Goal: Transaction & Acquisition: Download file/media

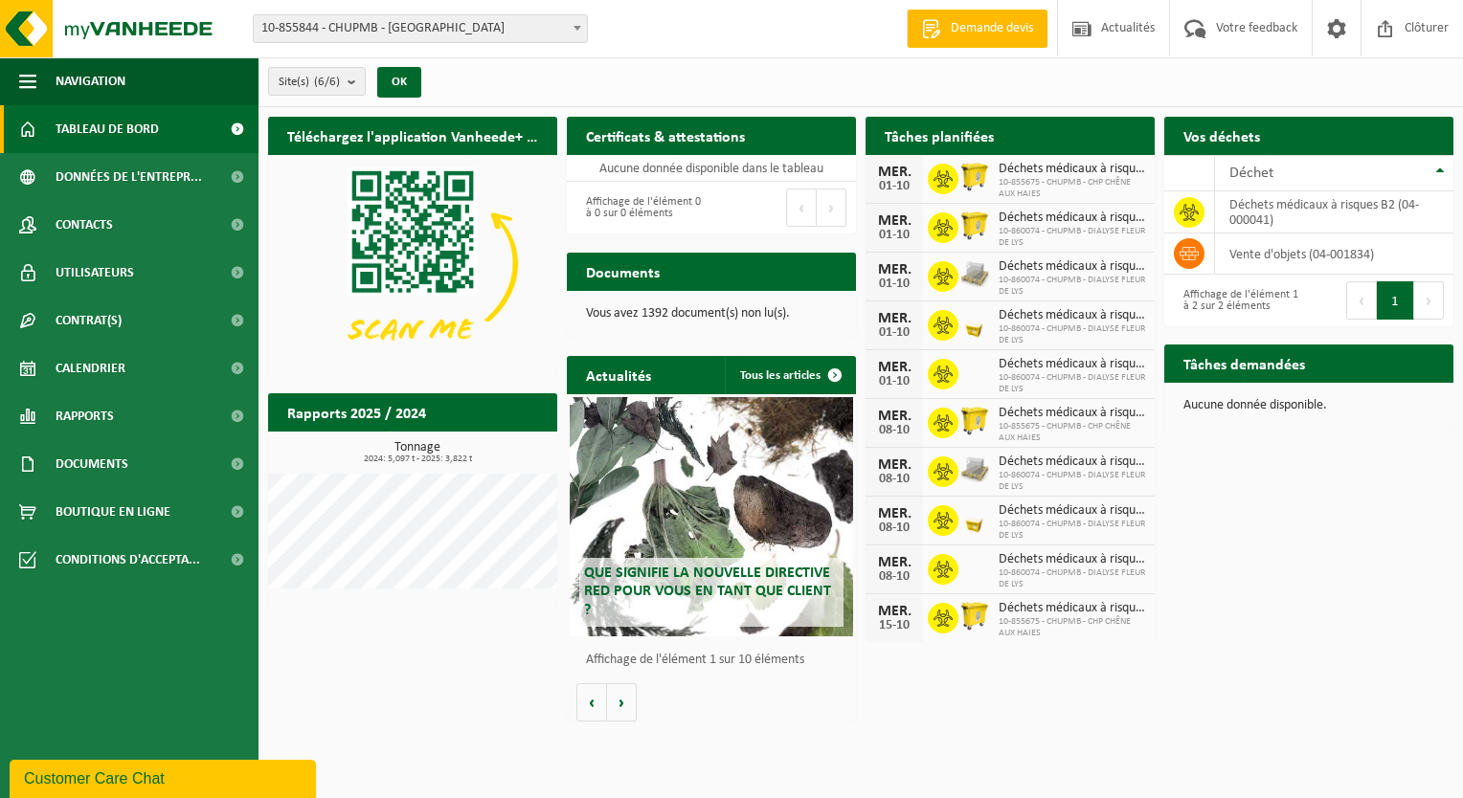
click at [475, 25] on span "10-855844 - CHUPMB - [GEOGRAPHIC_DATA]" at bounding box center [420, 28] width 333 height 27
click at [665, 69] on div "Site(s) (6/6) Tout sélectionner Tout désélectionner Sélectionner les actifs CHU…" at bounding box center [860, 82] width 1204 height 50
click at [46, 427] on link "Rapports" at bounding box center [129, 417] width 258 height 48
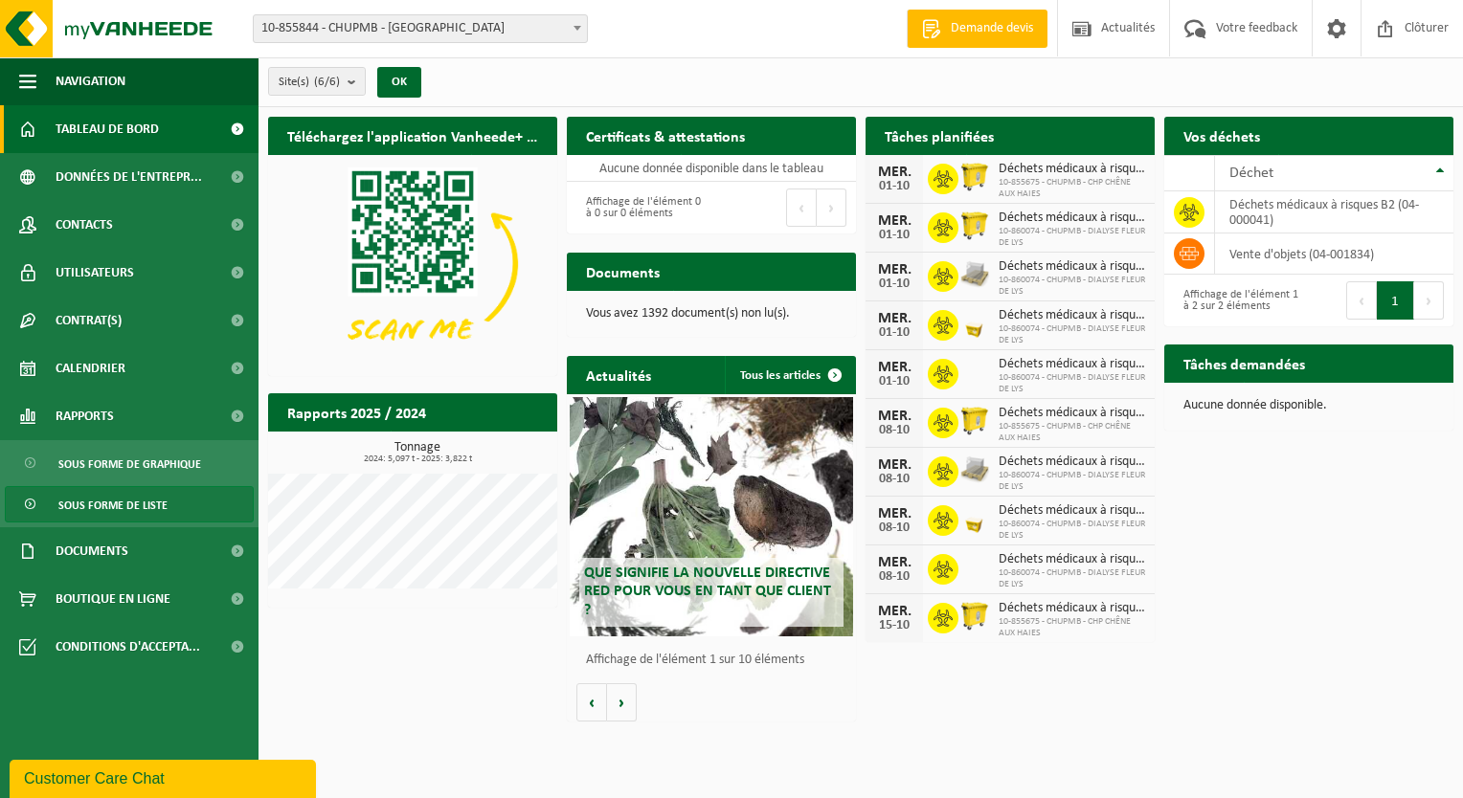
click at [161, 508] on span "Sous forme de liste" at bounding box center [112, 505] width 109 height 36
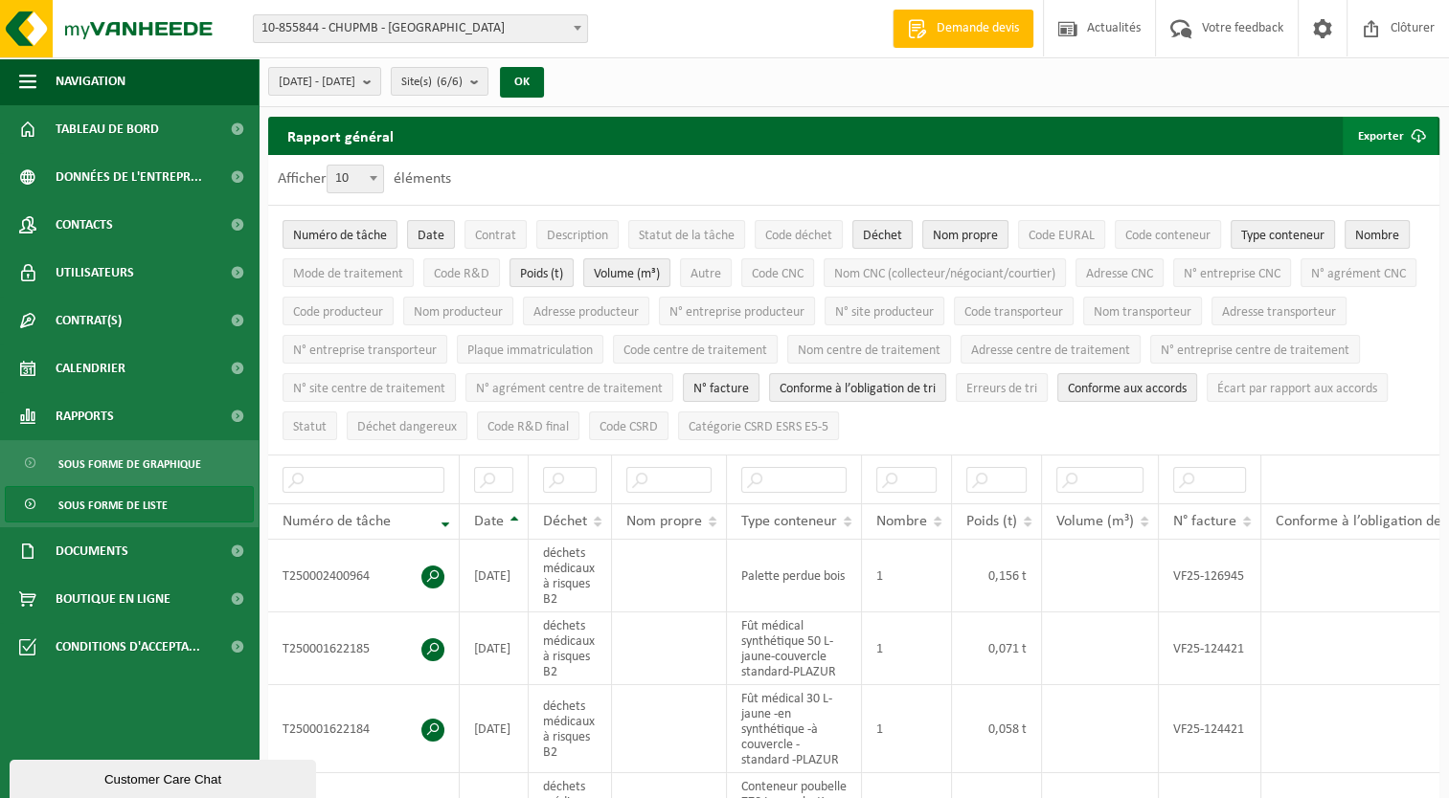
click at [1372, 140] on button "Exporter" at bounding box center [1389, 136] width 95 height 38
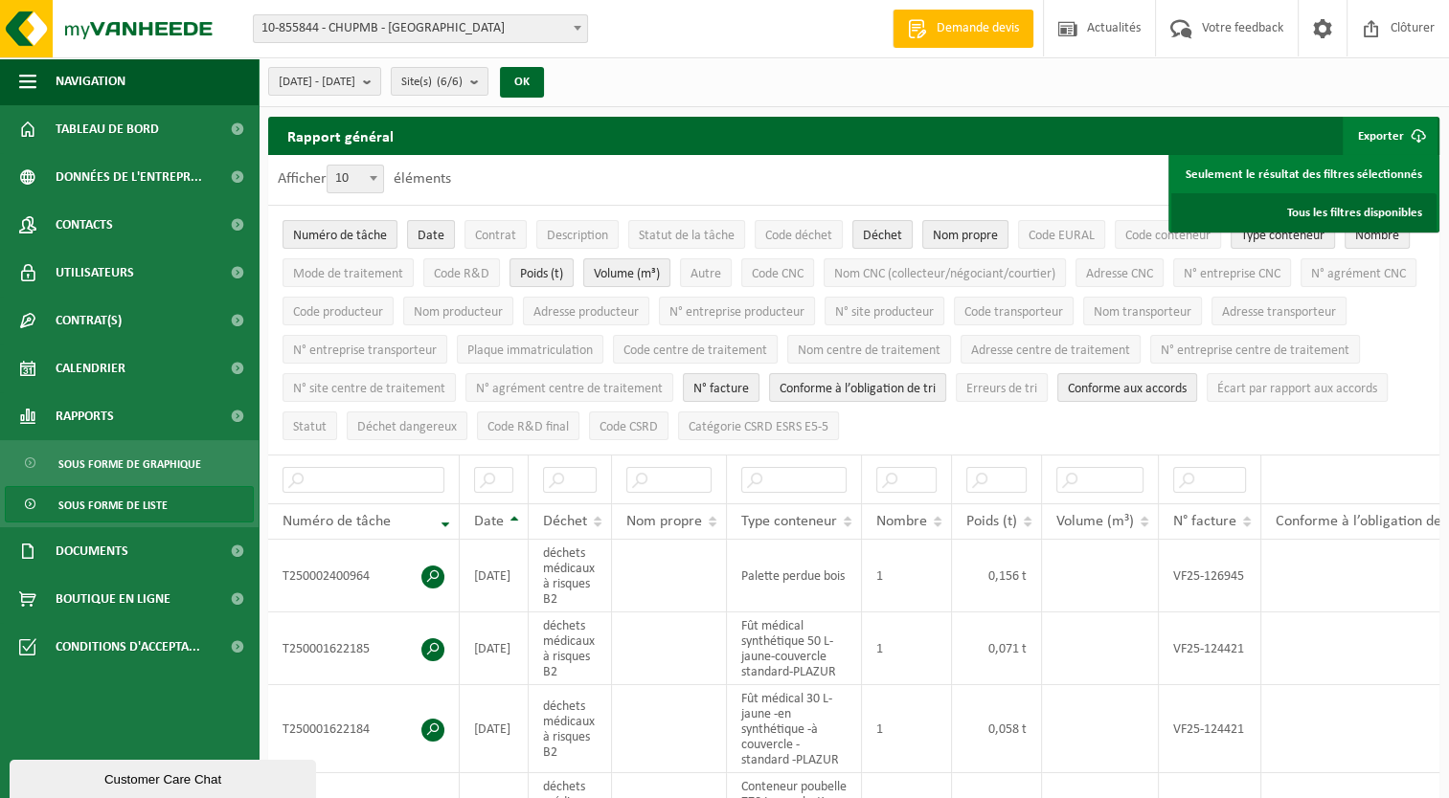
click at [1358, 215] on link "Tous les filtres disponibles" at bounding box center [1303, 212] width 265 height 38
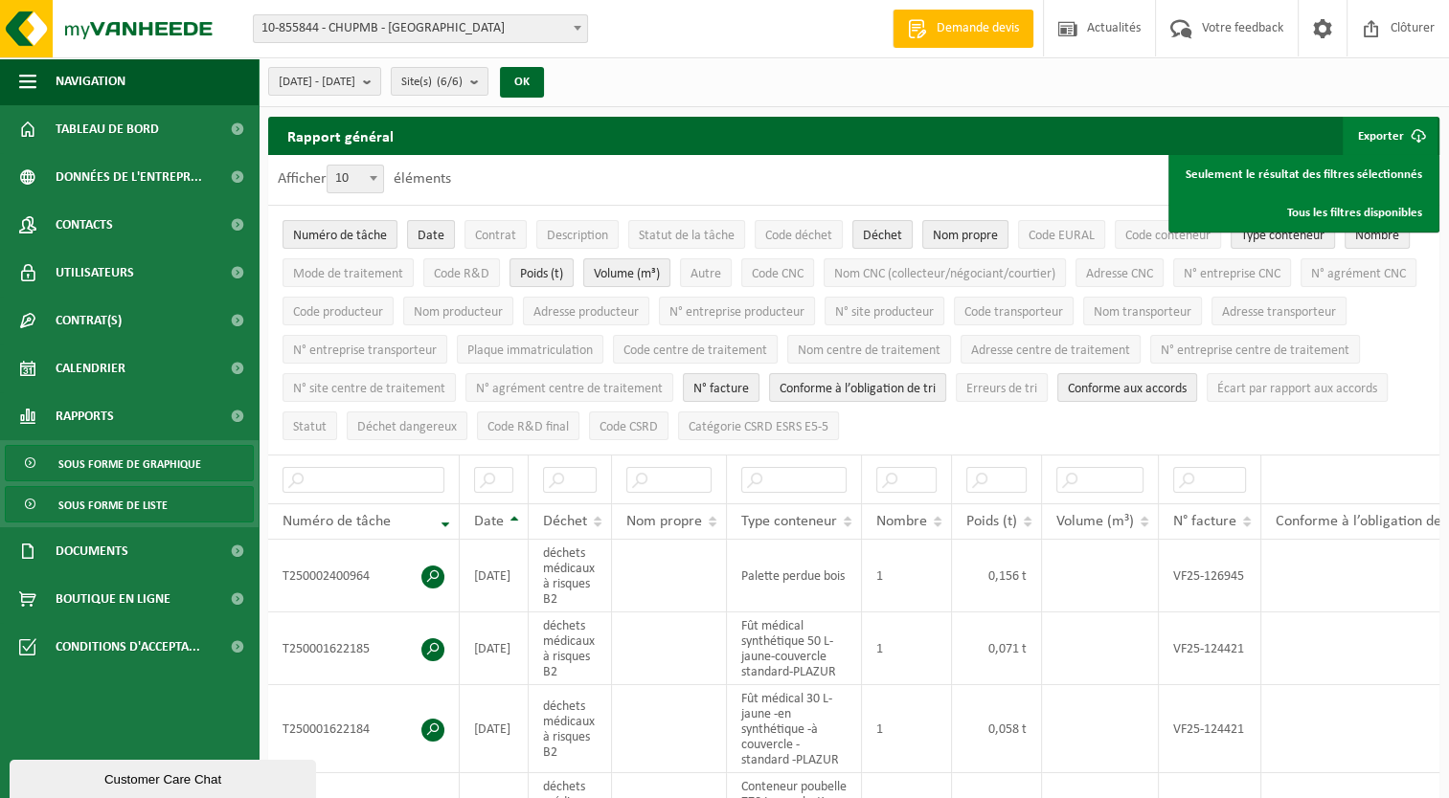
click at [115, 475] on span "Sous forme de graphique" at bounding box center [129, 464] width 143 height 36
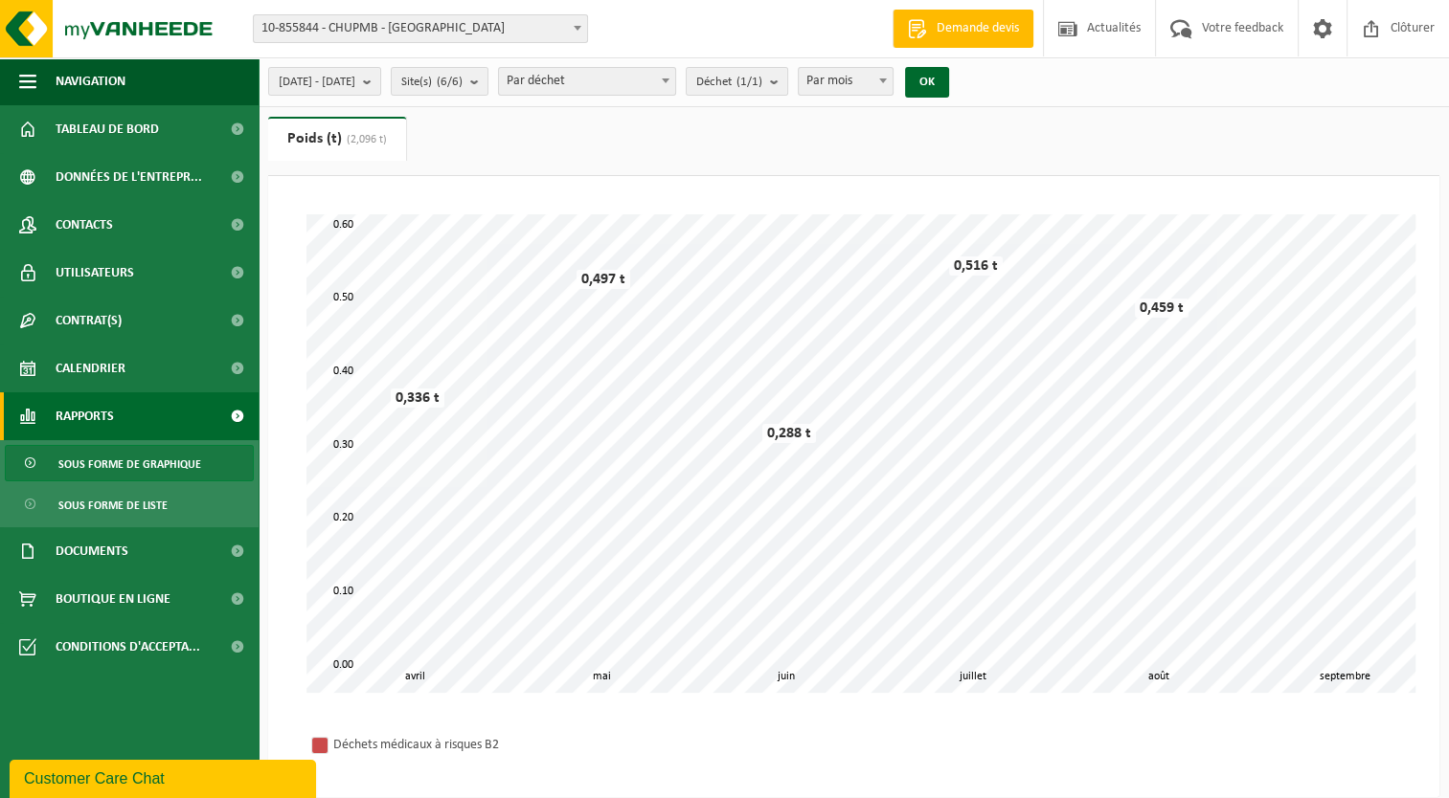
click at [669, 97] on div "2025-04-01 - 2025-09-26 Mois actuel Mois précédent Les 6 derniers mois Année ac…" at bounding box center [613, 81] width 711 height 41
click at [670, 87] on span "Par déchet" at bounding box center [587, 81] width 176 height 27
select select "3"
click at [555, 20] on span "10-855844 - CHUPMB - [GEOGRAPHIC_DATA]" at bounding box center [420, 28] width 333 height 27
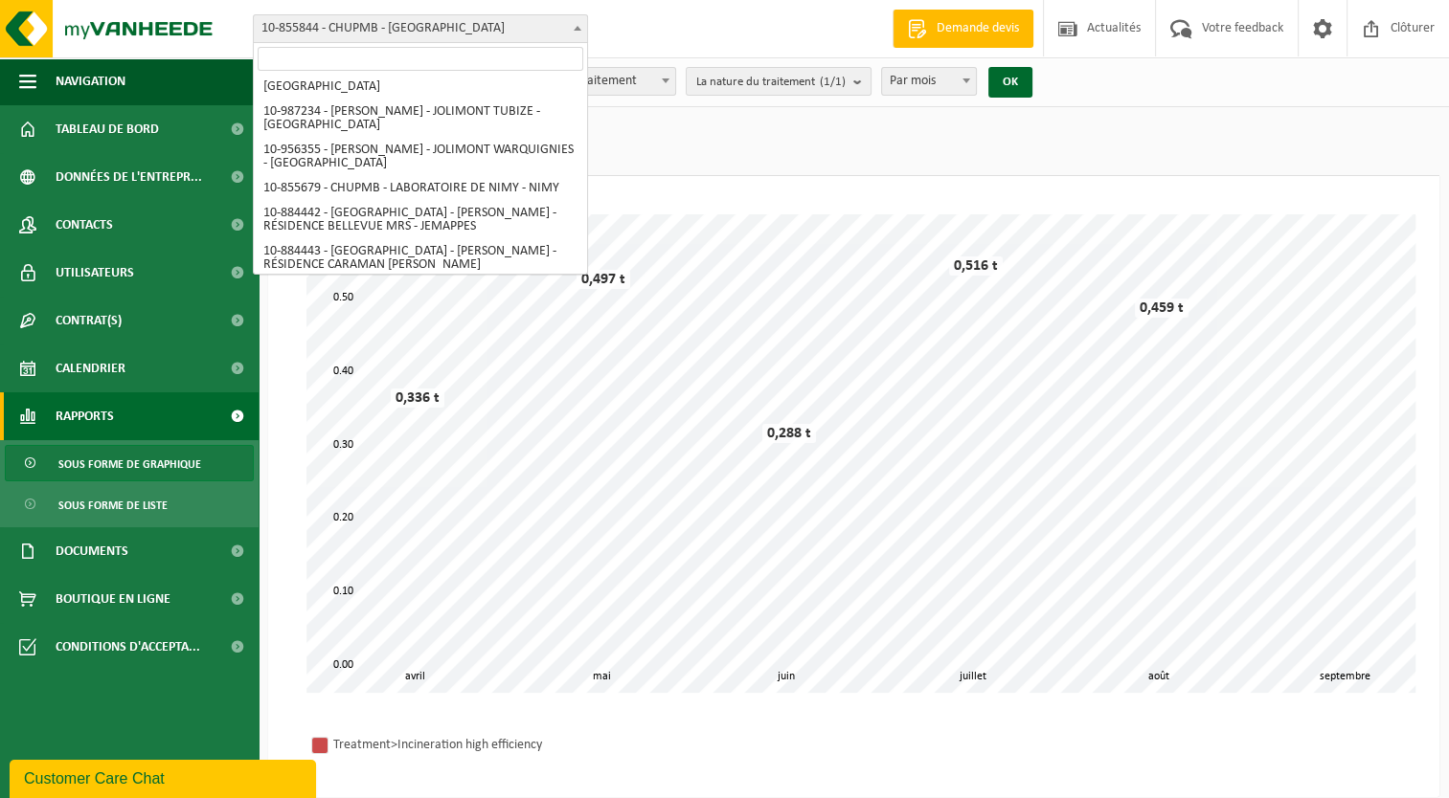
scroll to position [632, 0]
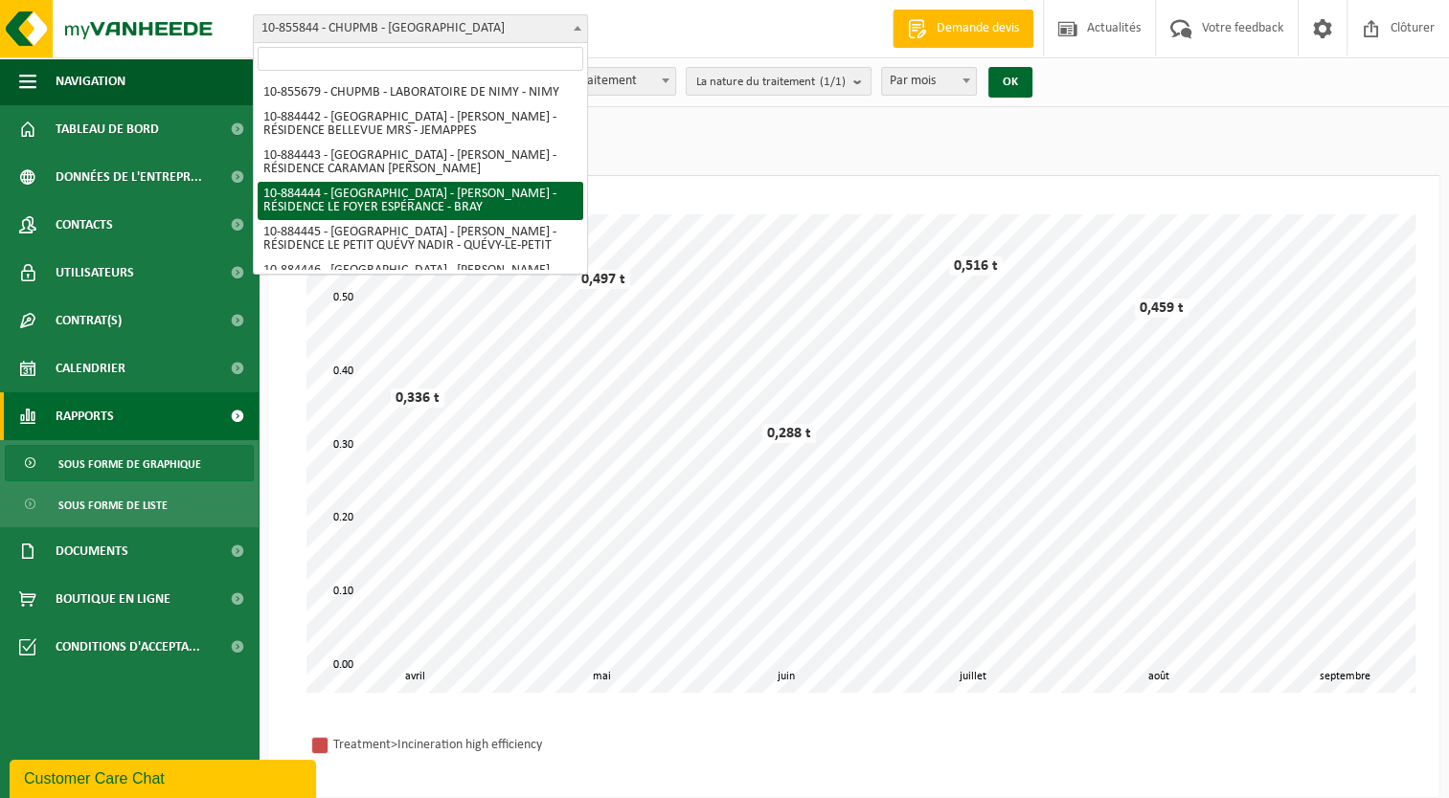
select select "111918"
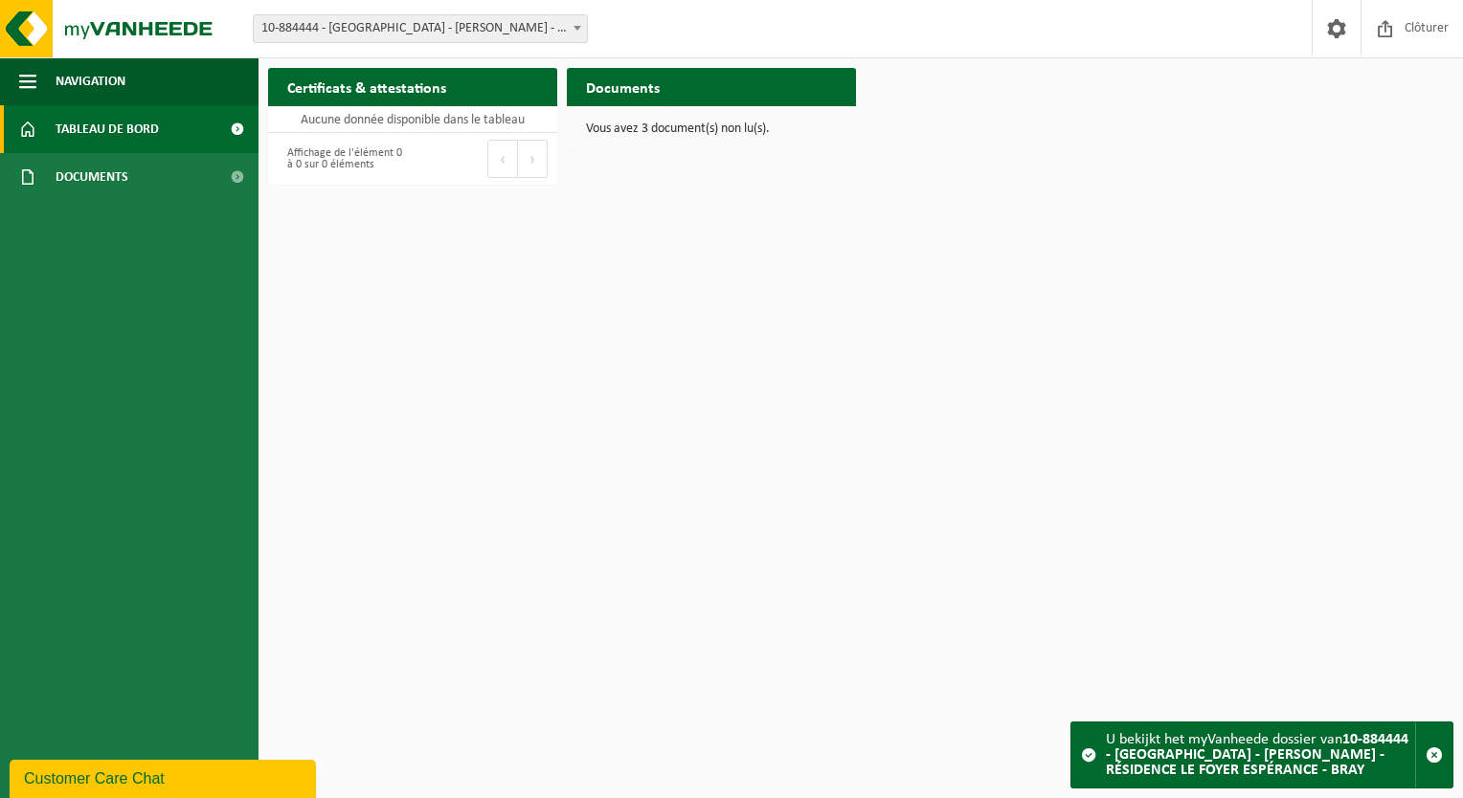
click at [544, 36] on span "10-884444 - [GEOGRAPHIC_DATA] - [PERSON_NAME] - RÉSIDENCE LE FOYER ESPÉRANCE - …" at bounding box center [420, 28] width 333 height 27
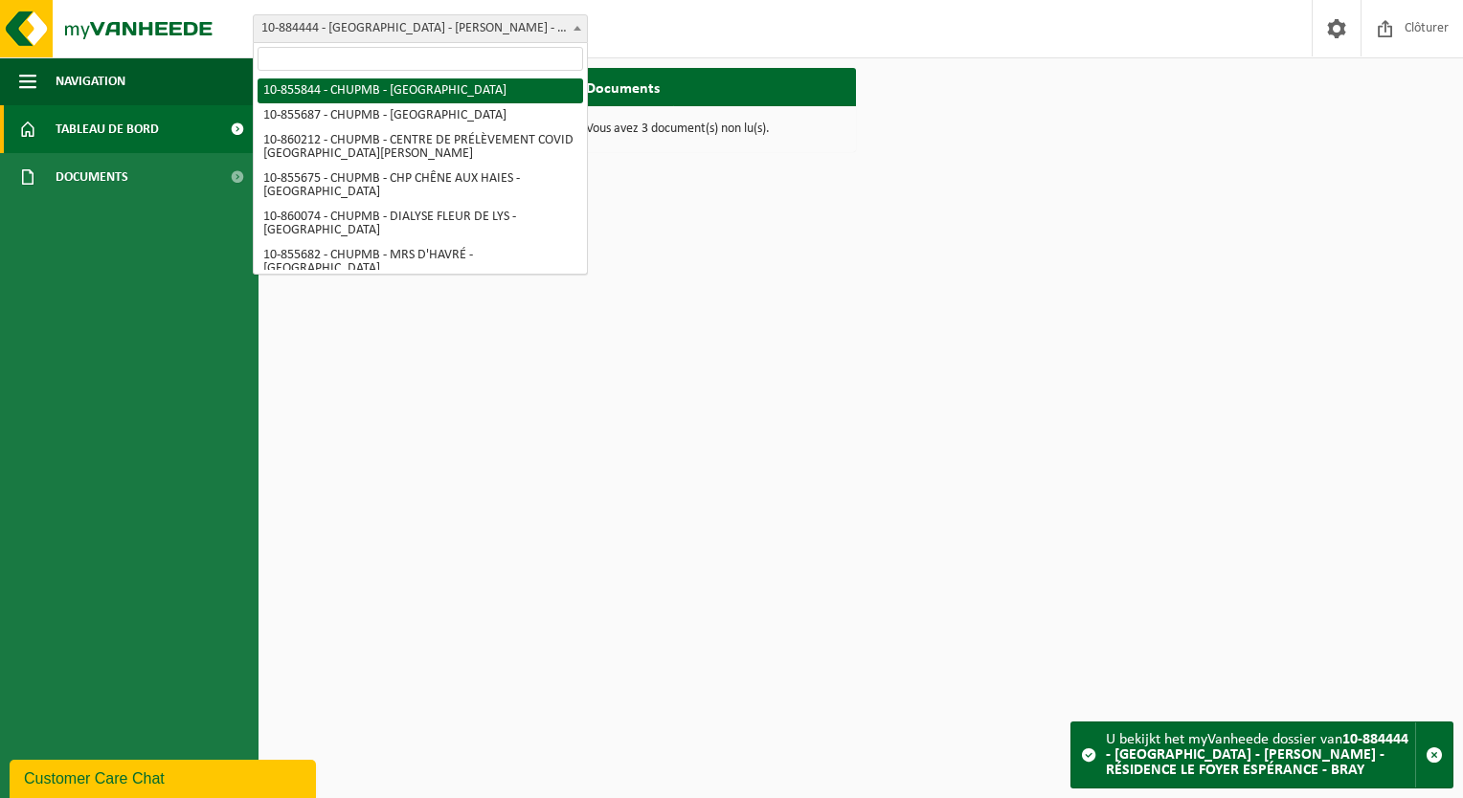
select select "98471"
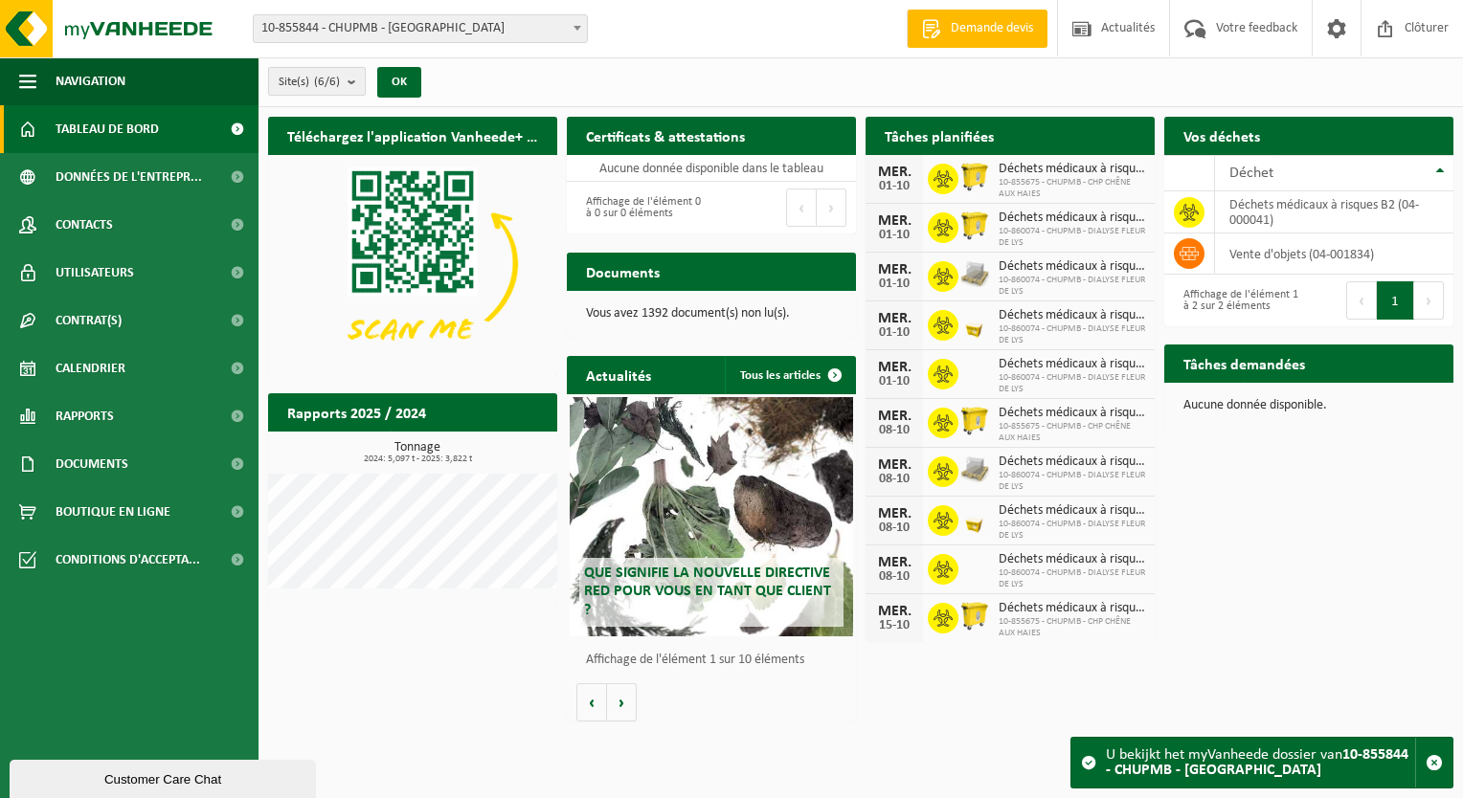
click at [365, 82] on b "submit" at bounding box center [356, 81] width 17 height 27
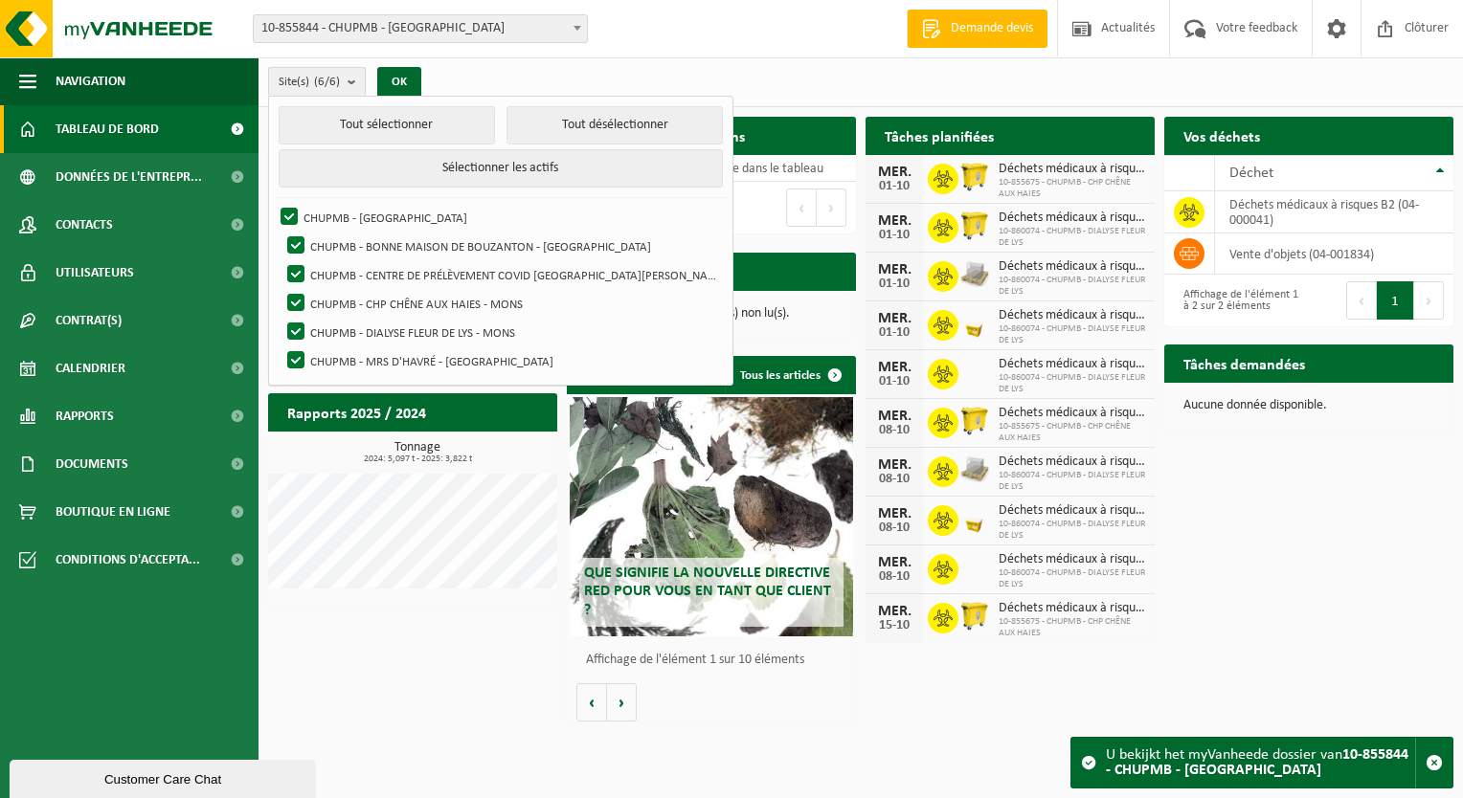
click at [356, 75] on b "submit" at bounding box center [356, 82] width 17 height 28
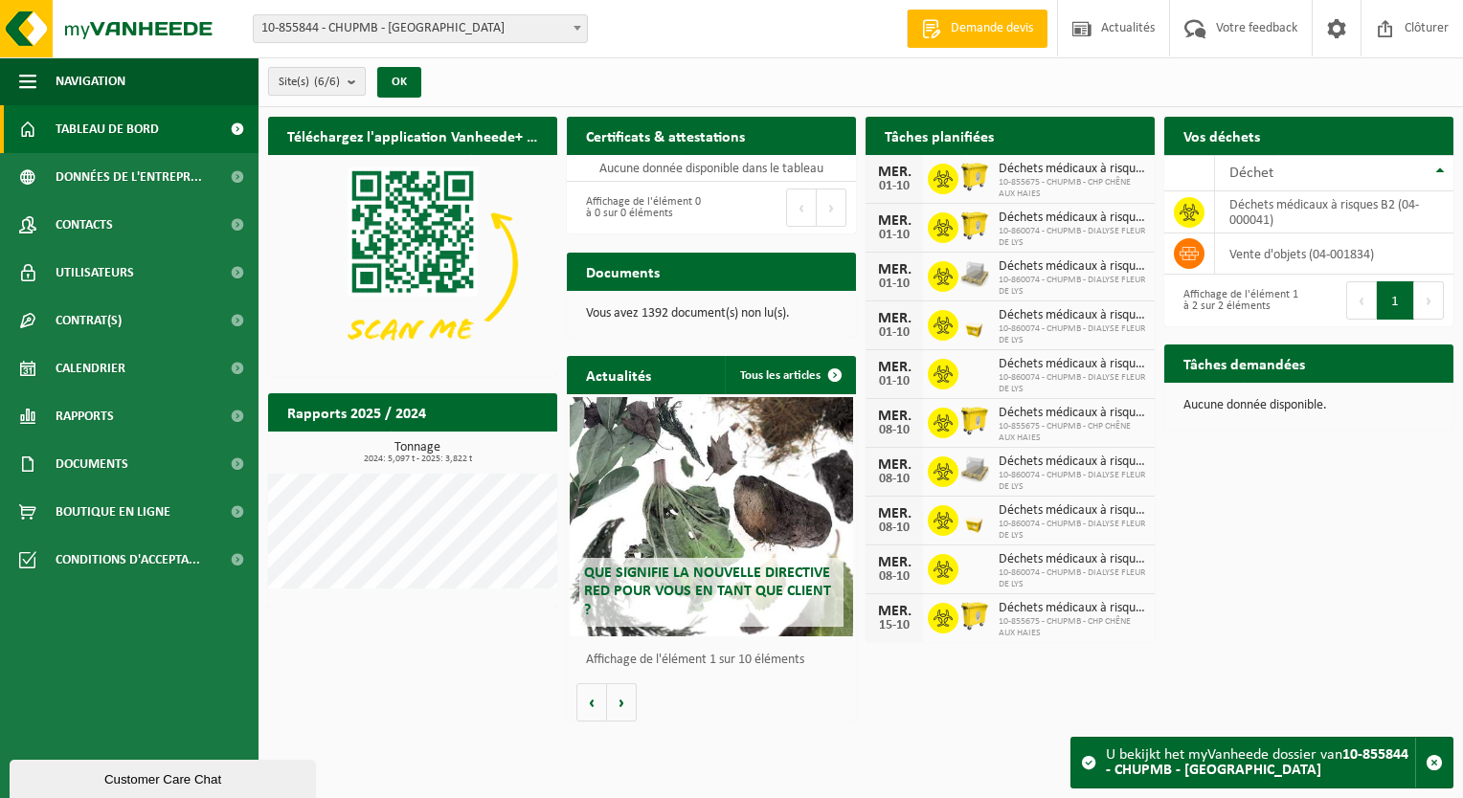
click at [356, 79] on b "submit" at bounding box center [356, 81] width 17 height 27
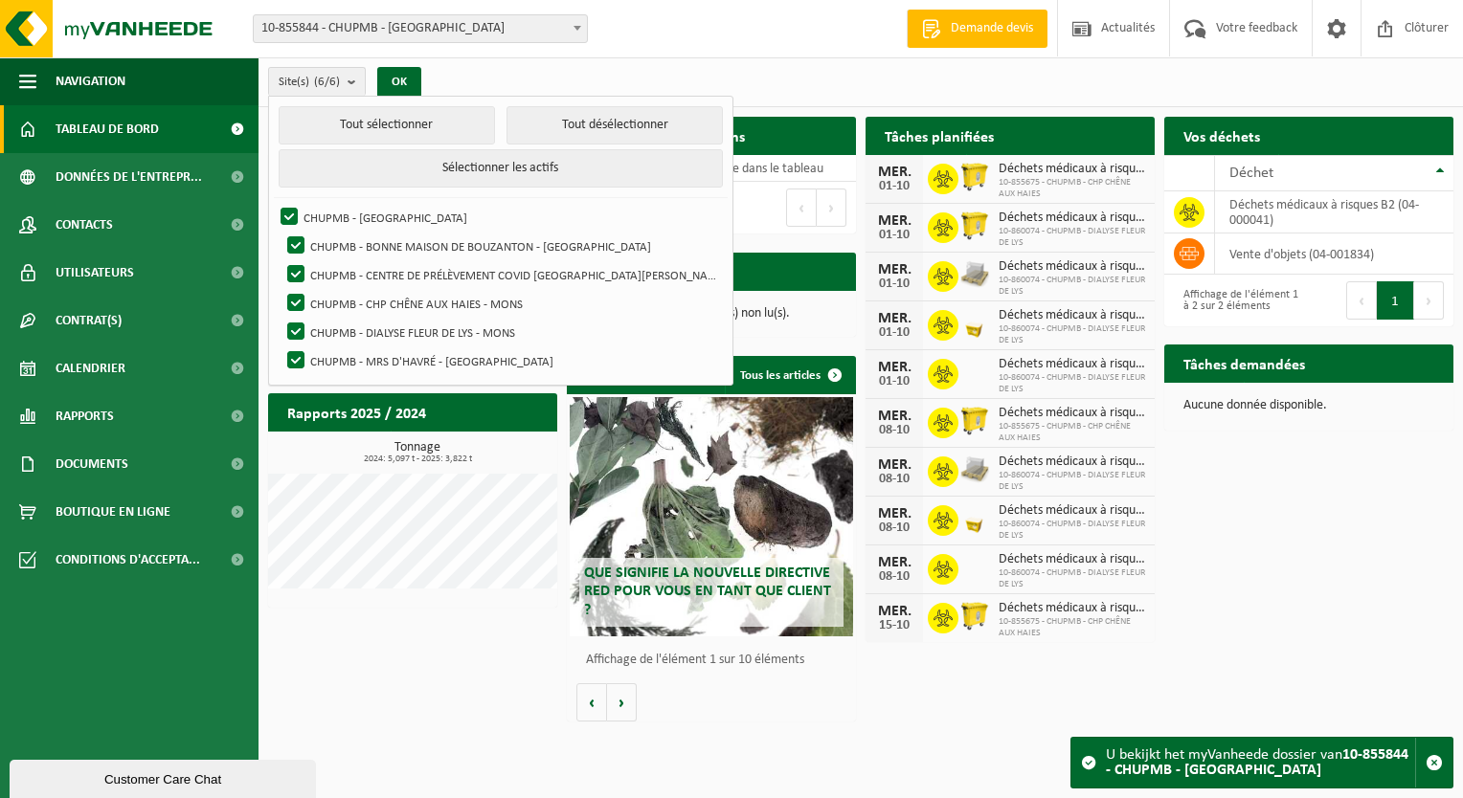
click at [586, 53] on div "Site: 10-855844 - CHUPMB - [GEOGRAPHIC_DATA] 10-855687 - CHUPMB - [GEOGRAPHIC_D…" at bounding box center [731, 29] width 1463 height 58
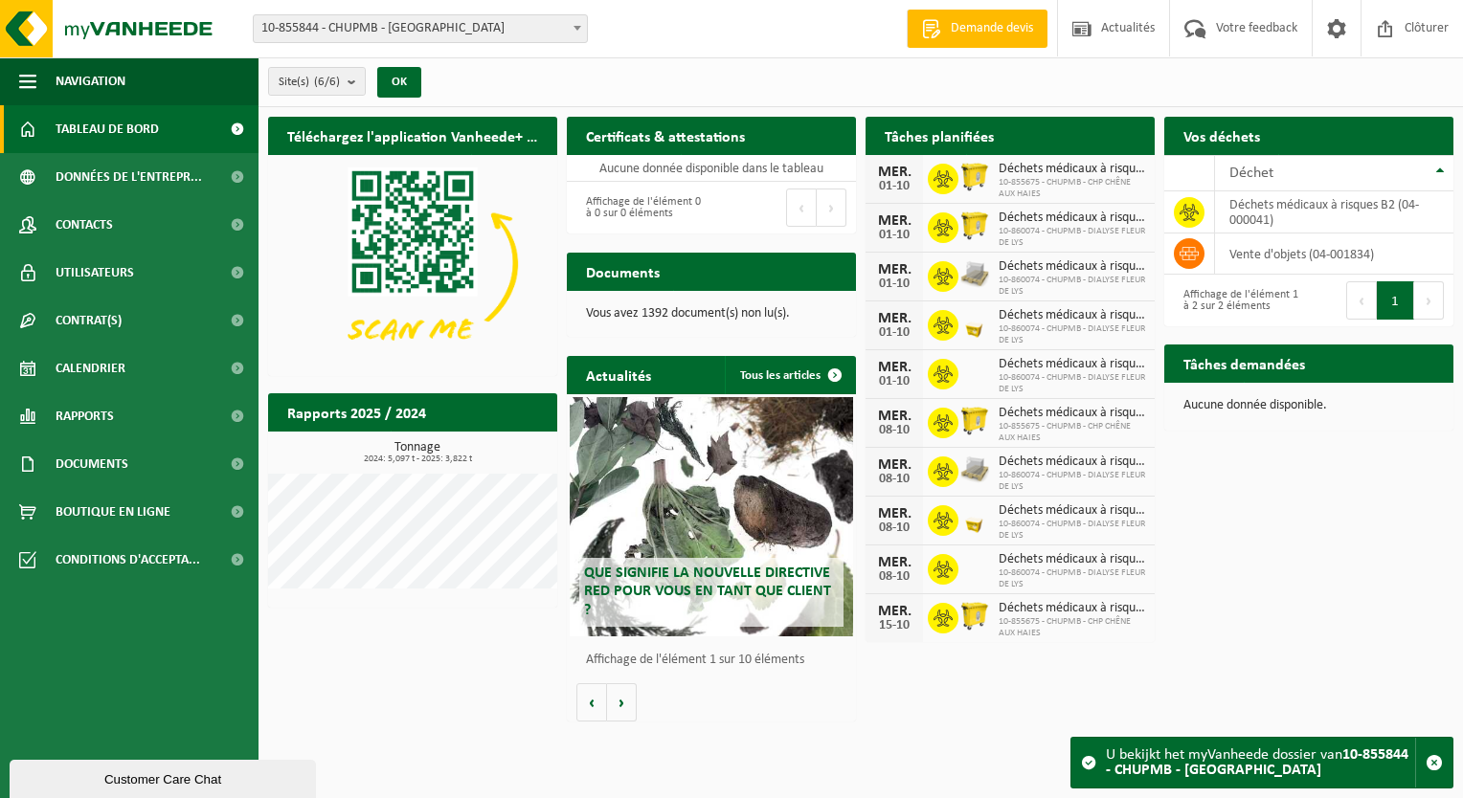
click at [557, 39] on span "10-855844 - CHUPMB - [GEOGRAPHIC_DATA]" at bounding box center [420, 28] width 333 height 27
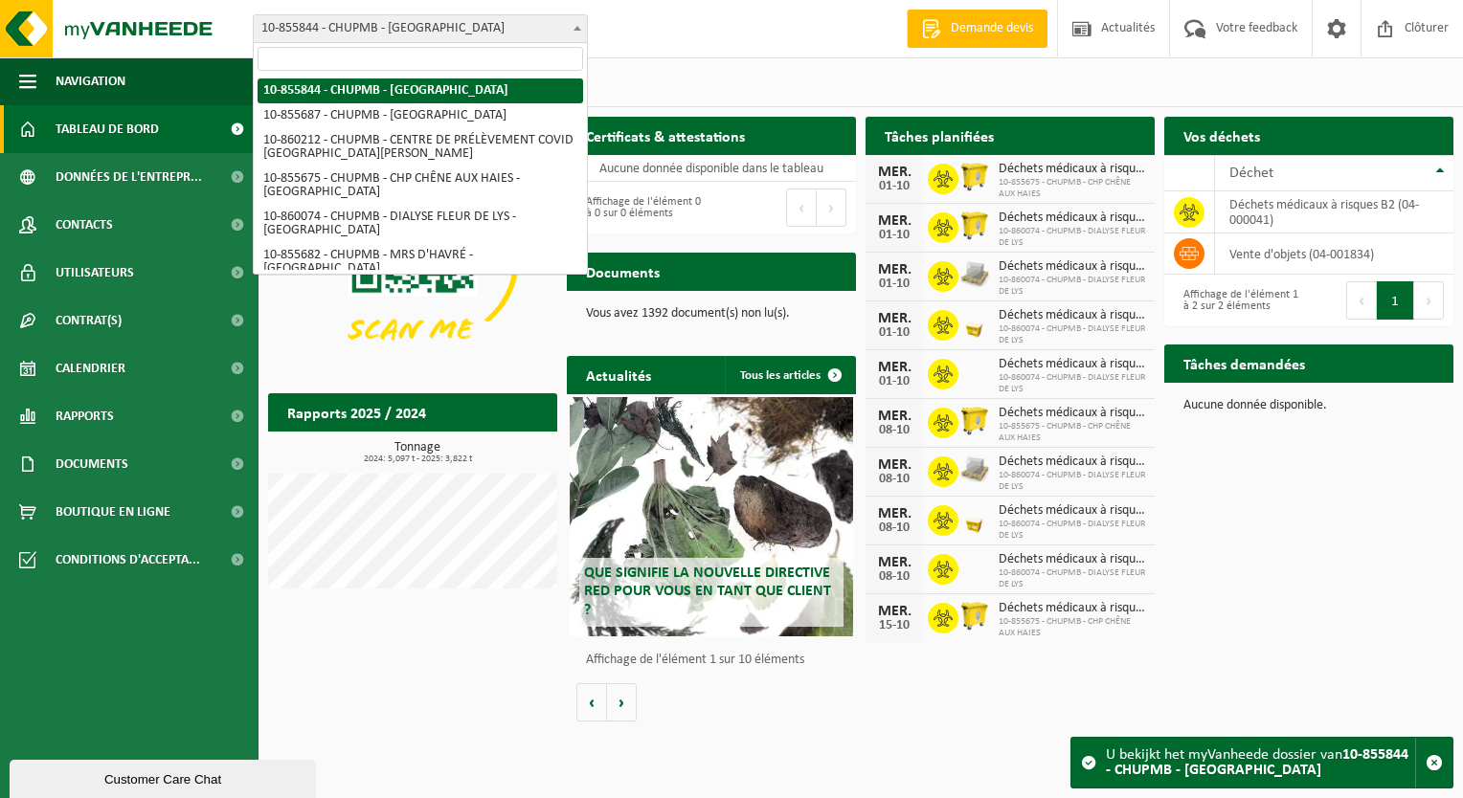
scroll to position [684, 0]
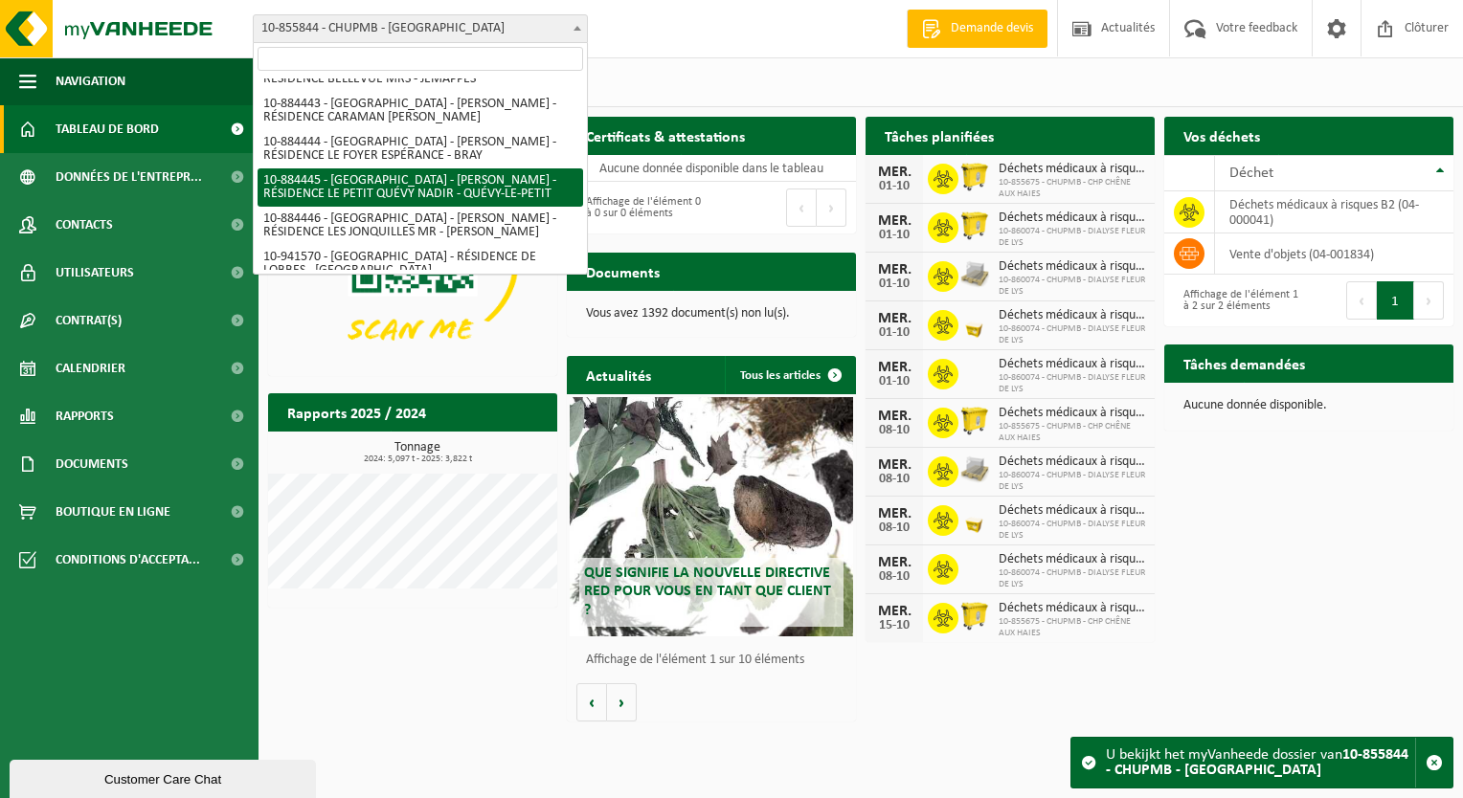
select select "111918"
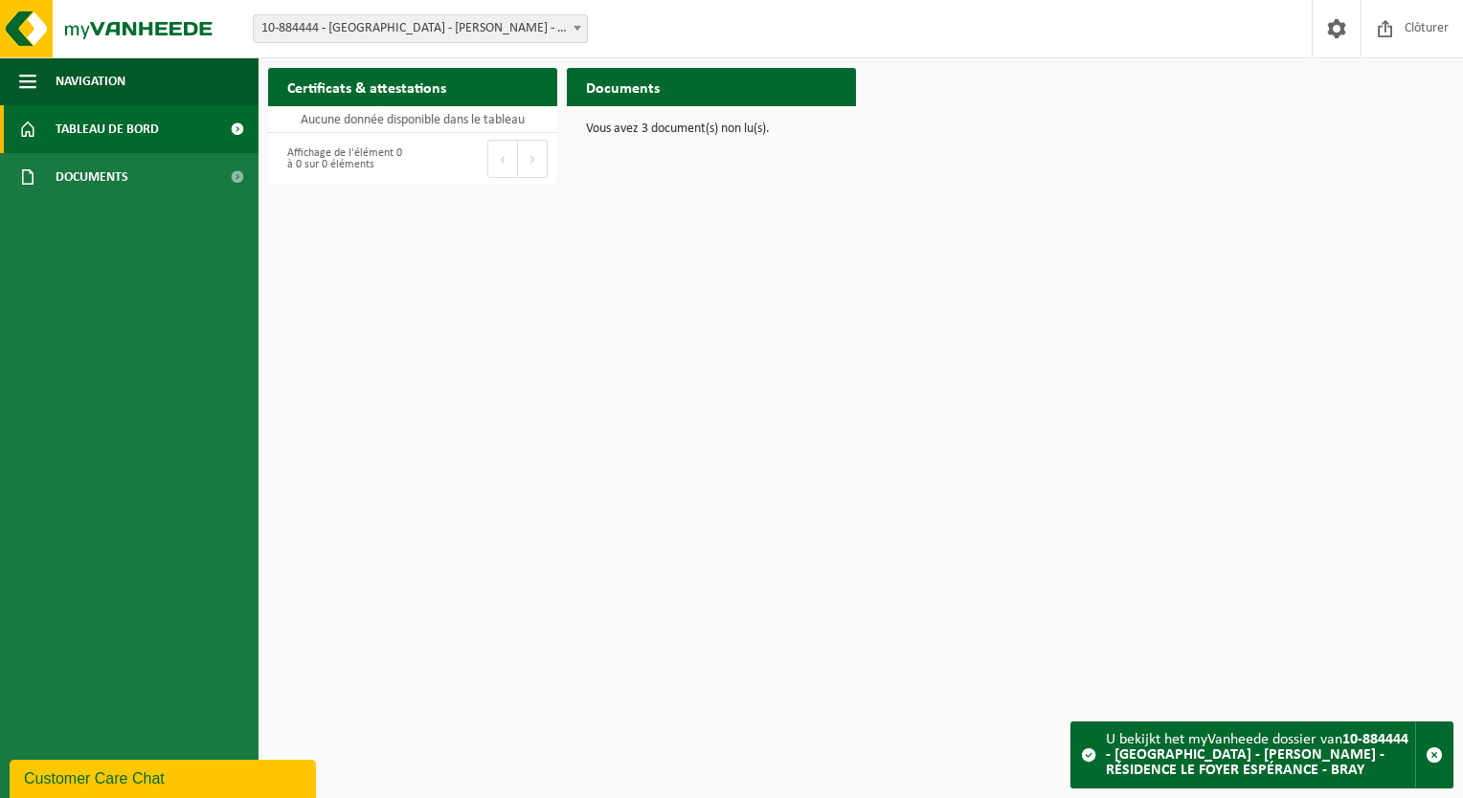
drag, startPoint x: 467, startPoint y: 56, endPoint x: 472, endPoint y: 40, distance: 16.0
click at [467, 54] on div "Site: 10-855844 - CHUPMB - [GEOGRAPHIC_DATA] 10-855687 - CHUPMB - [GEOGRAPHIC_D…" at bounding box center [731, 29] width 1463 height 58
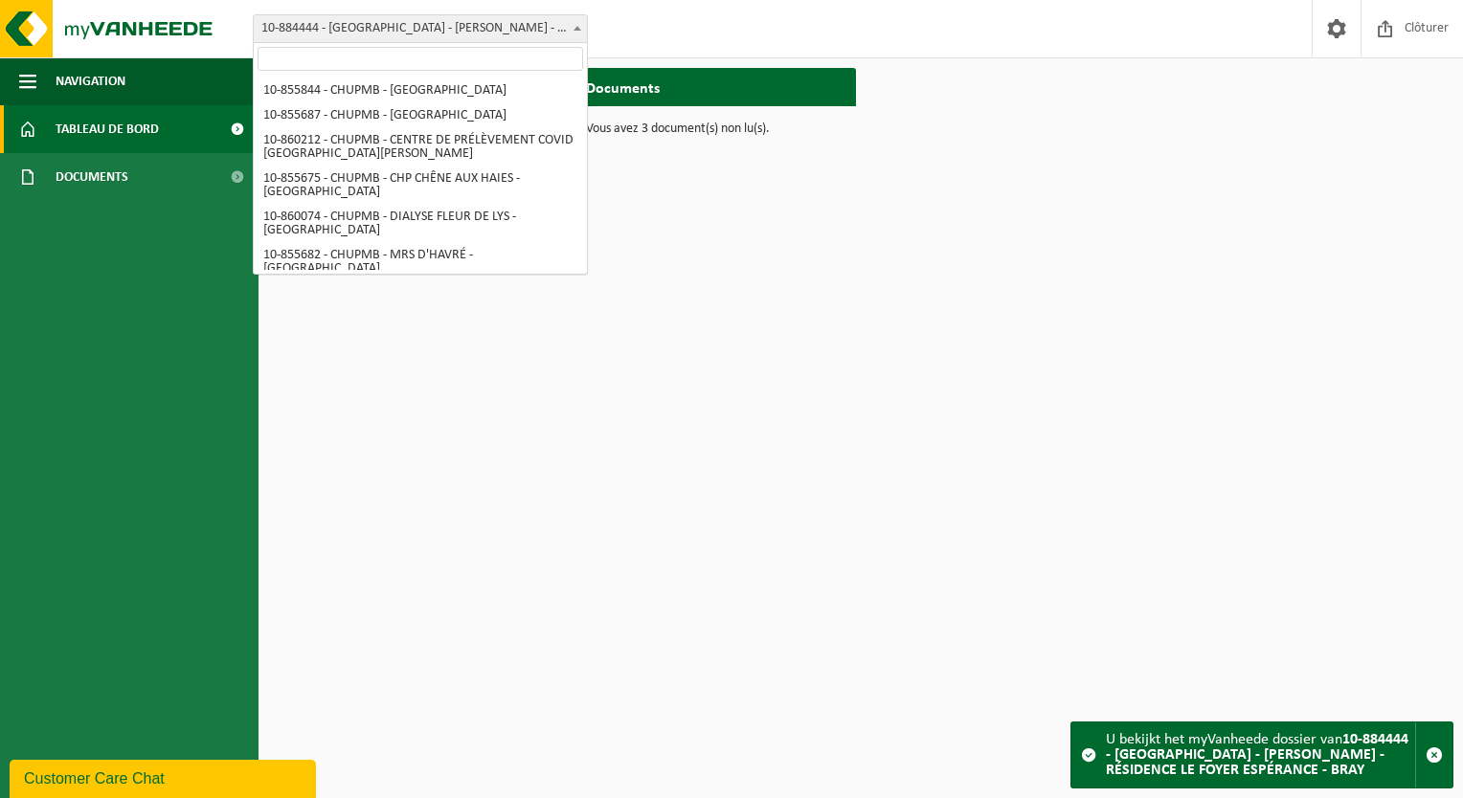
click at [472, 40] on span "10-884444 - [GEOGRAPHIC_DATA] - [PERSON_NAME] - RÉSIDENCE LE FOYER ESPÉRANCE - …" at bounding box center [420, 28] width 333 height 27
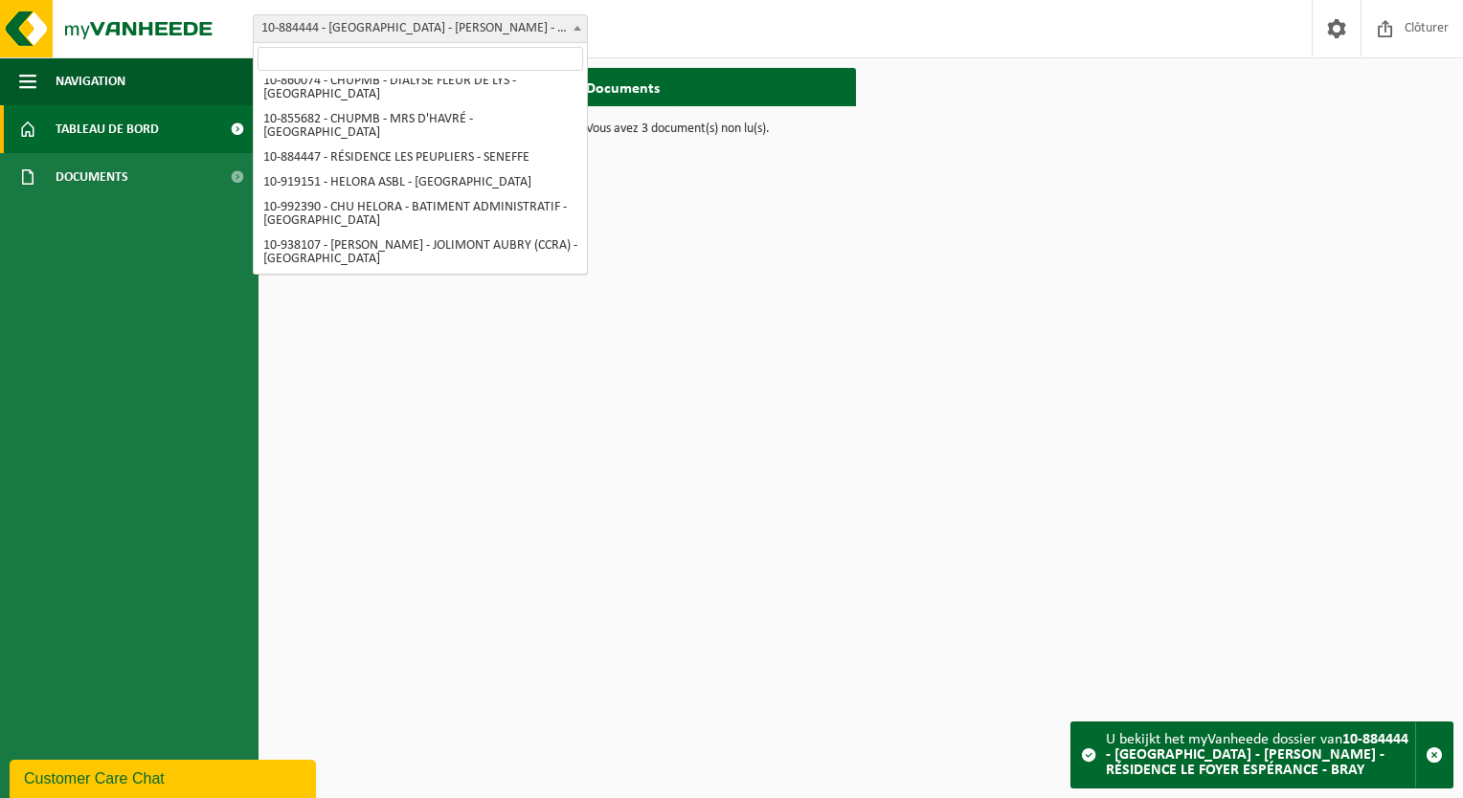
scroll to position [119, 0]
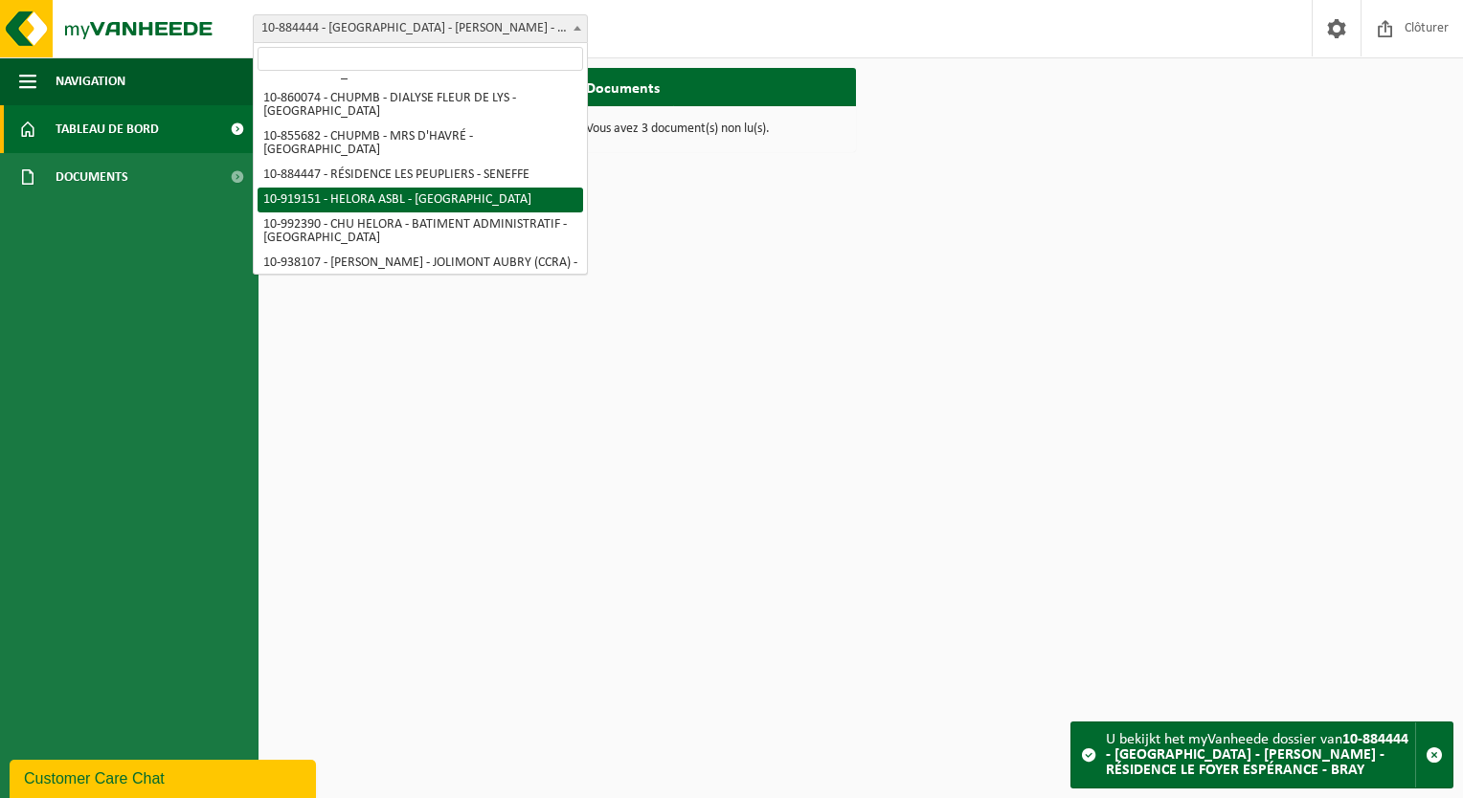
select select "128877"
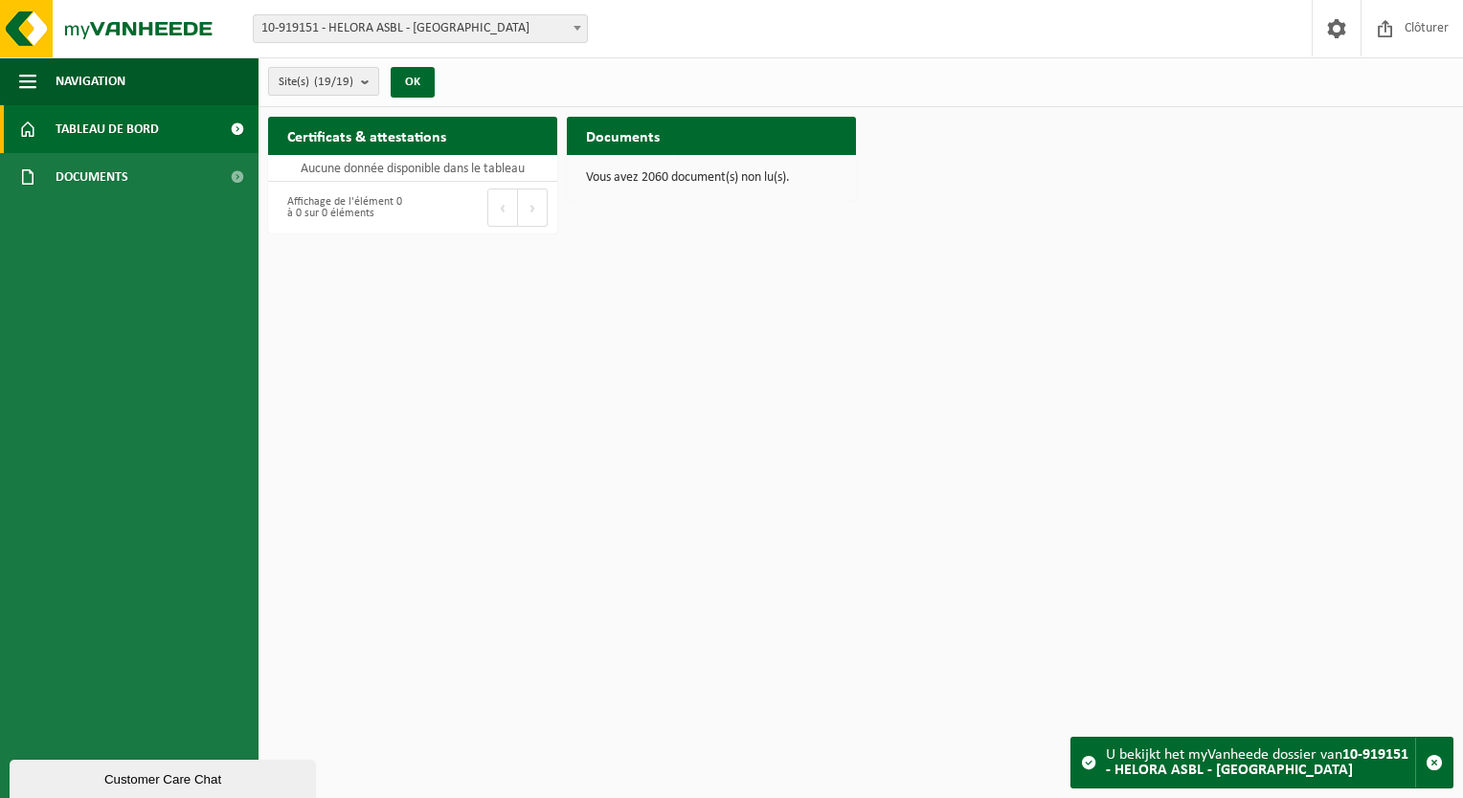
click at [367, 80] on b "submit" at bounding box center [369, 81] width 17 height 27
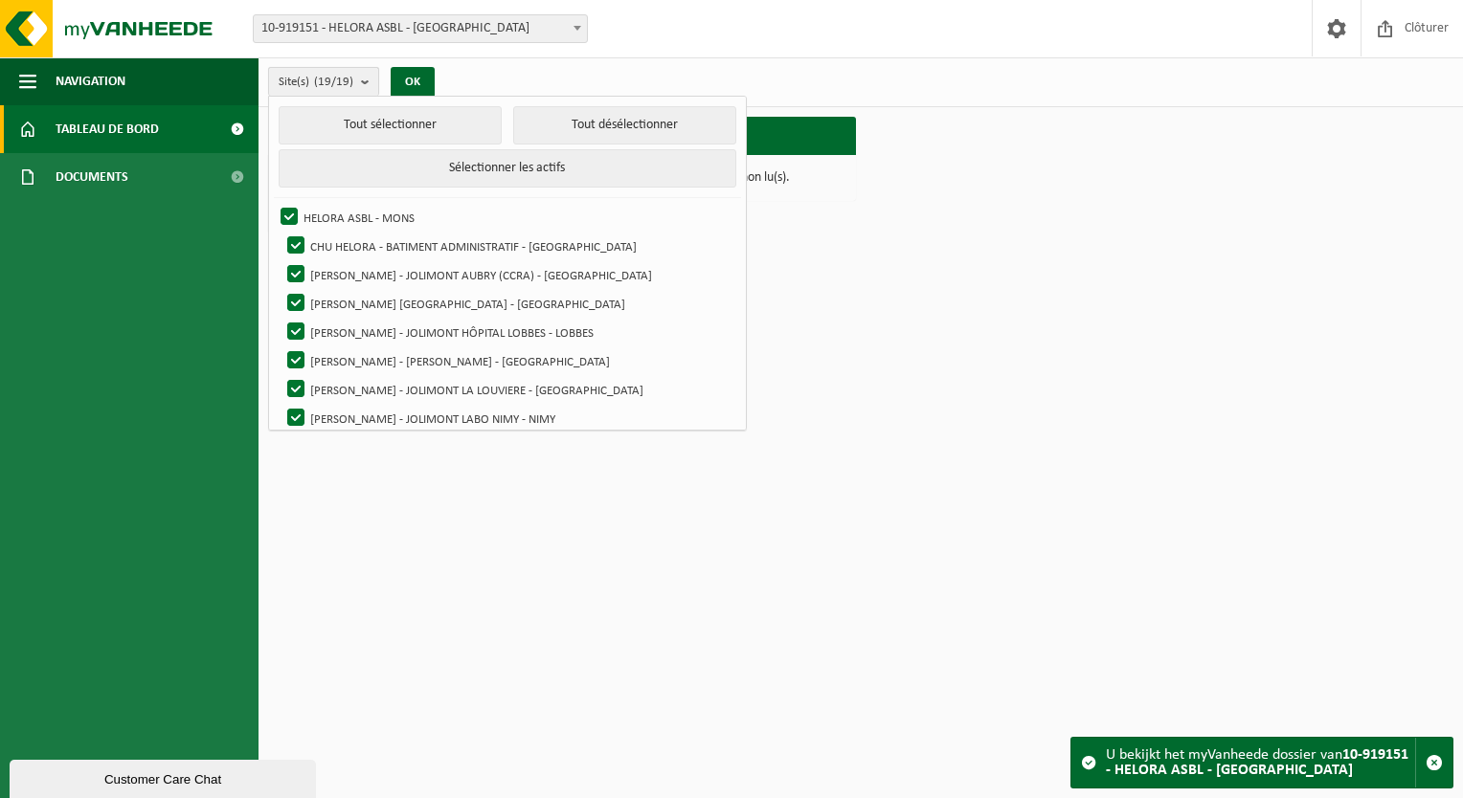
click at [367, 79] on b "submit" at bounding box center [369, 82] width 17 height 28
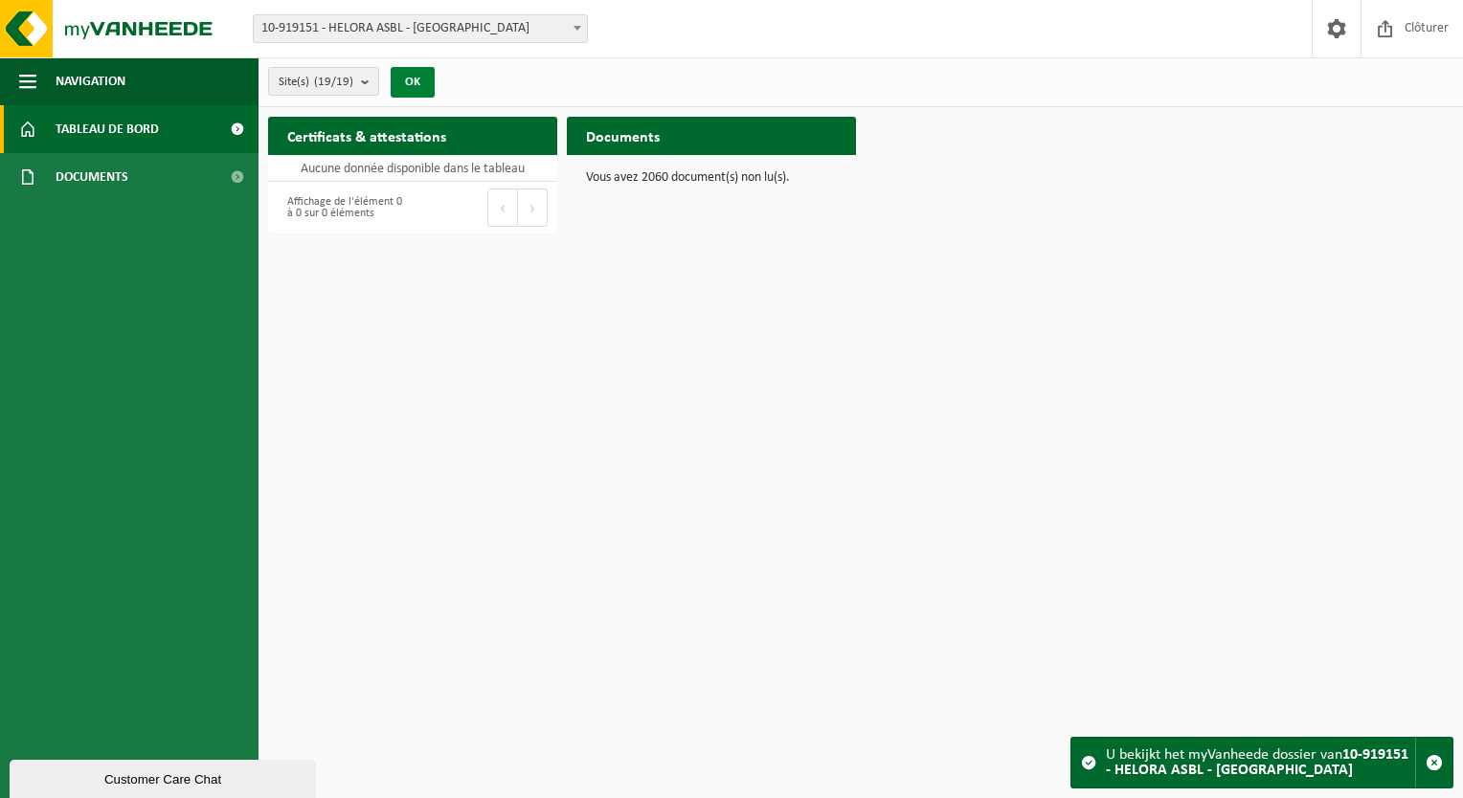
click at [423, 90] on button "OK" at bounding box center [413, 82] width 44 height 31
click at [416, 43] on div "Site: 10-855844 - CHUPMB - MONS 10-855687 - CHUPMB - BONNE MAISON DE BOUZANTON …" at bounding box center [731, 29] width 1463 height 58
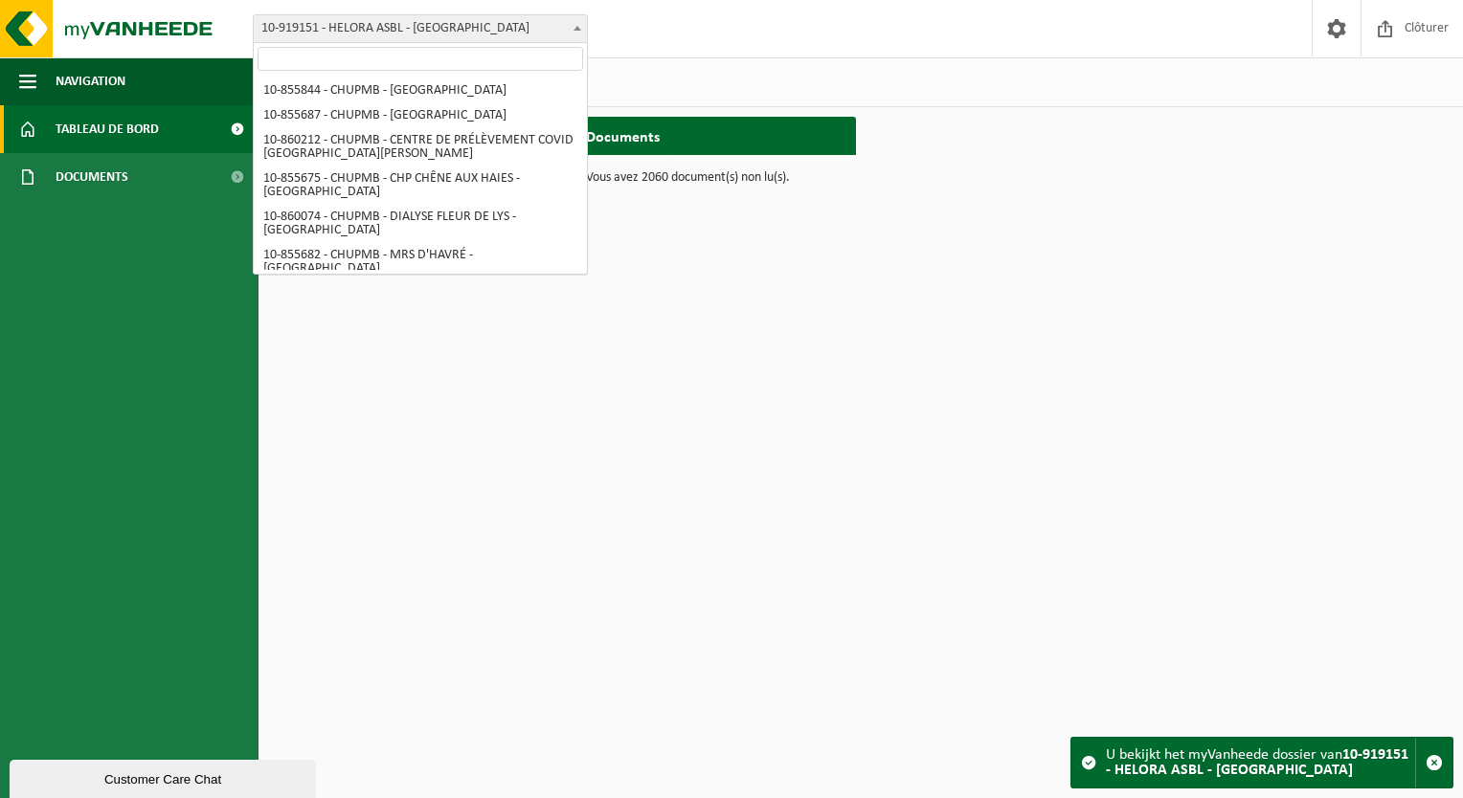
click at [419, 34] on span "10-919151 - HELORA ASBL - [GEOGRAPHIC_DATA]" at bounding box center [420, 28] width 333 height 27
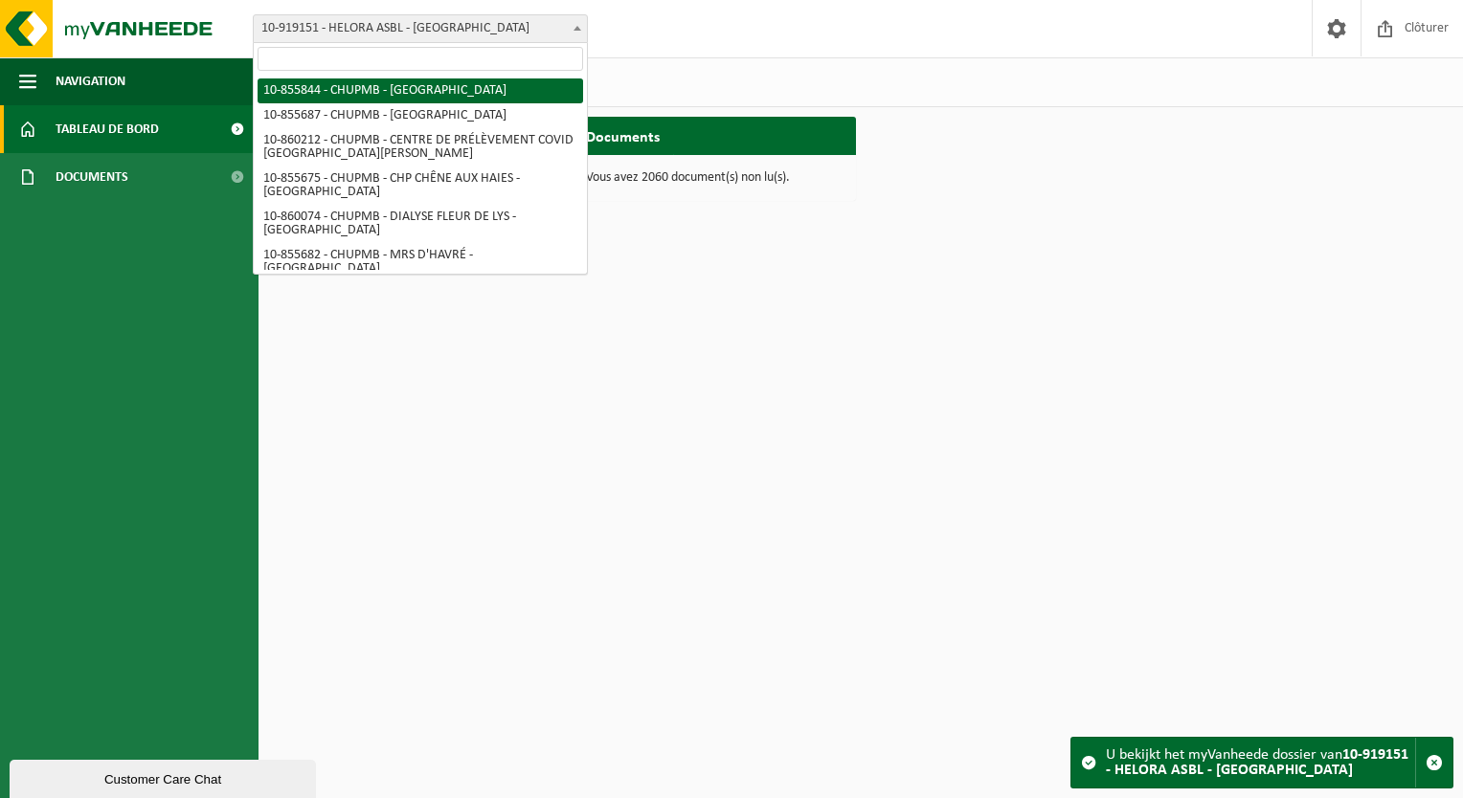
select select "98471"
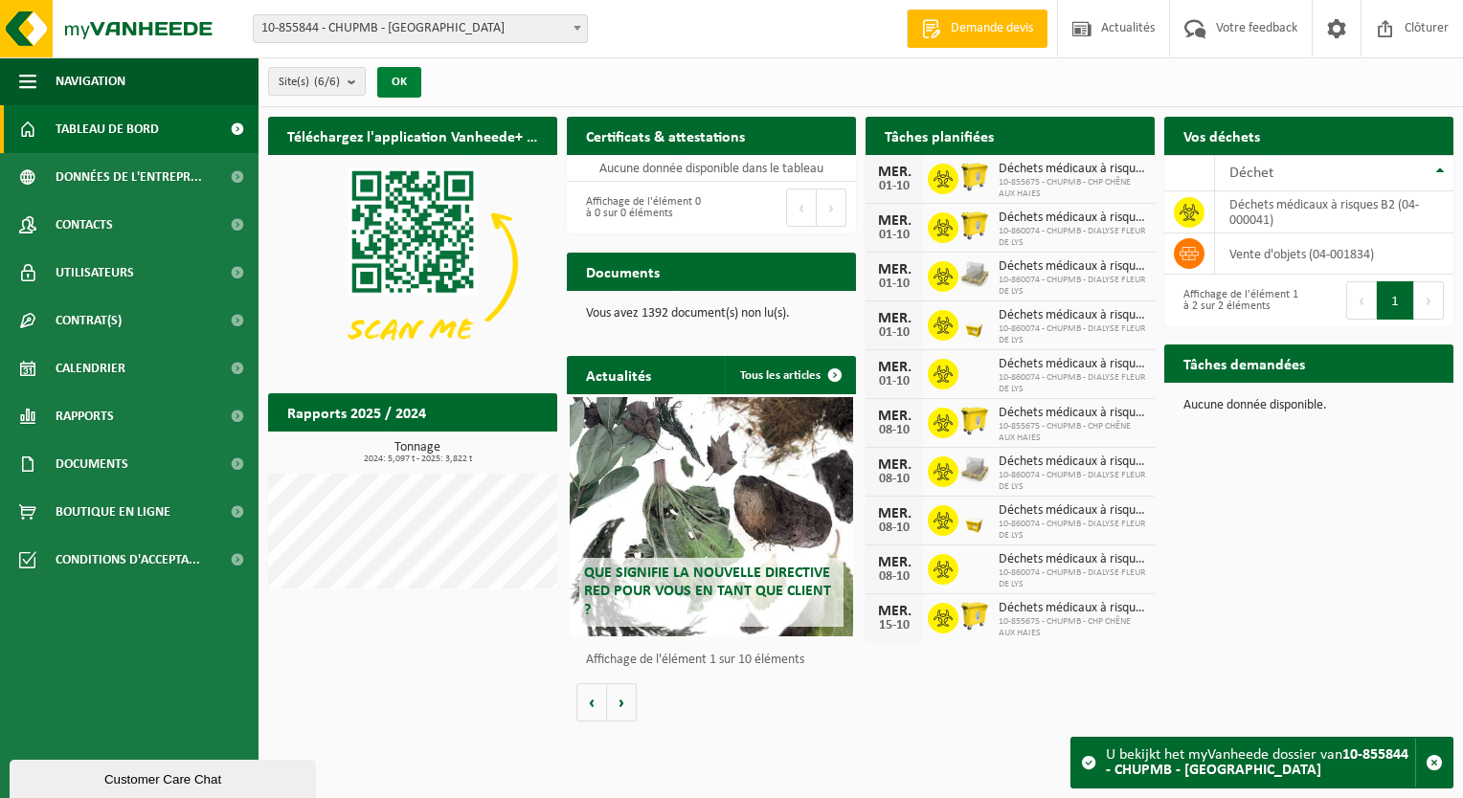
click at [405, 81] on button "OK" at bounding box center [399, 82] width 44 height 31
click at [95, 86] on span "Navigation" at bounding box center [91, 81] width 70 height 48
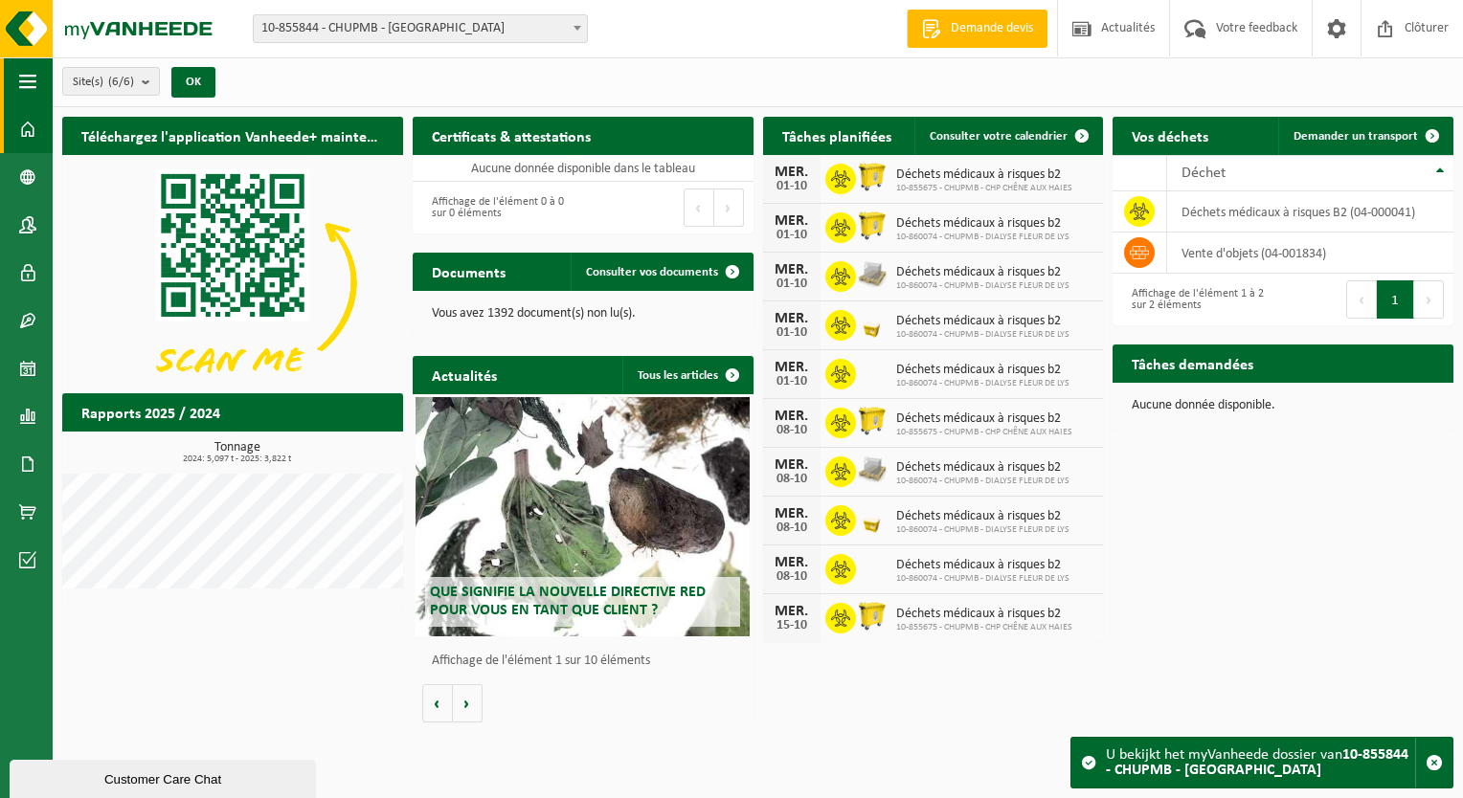
click at [34, 83] on span "button" at bounding box center [27, 81] width 17 height 48
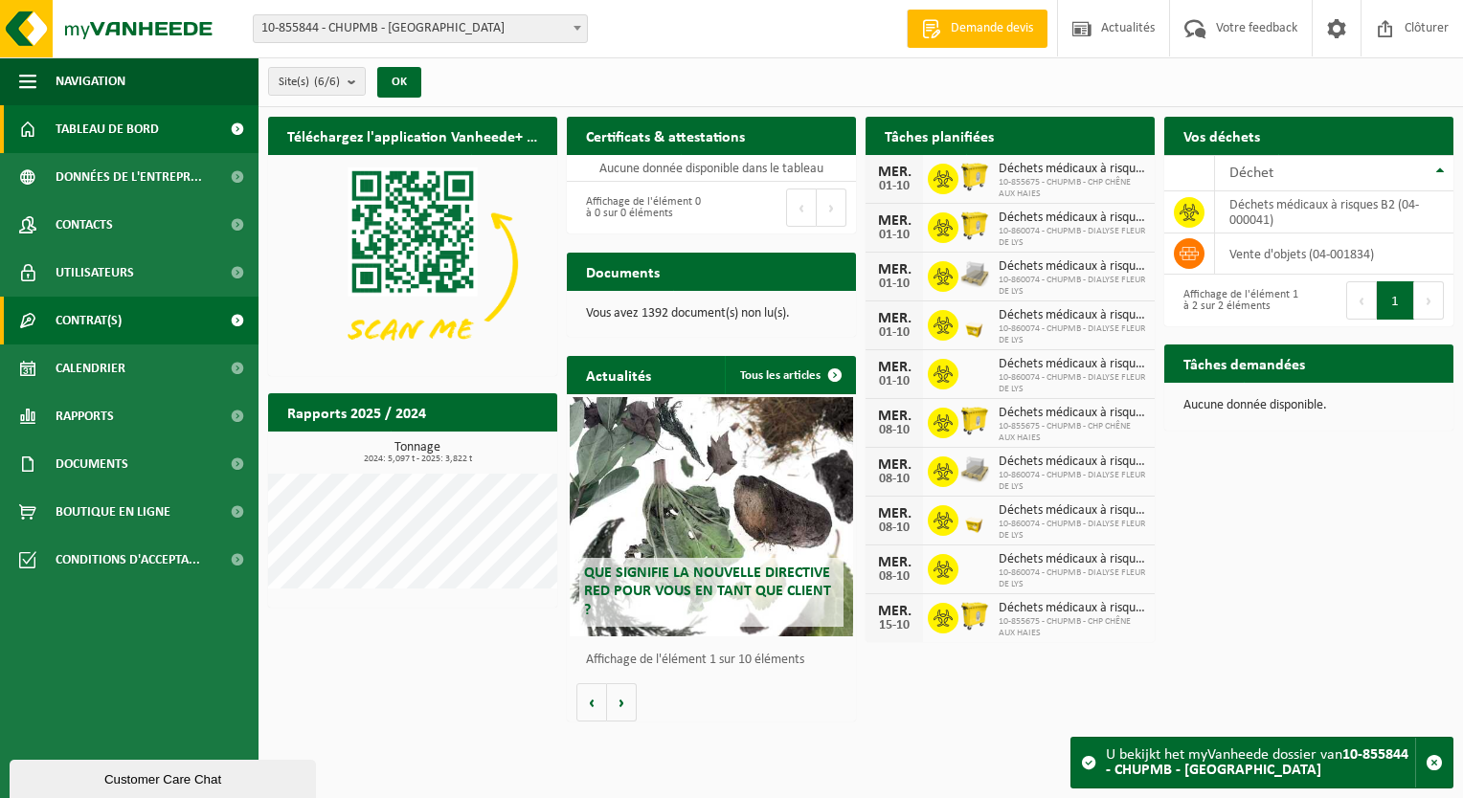
click at [129, 312] on link "Contrat(s)" at bounding box center [129, 321] width 258 height 48
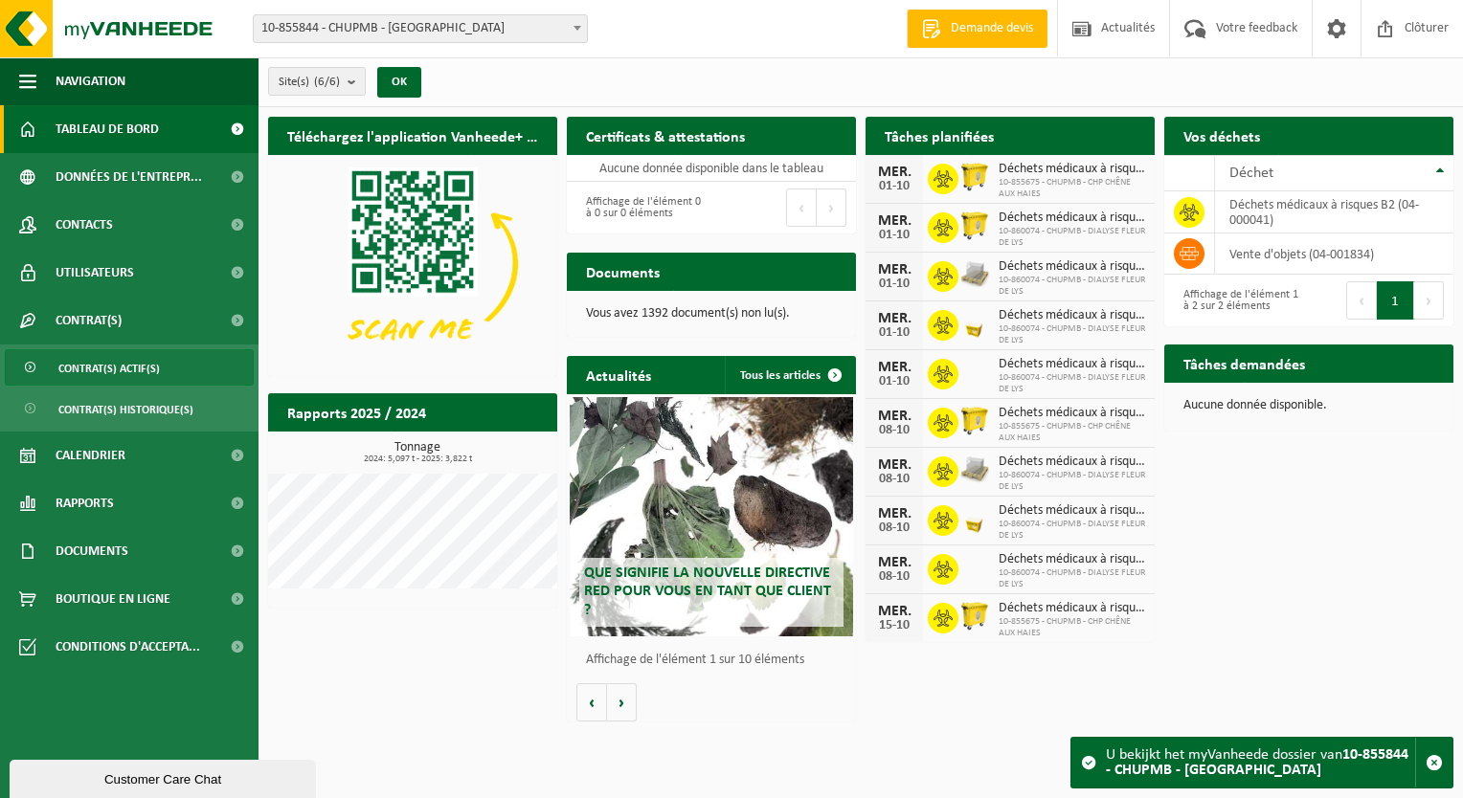
click at [130, 374] on span "Contrat(s) actif(s)" at bounding box center [108, 368] width 101 height 36
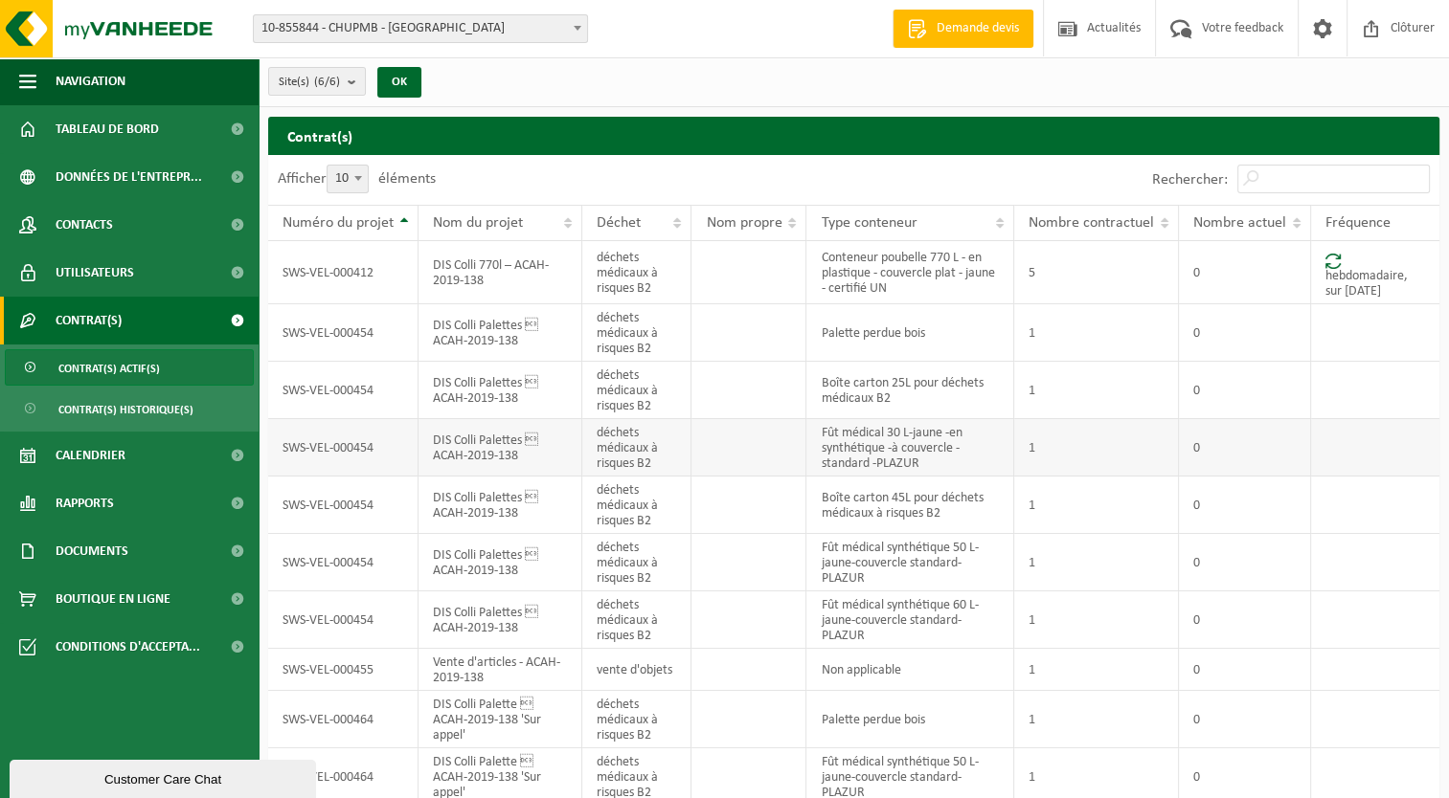
click at [865, 442] on td "Fût médical 30 L-jaune -en synthétique -à couvercle -standard -PLAZUR" at bounding box center [909, 447] width 207 height 57
click at [390, 456] on td "SWS-VEL-000454" at bounding box center [343, 447] width 150 height 57
click at [507, 443] on td "DIS Colli Palettes  ACAH-2019-138" at bounding box center [500, 447] width 164 height 57
click at [516, 467] on td "DIS Colli Palettes  ACAH-2019-138" at bounding box center [500, 447] width 164 height 57
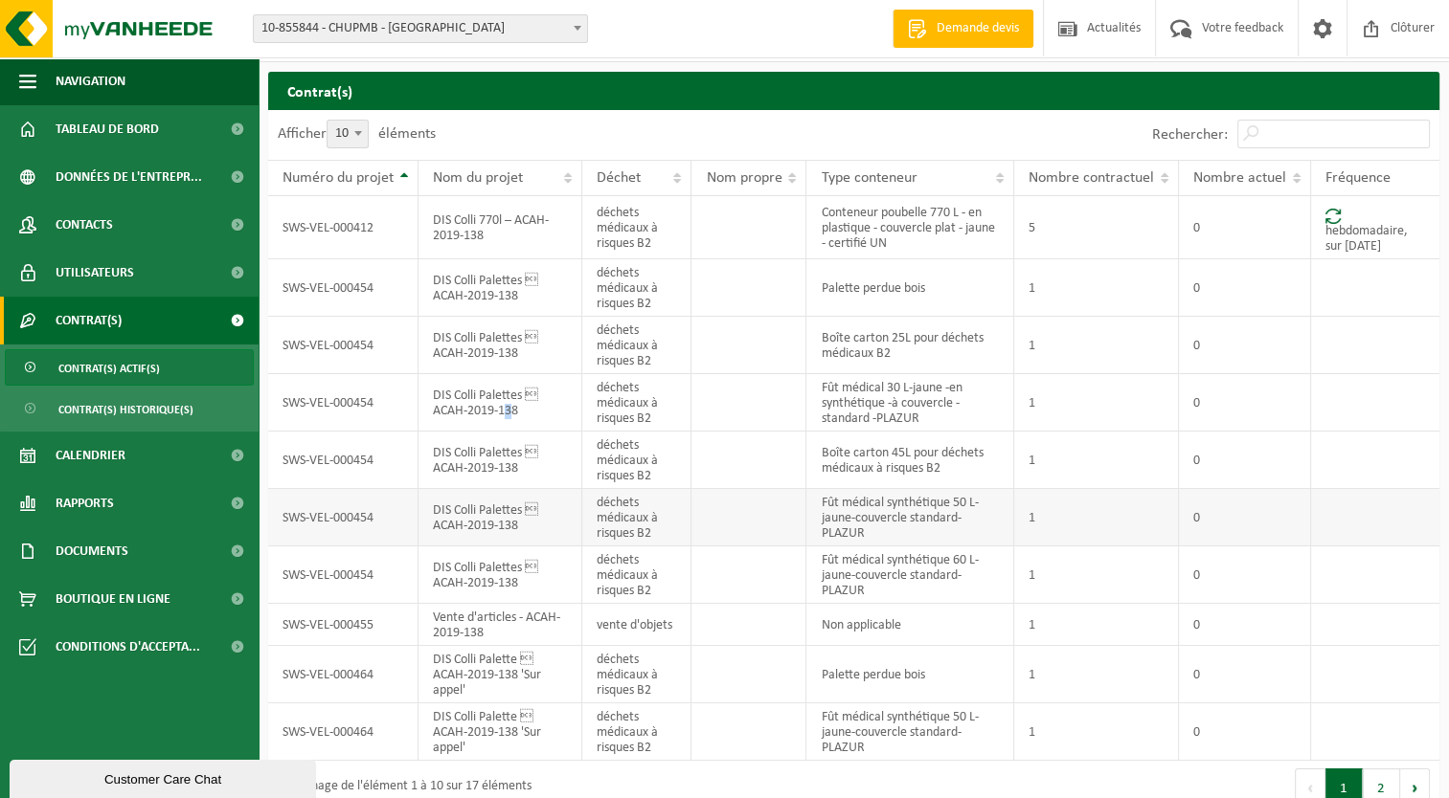
scroll to position [66, 0]
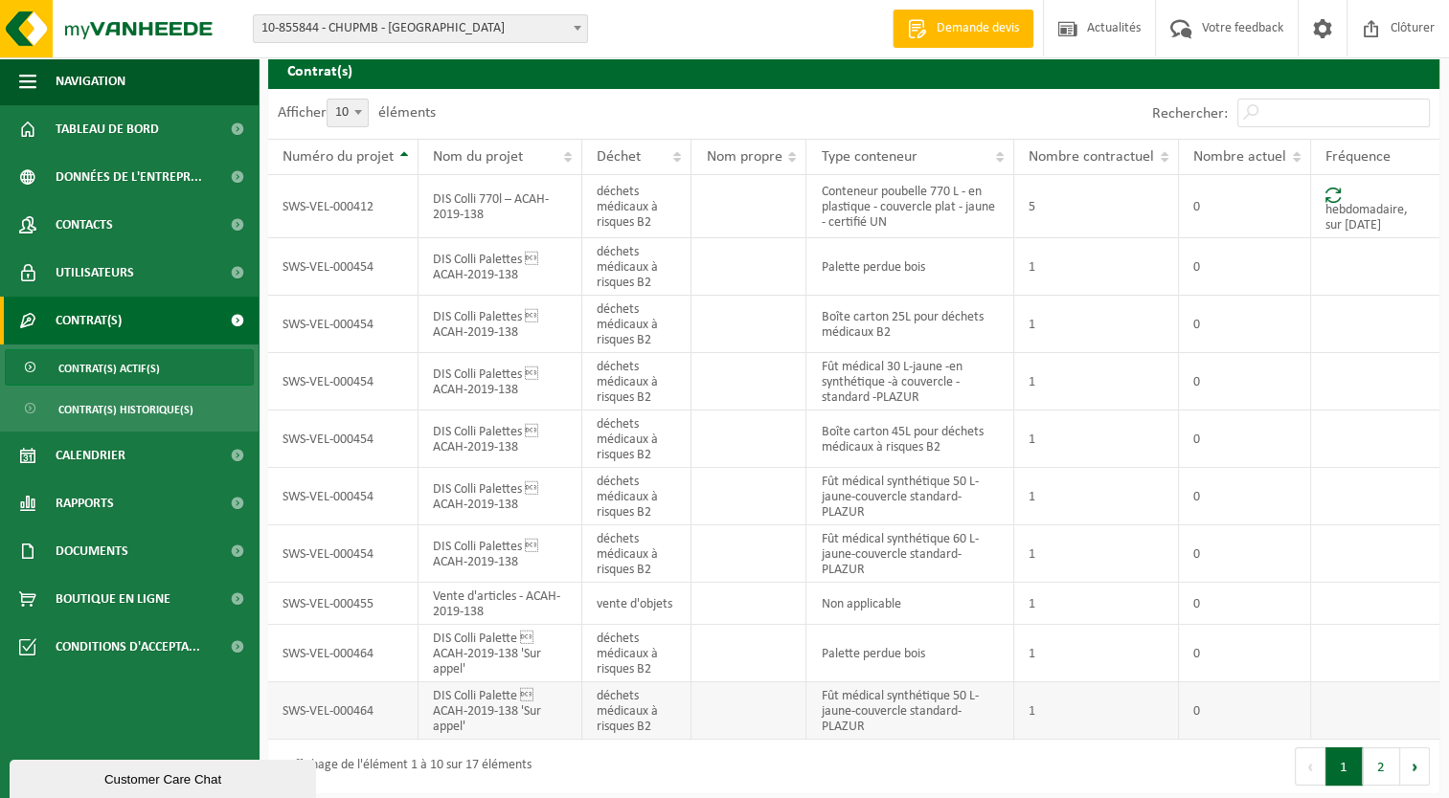
click at [567, 714] on td "DIS Colli Palette  ACAH-2019-138 'Sur appel'" at bounding box center [500, 711] width 164 height 57
click at [568, 710] on td "DIS Colli Palette  ACAH-2019-138 'Sur appel'" at bounding box center [500, 711] width 164 height 57
click at [568, 708] on td "DIS Colli Palette  ACAH-2019-138 'Sur appel'" at bounding box center [500, 711] width 164 height 57
click at [97, 542] on span "Documents" at bounding box center [92, 552] width 73 height 48
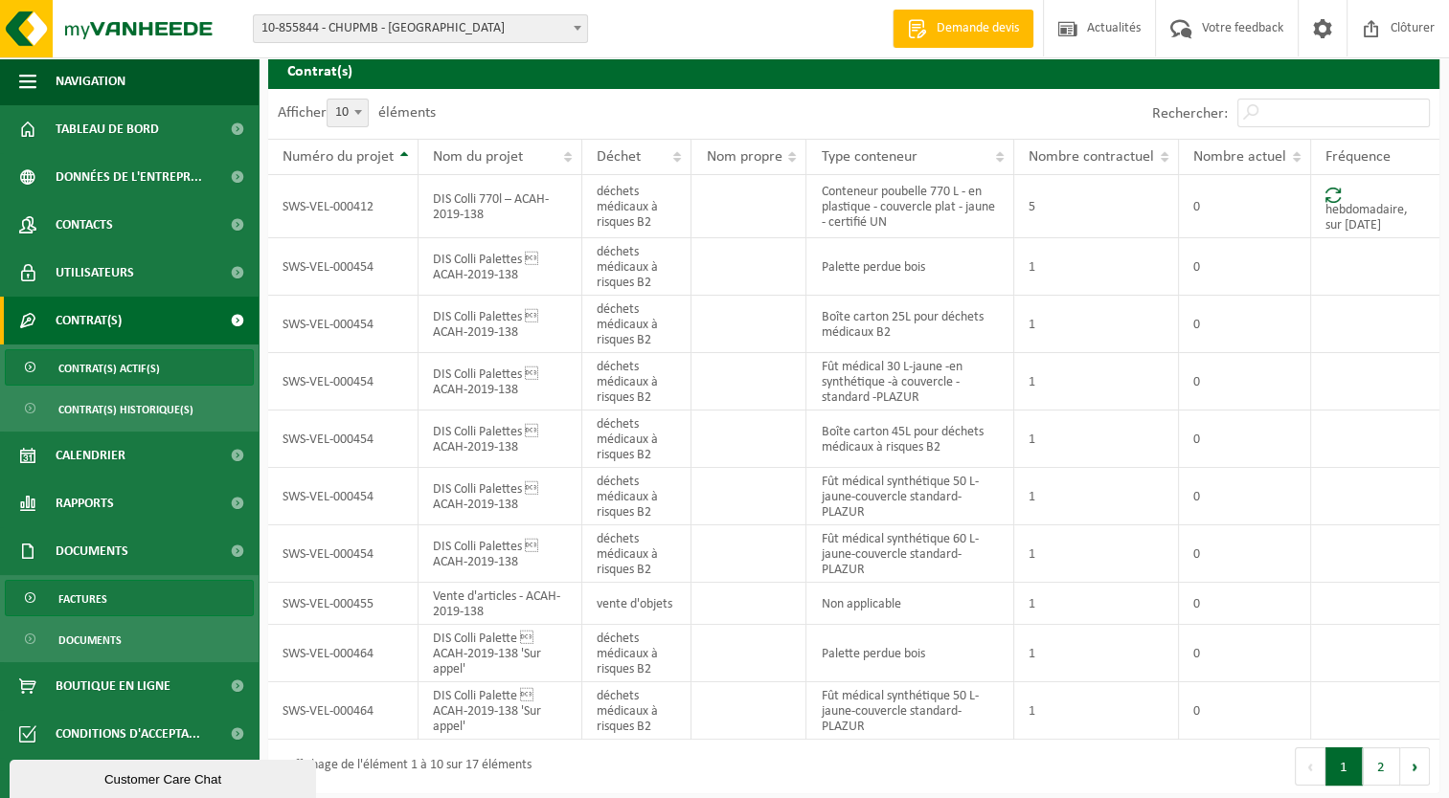
click at [97, 611] on span "Factures" at bounding box center [82, 599] width 49 height 36
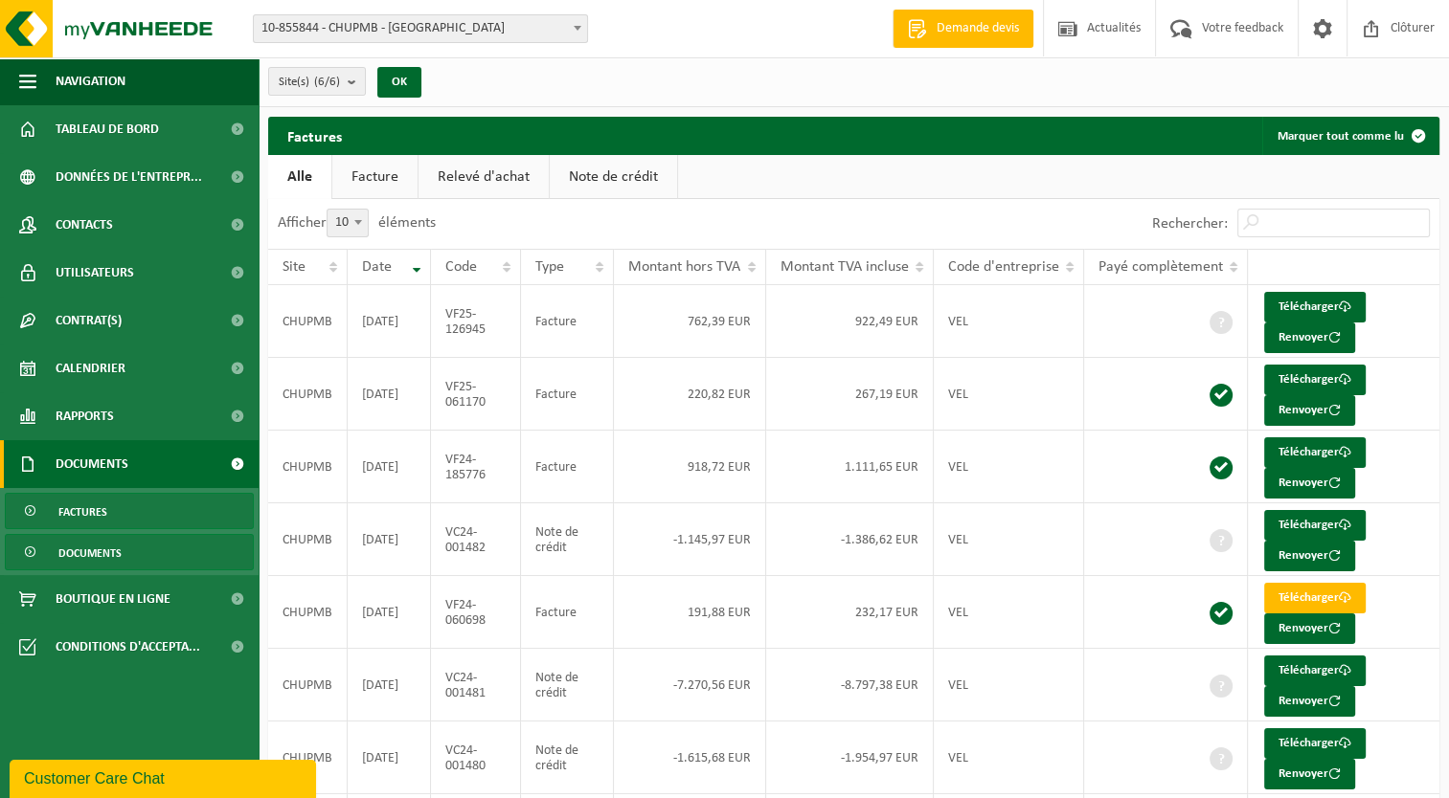
click at [65, 561] on span "Documents" at bounding box center [89, 553] width 63 height 36
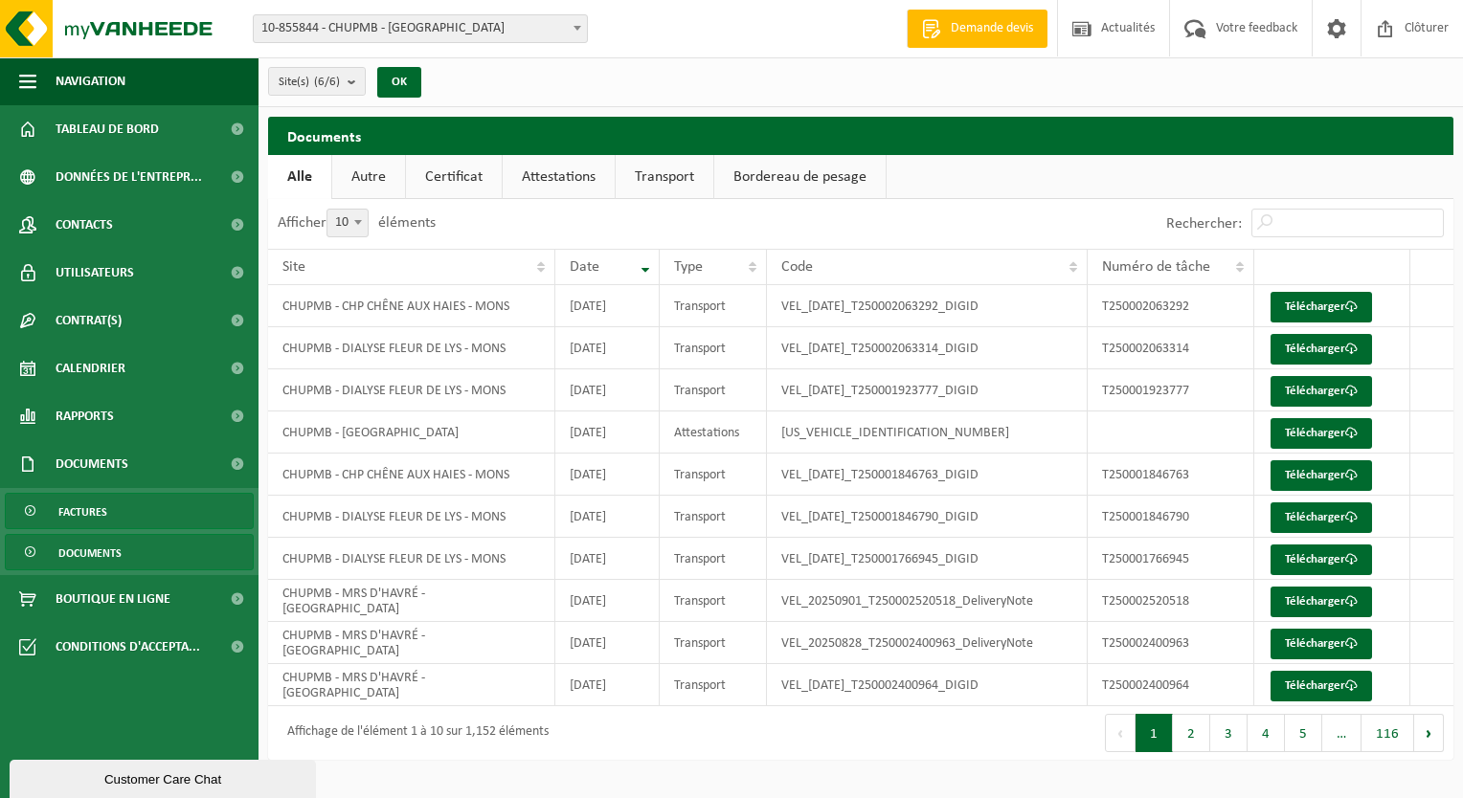
click at [89, 519] on span "Factures" at bounding box center [82, 512] width 49 height 36
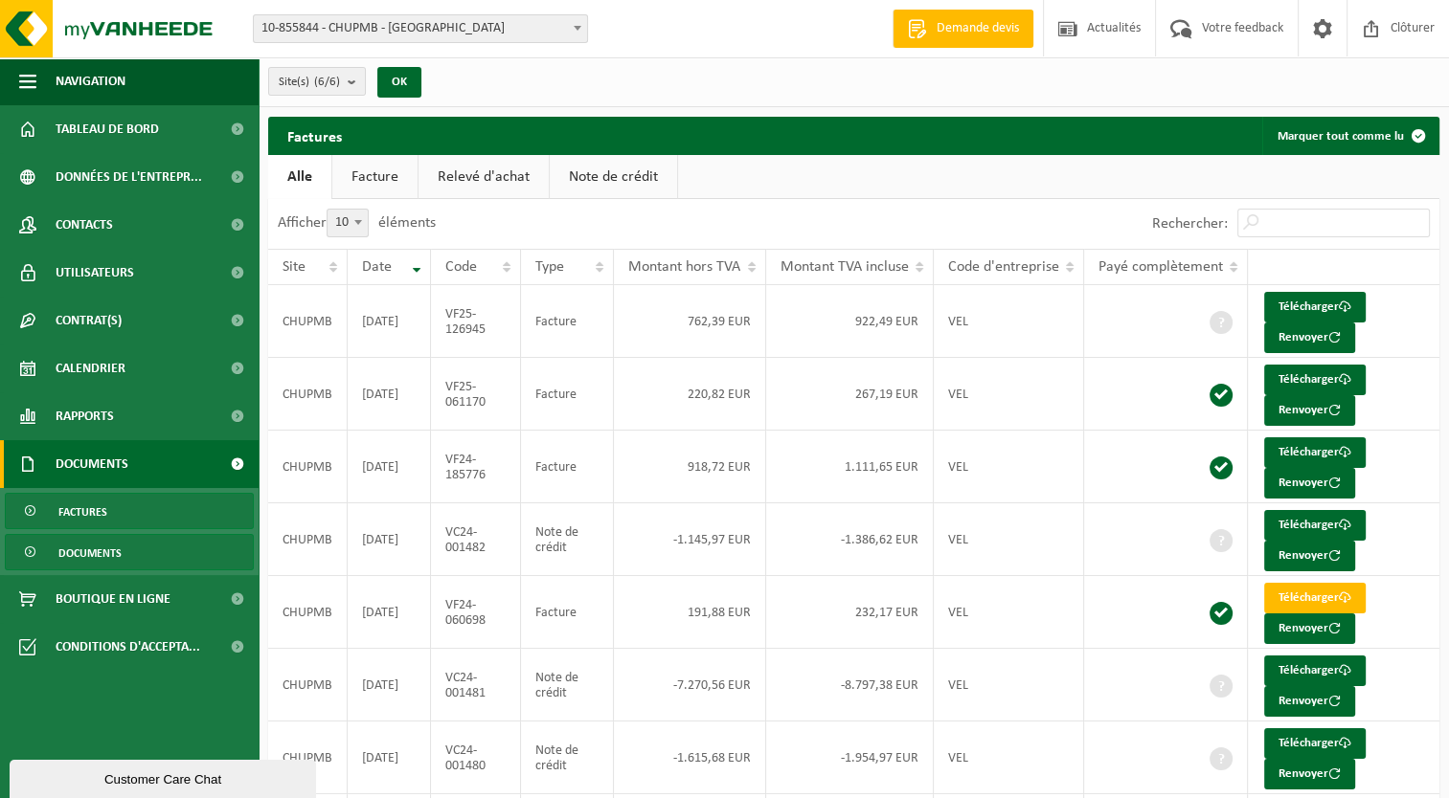
click at [91, 558] on span "Documents" at bounding box center [89, 553] width 63 height 36
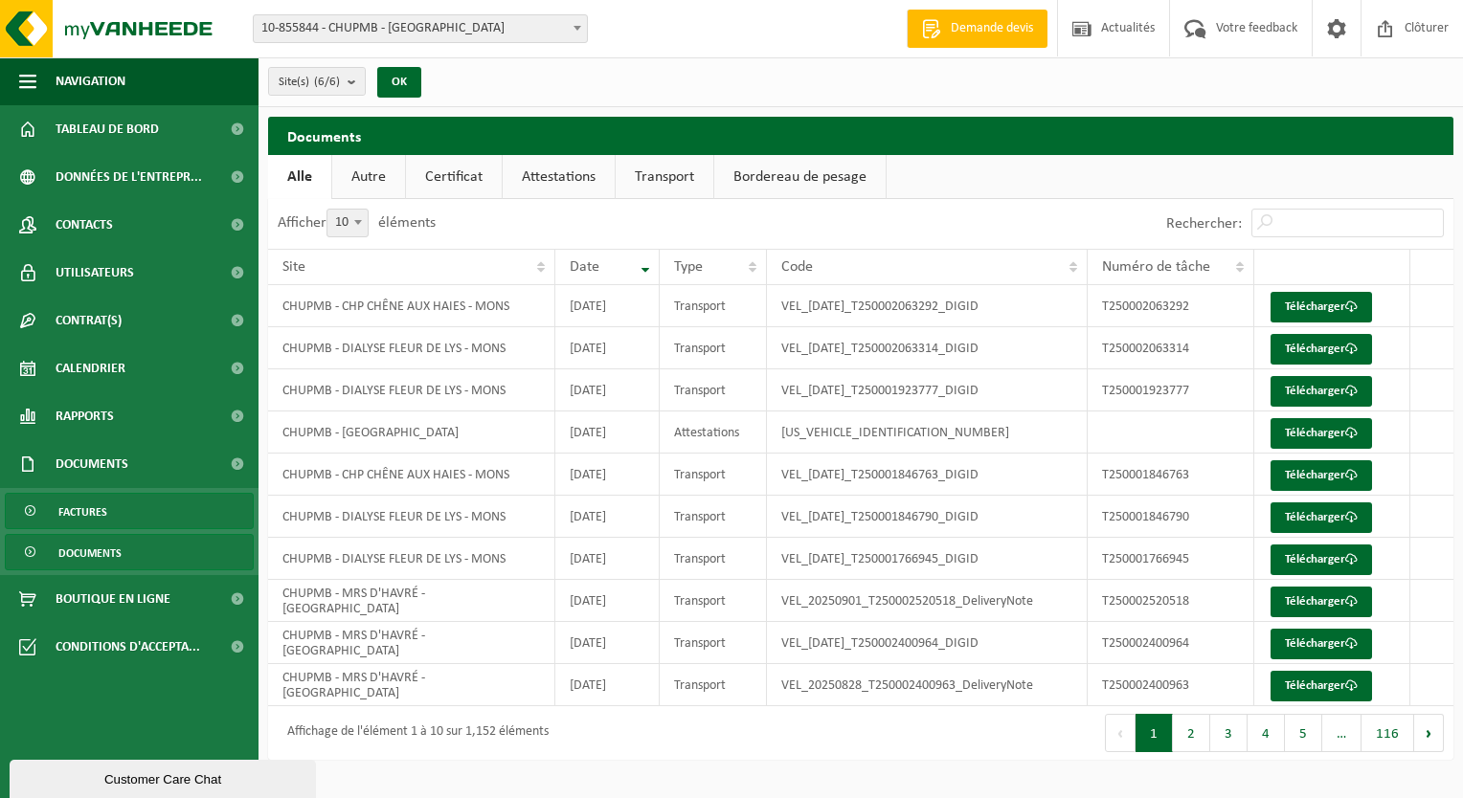
click at [95, 522] on span "Factures" at bounding box center [82, 512] width 49 height 36
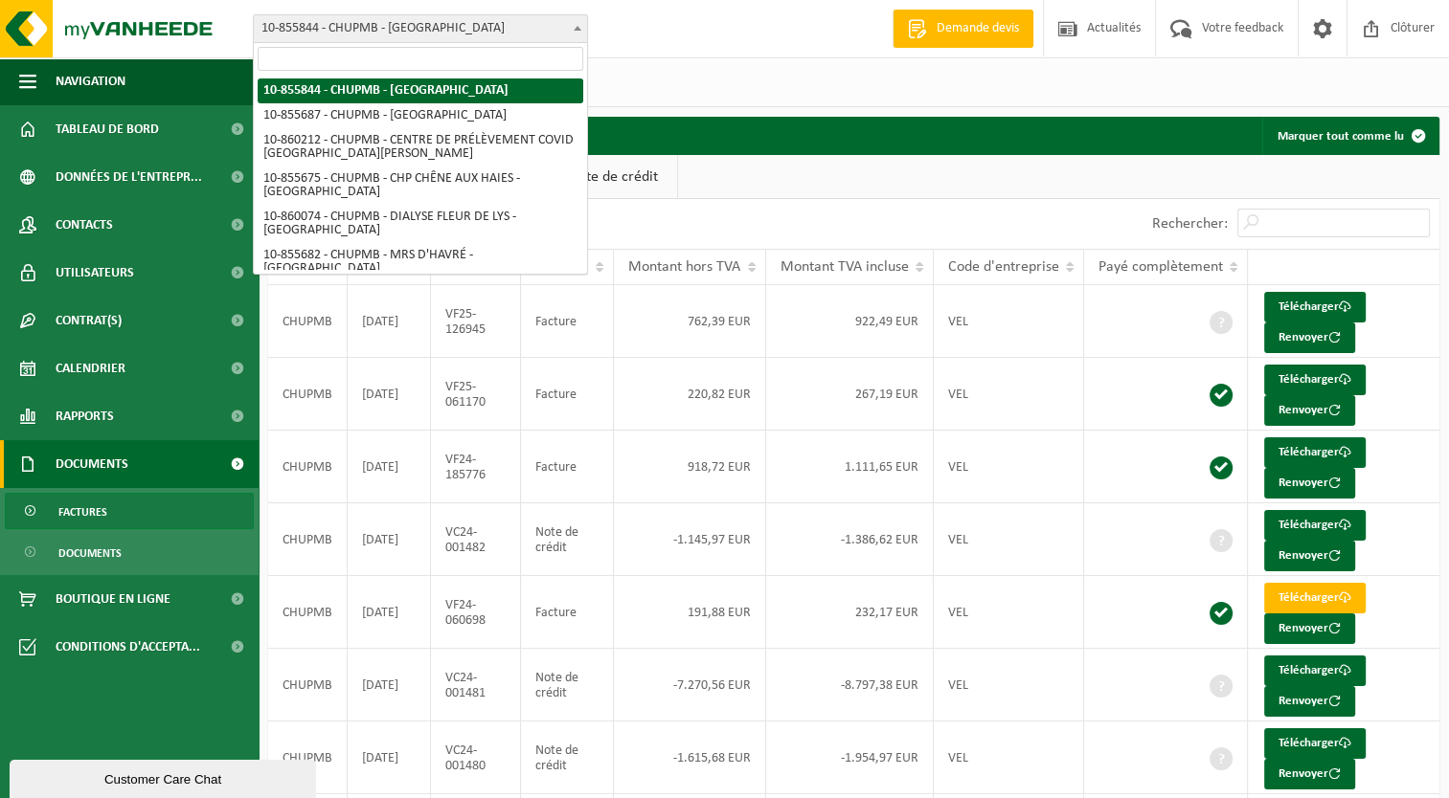
click at [451, 26] on span "10-855844 - CHUPMB - [GEOGRAPHIC_DATA]" at bounding box center [420, 28] width 333 height 27
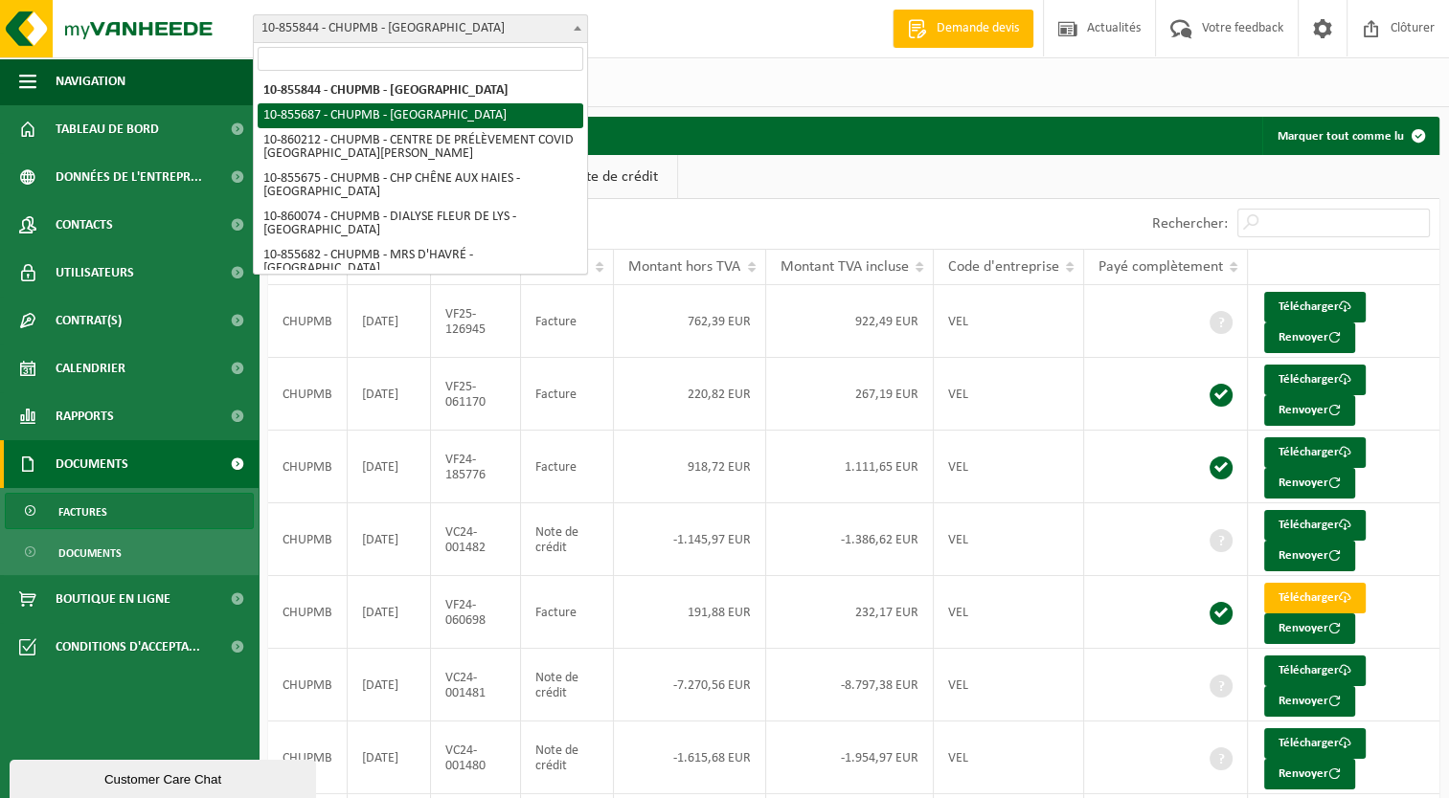
select select "98463"
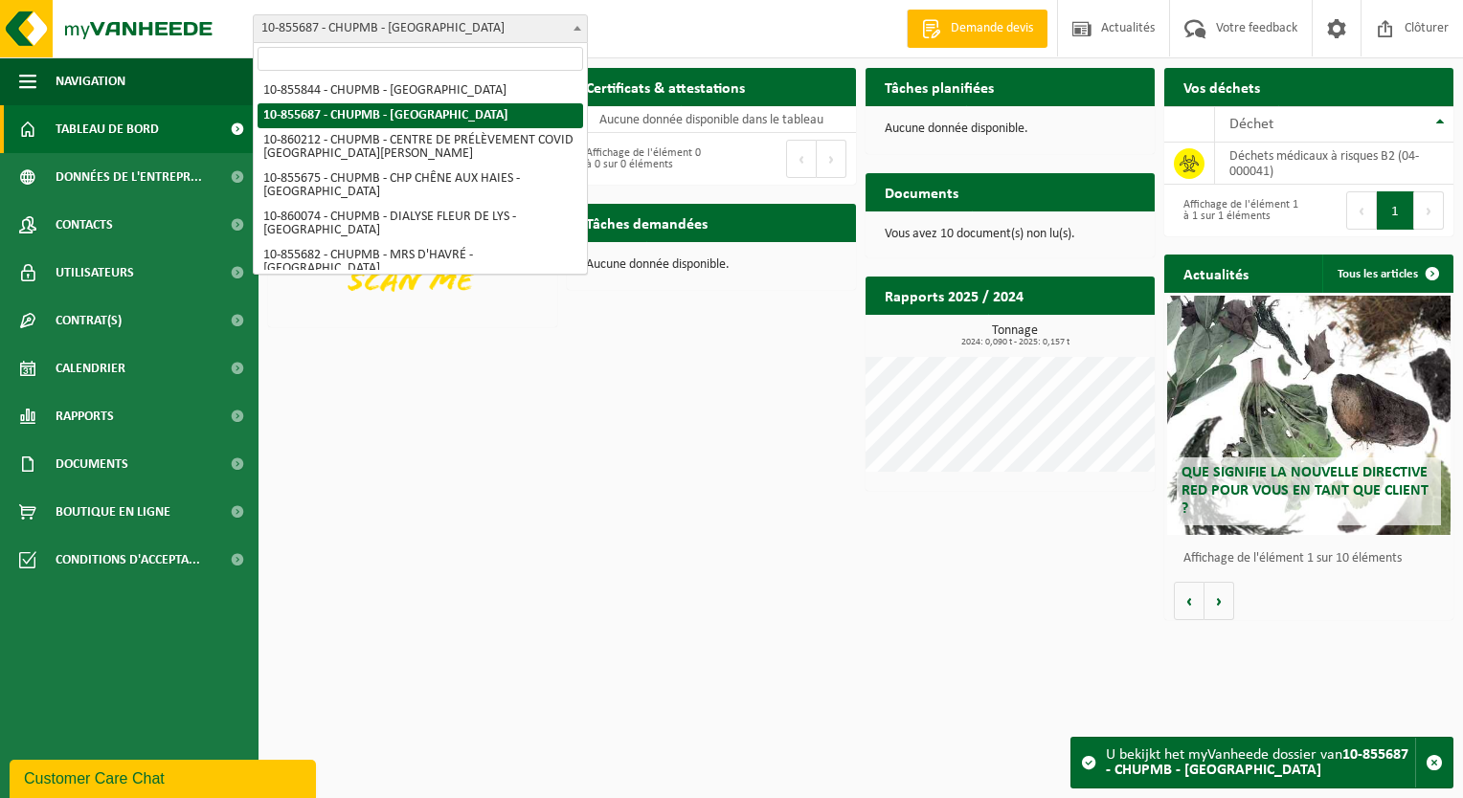
click at [444, 33] on span "10-855687 - CHUPMB - [GEOGRAPHIC_DATA]" at bounding box center [420, 28] width 333 height 27
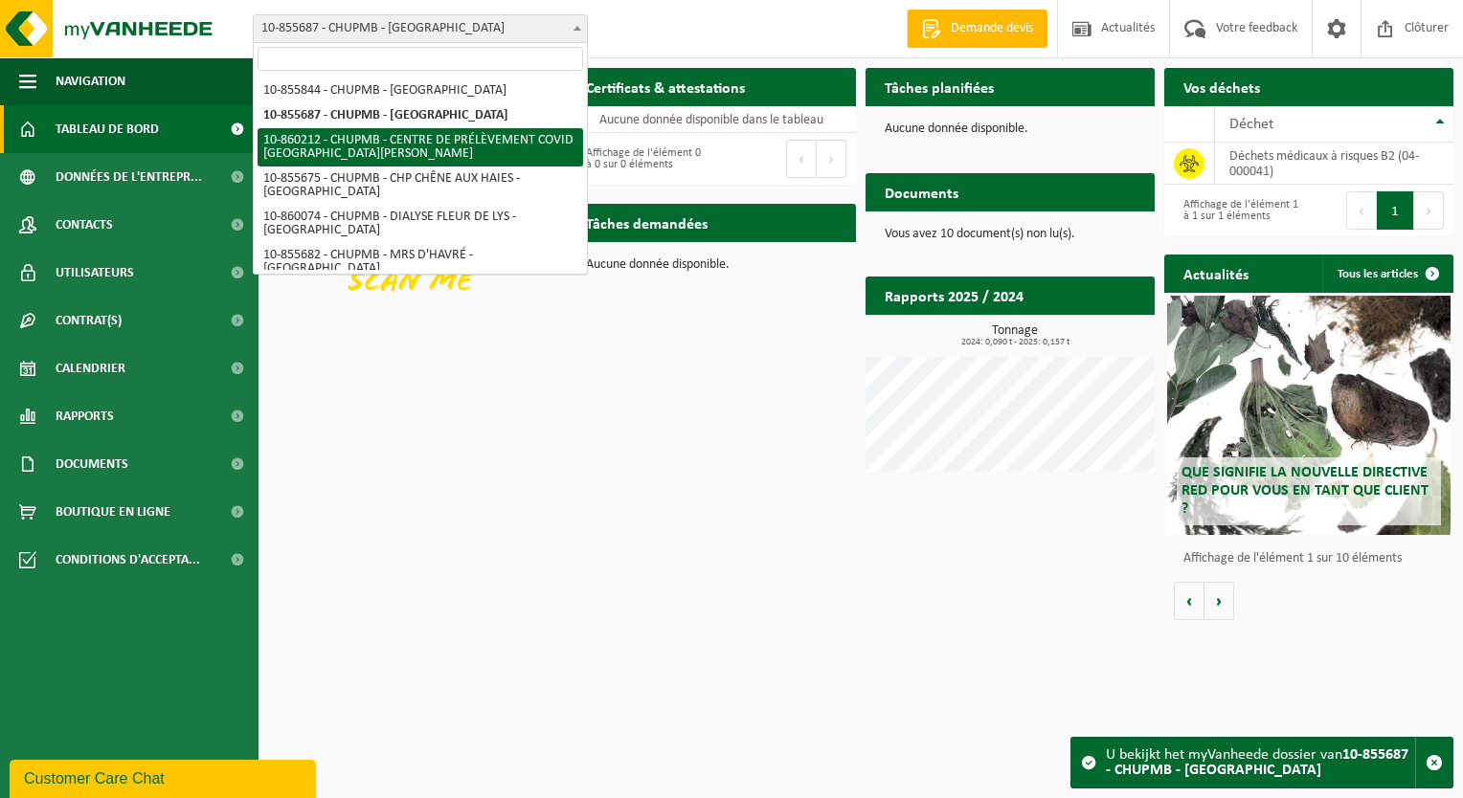
select select "100043"
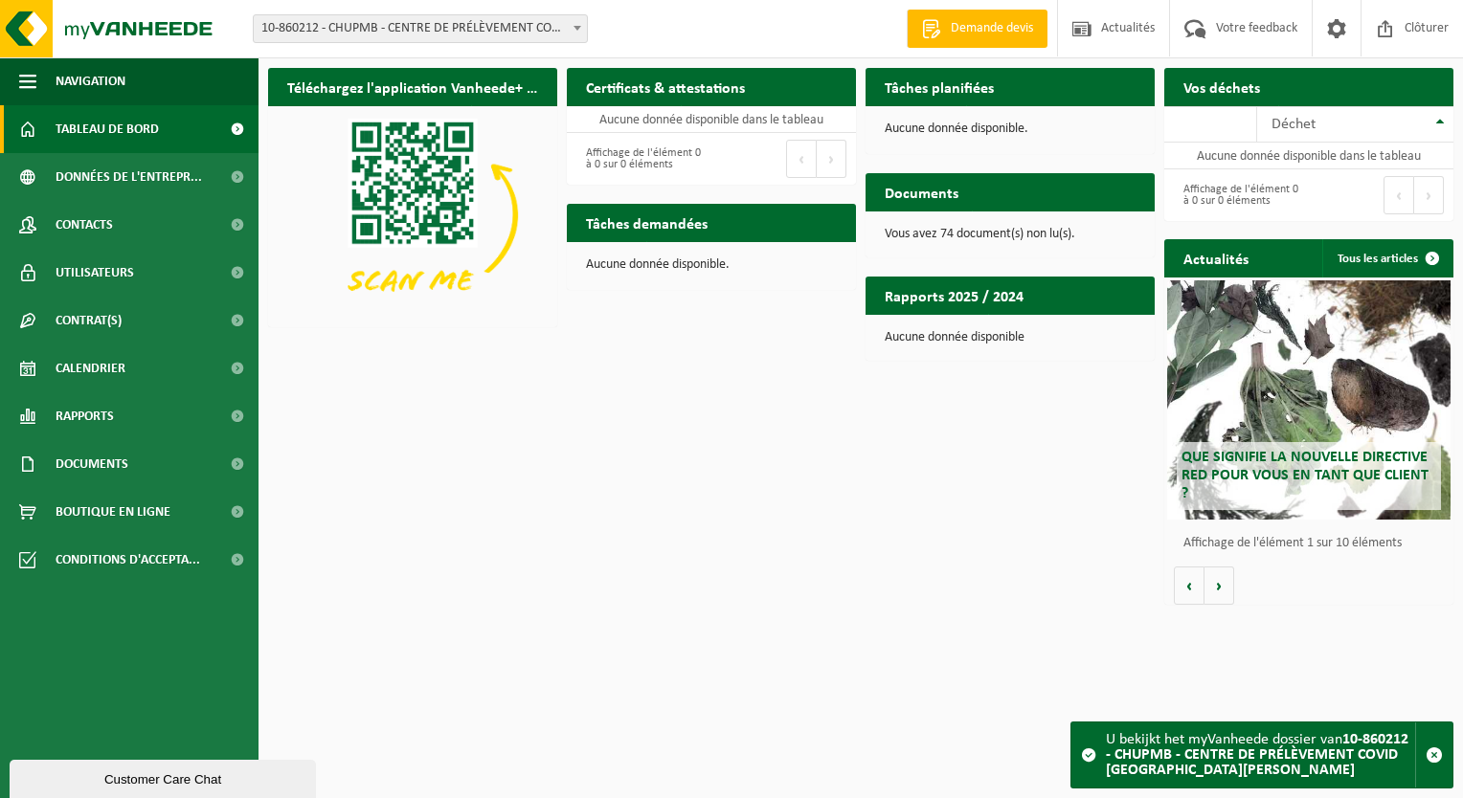
click at [448, 29] on span "10-860212 - CHUPMB - CENTRE DE PRÉLÈVEMENT COVID [GEOGRAPHIC_DATA][PERSON_NAME]" at bounding box center [420, 28] width 333 height 27
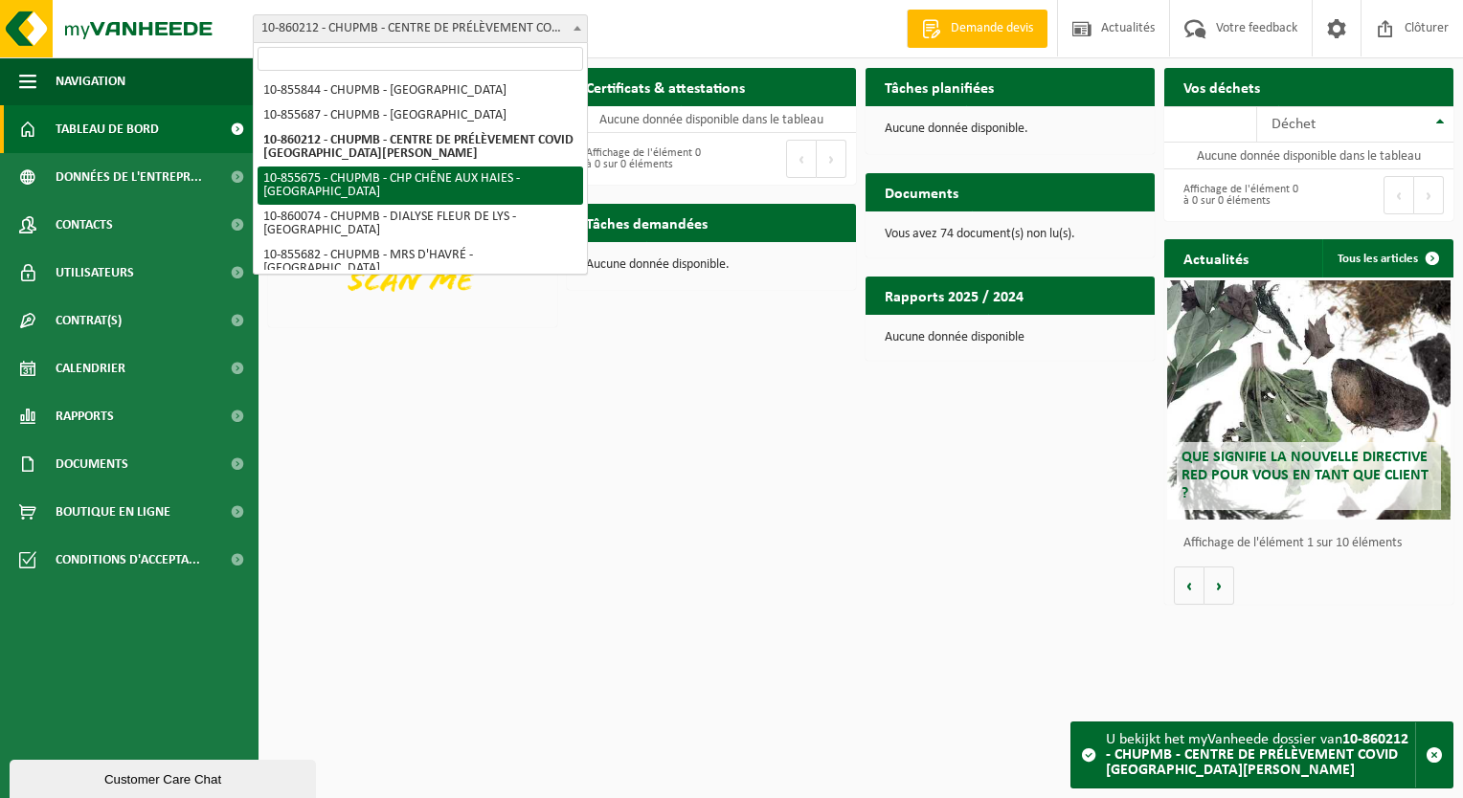
select select "98456"
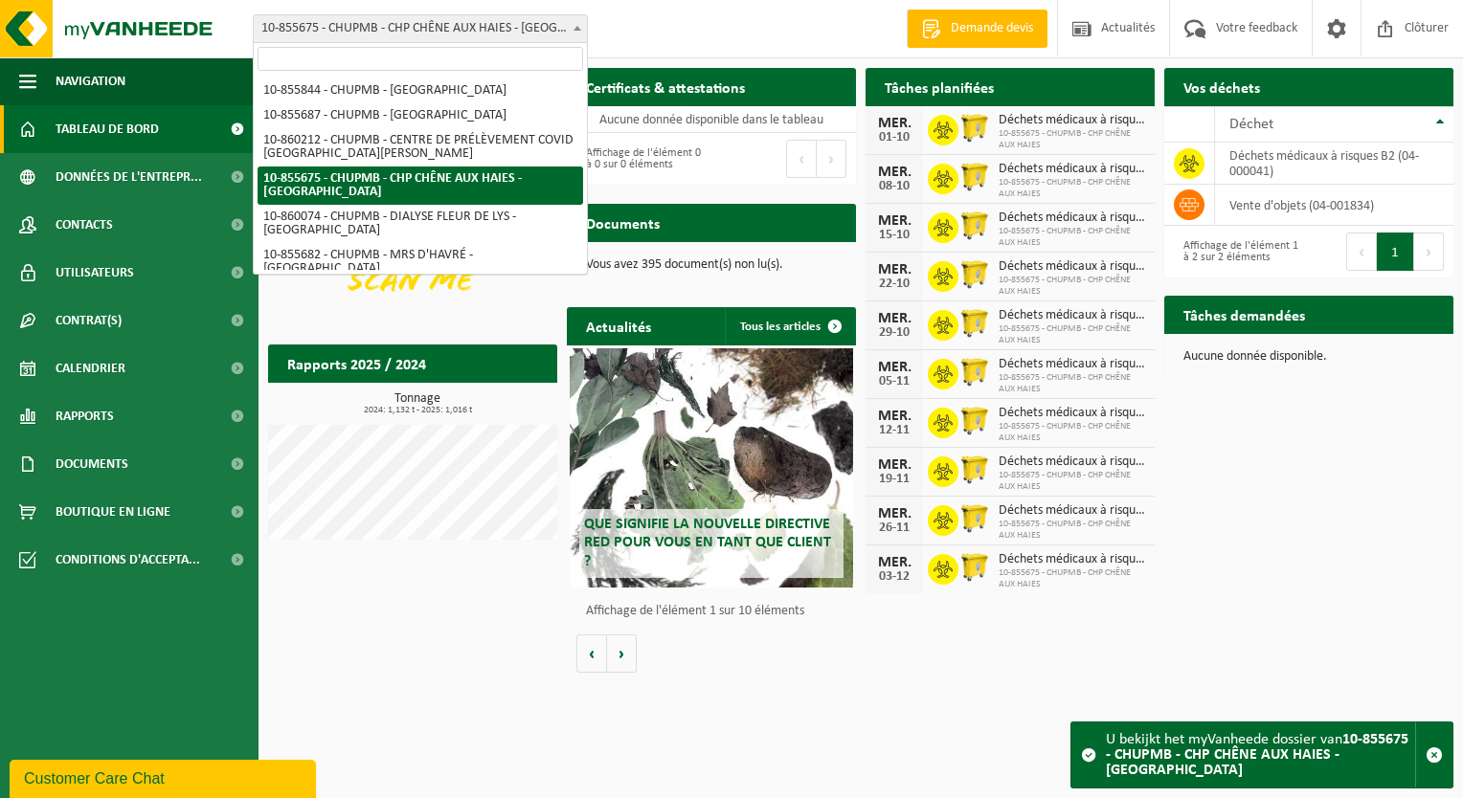
click at [433, 33] on span "10-855675 - CHUPMB - CHP CHÊNE AUX HAIES - [GEOGRAPHIC_DATA]" at bounding box center [420, 28] width 333 height 27
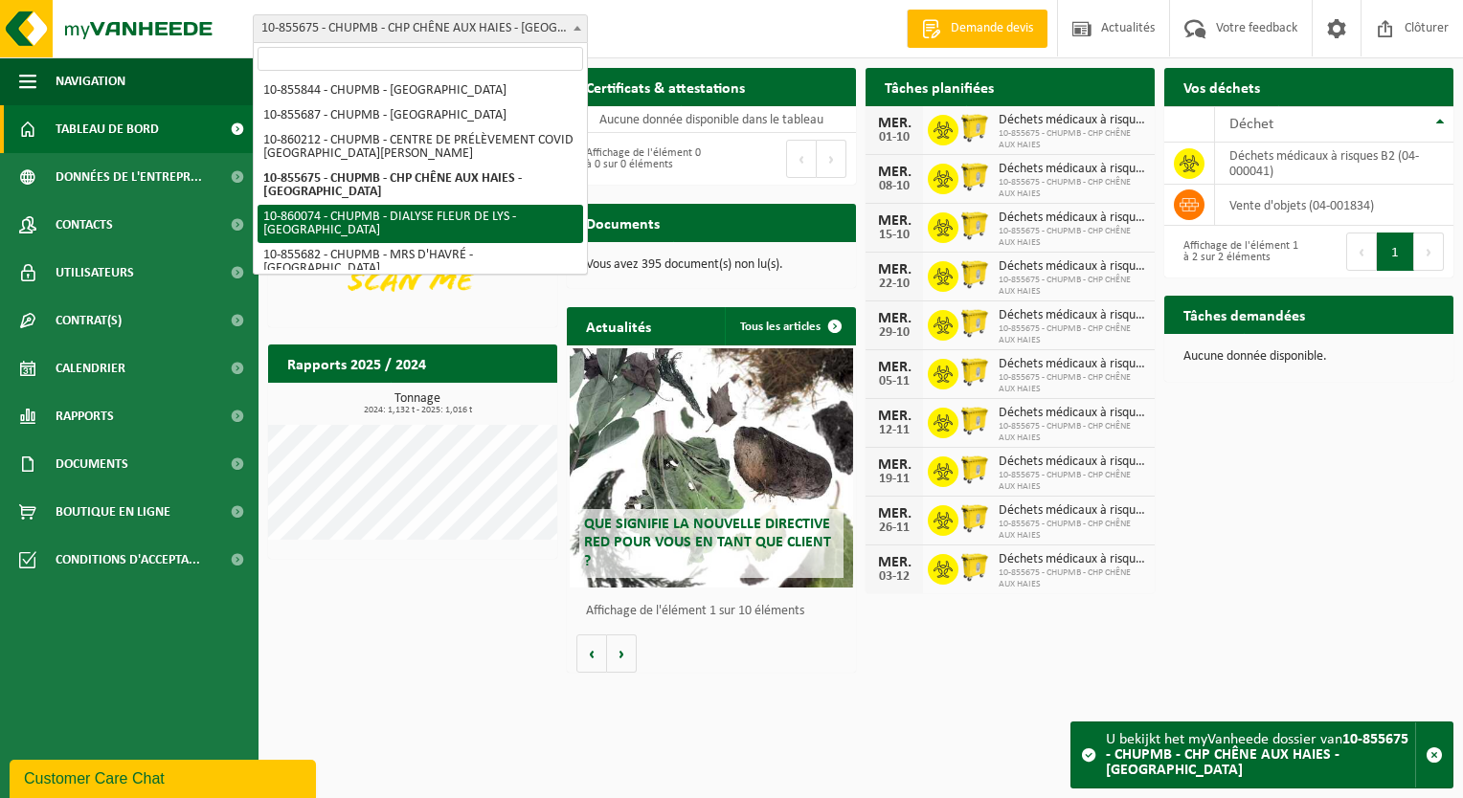
select select "99957"
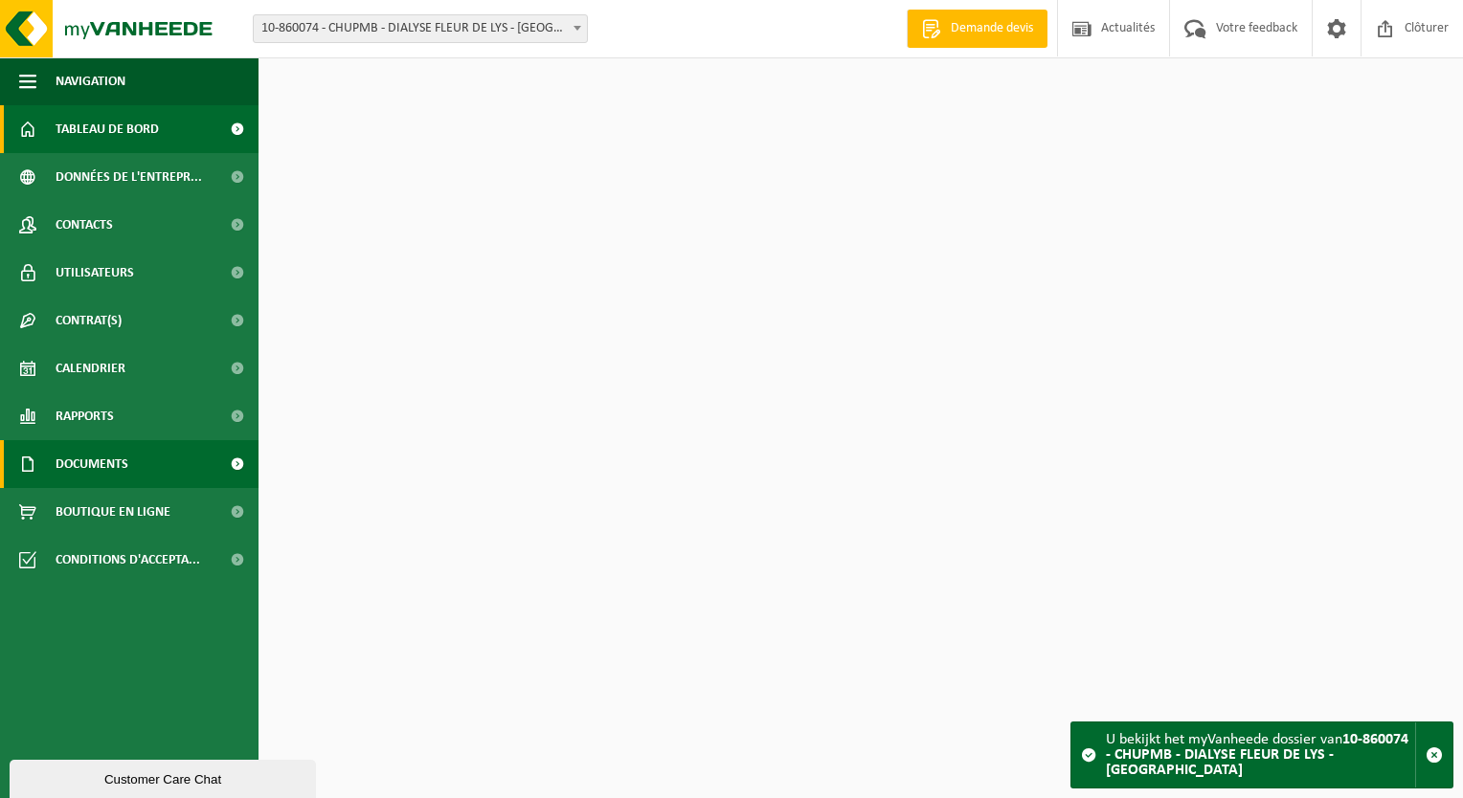
click at [122, 473] on span "Documents" at bounding box center [92, 464] width 73 height 48
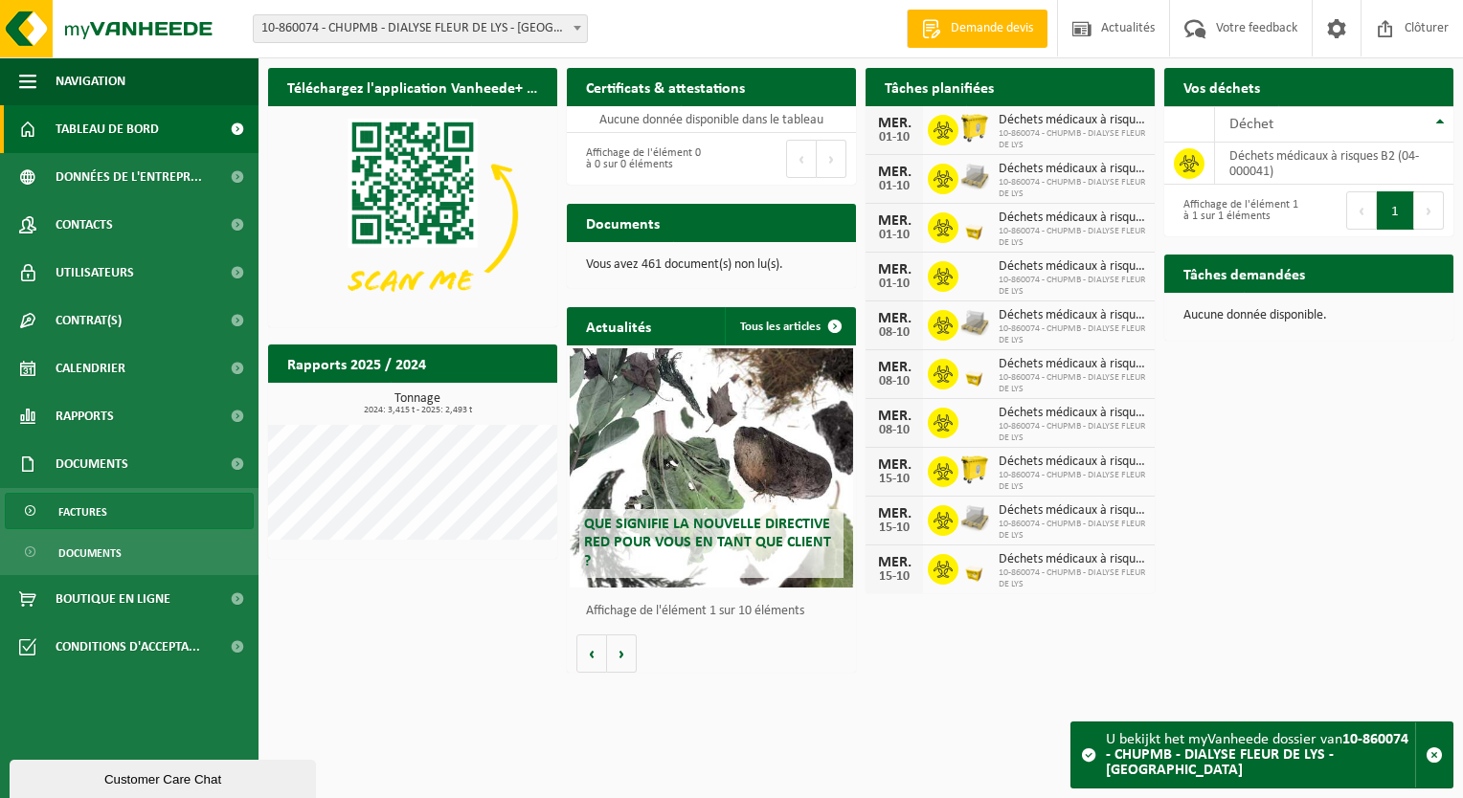
click at [111, 523] on link "Factures" at bounding box center [129, 511] width 249 height 36
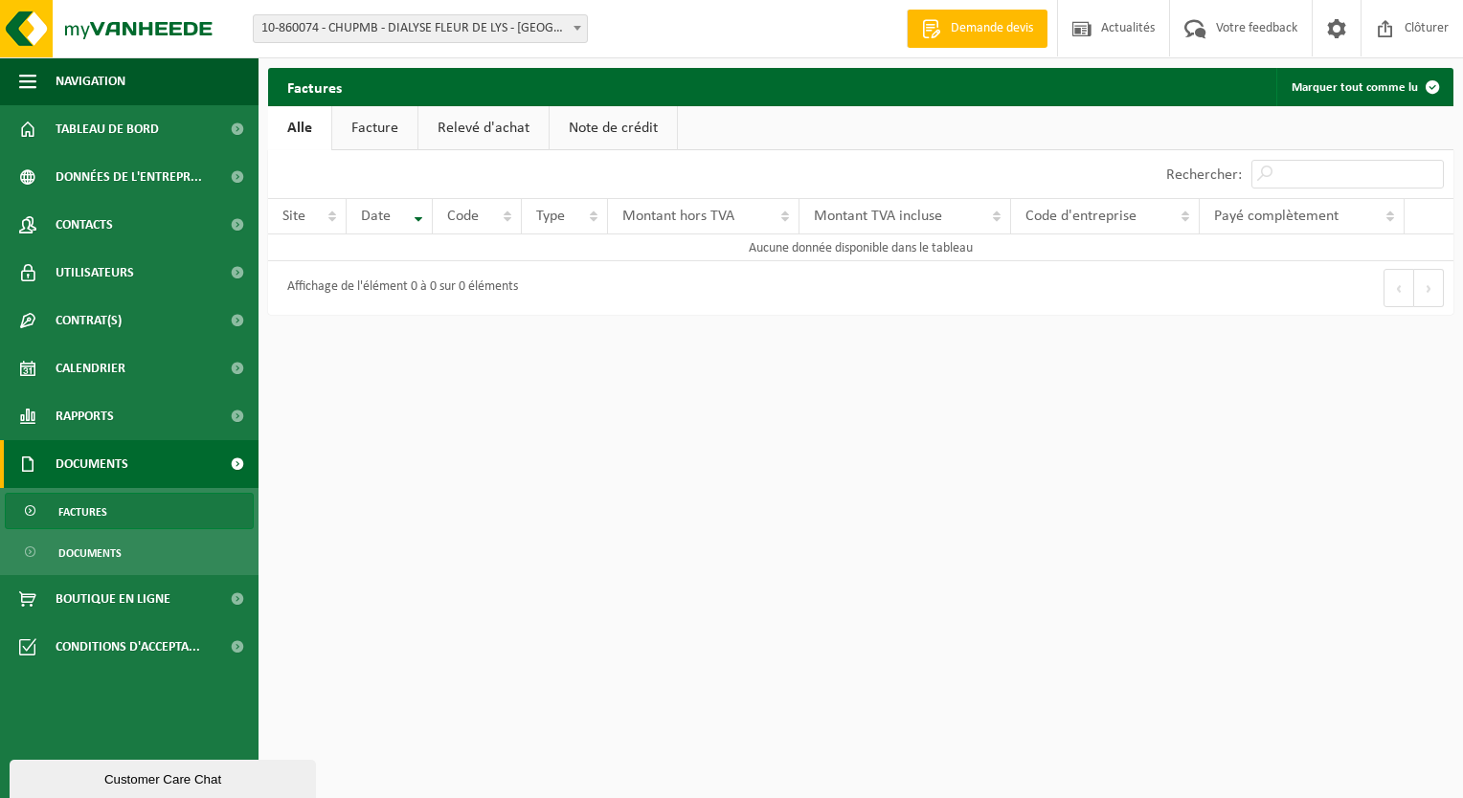
click at [441, 58] on div "Factures Marquer tout comme lu Patientez Le téléchargement est un peu long en r…" at bounding box center [731, 162] width 1463 height 325
click at [456, 36] on span "10-860074 - CHUPMB - DIALYSE FLEUR DE LYS - [GEOGRAPHIC_DATA]" at bounding box center [420, 28] width 333 height 27
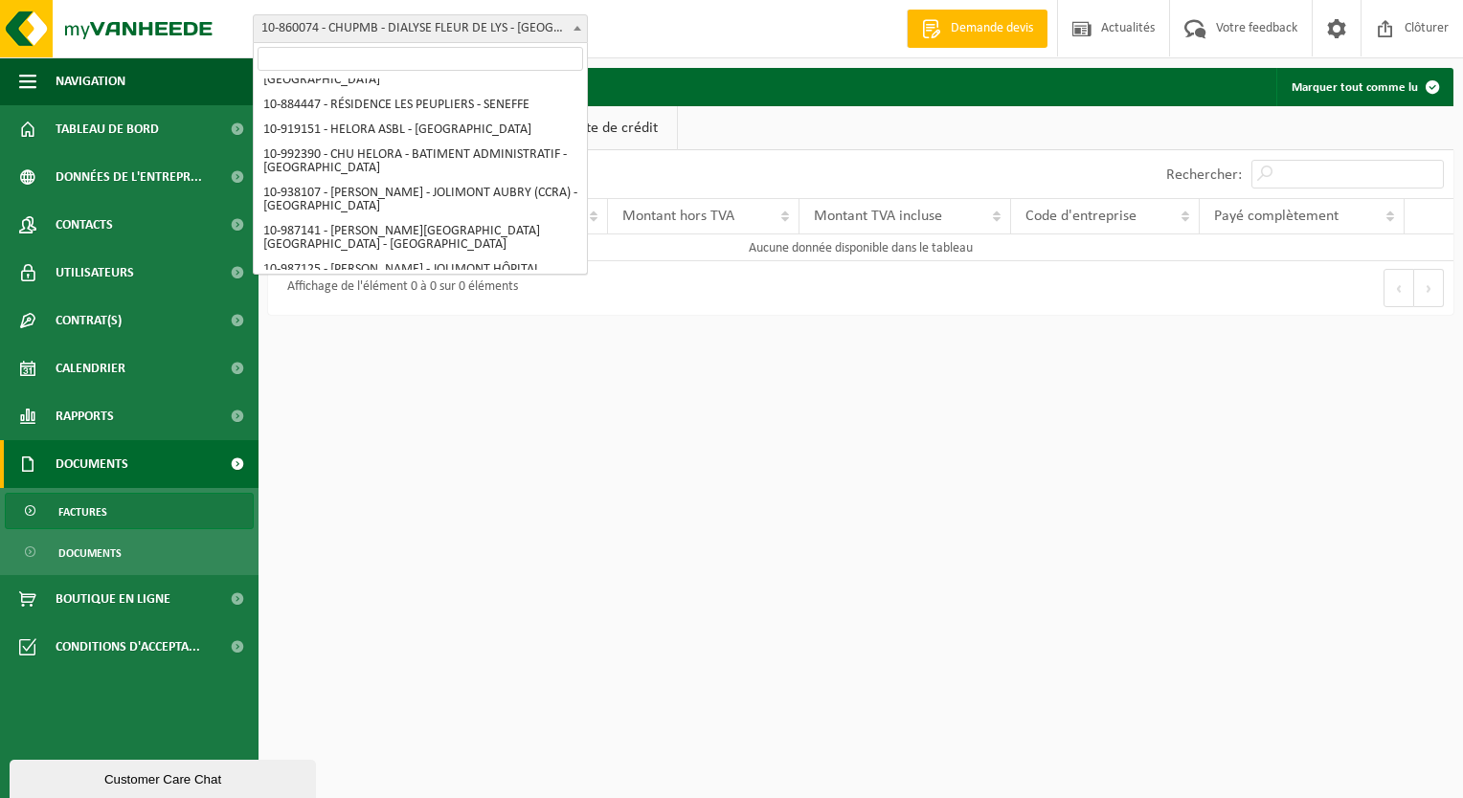
scroll to position [193, 0]
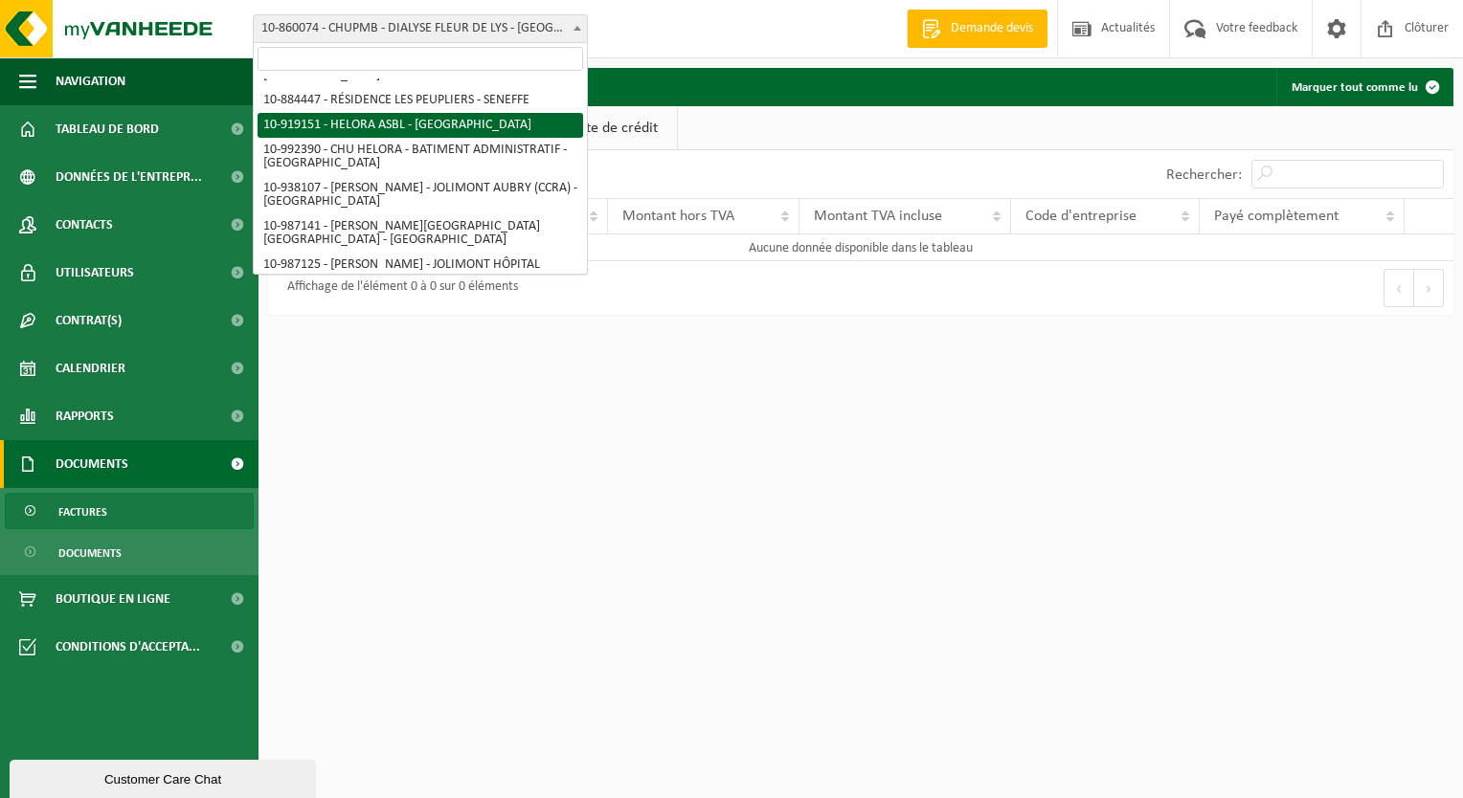
select select "128877"
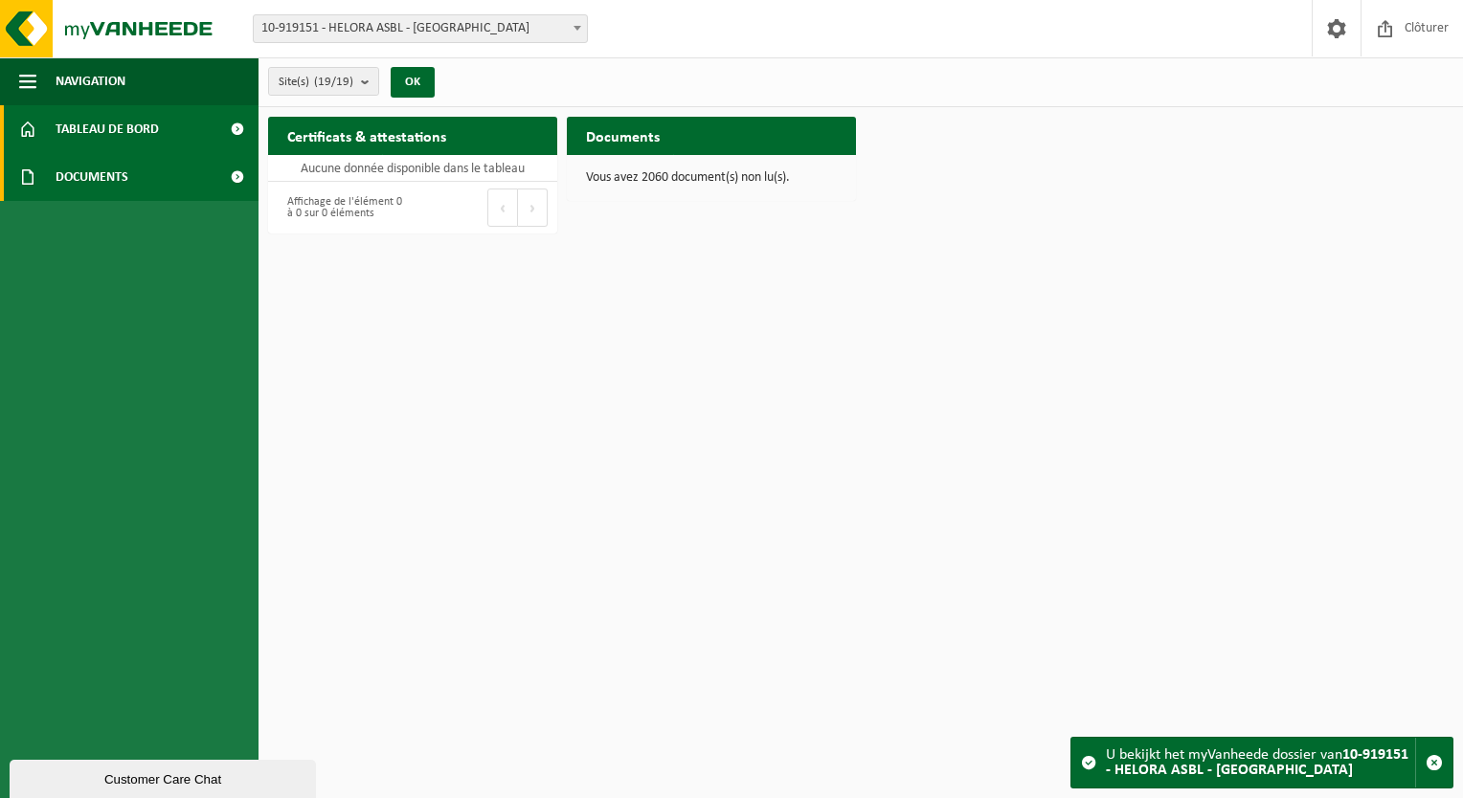
click at [111, 175] on span "Documents" at bounding box center [92, 177] width 73 height 48
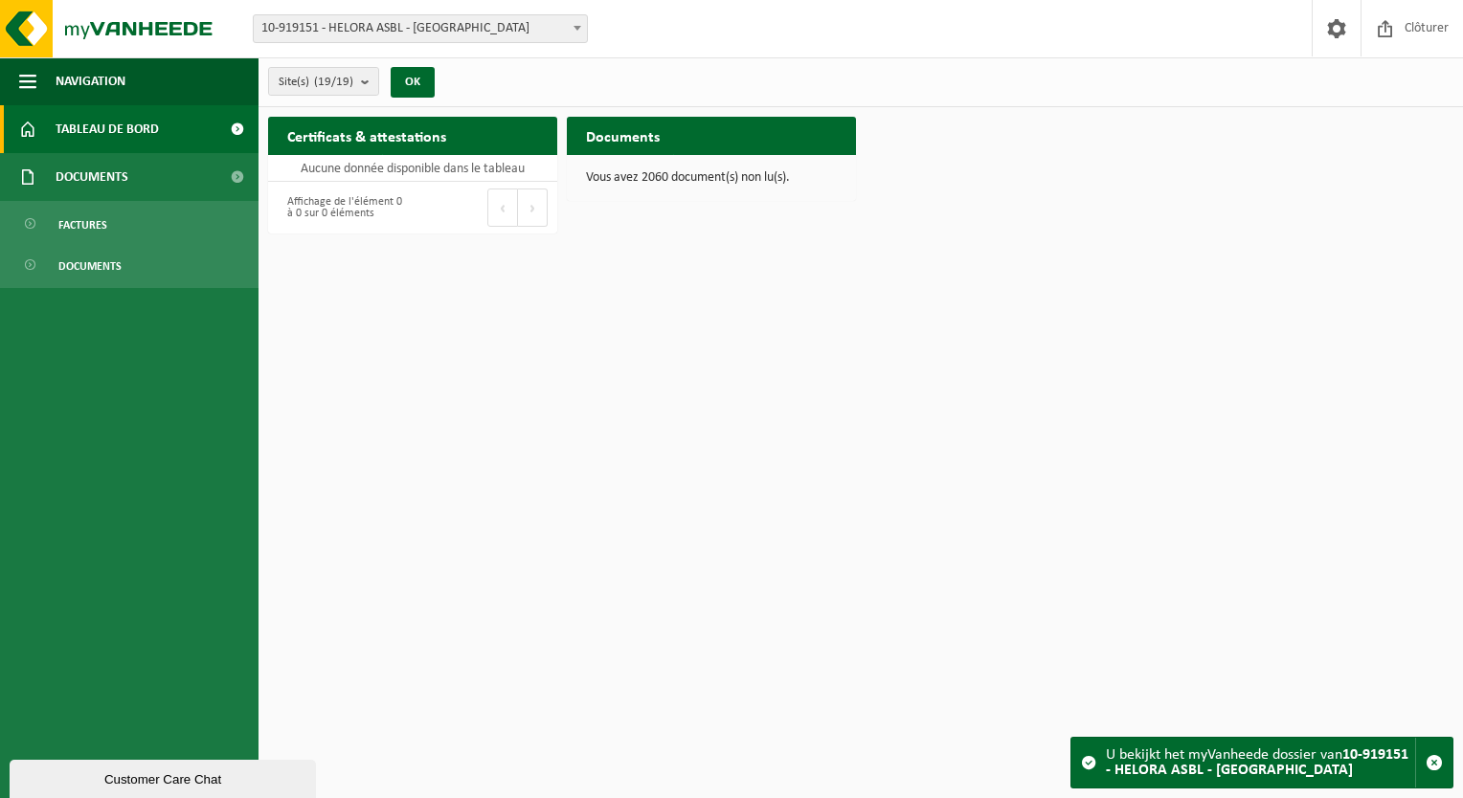
click at [111, 144] on span "Tableau de bord" at bounding box center [107, 129] width 103 height 48
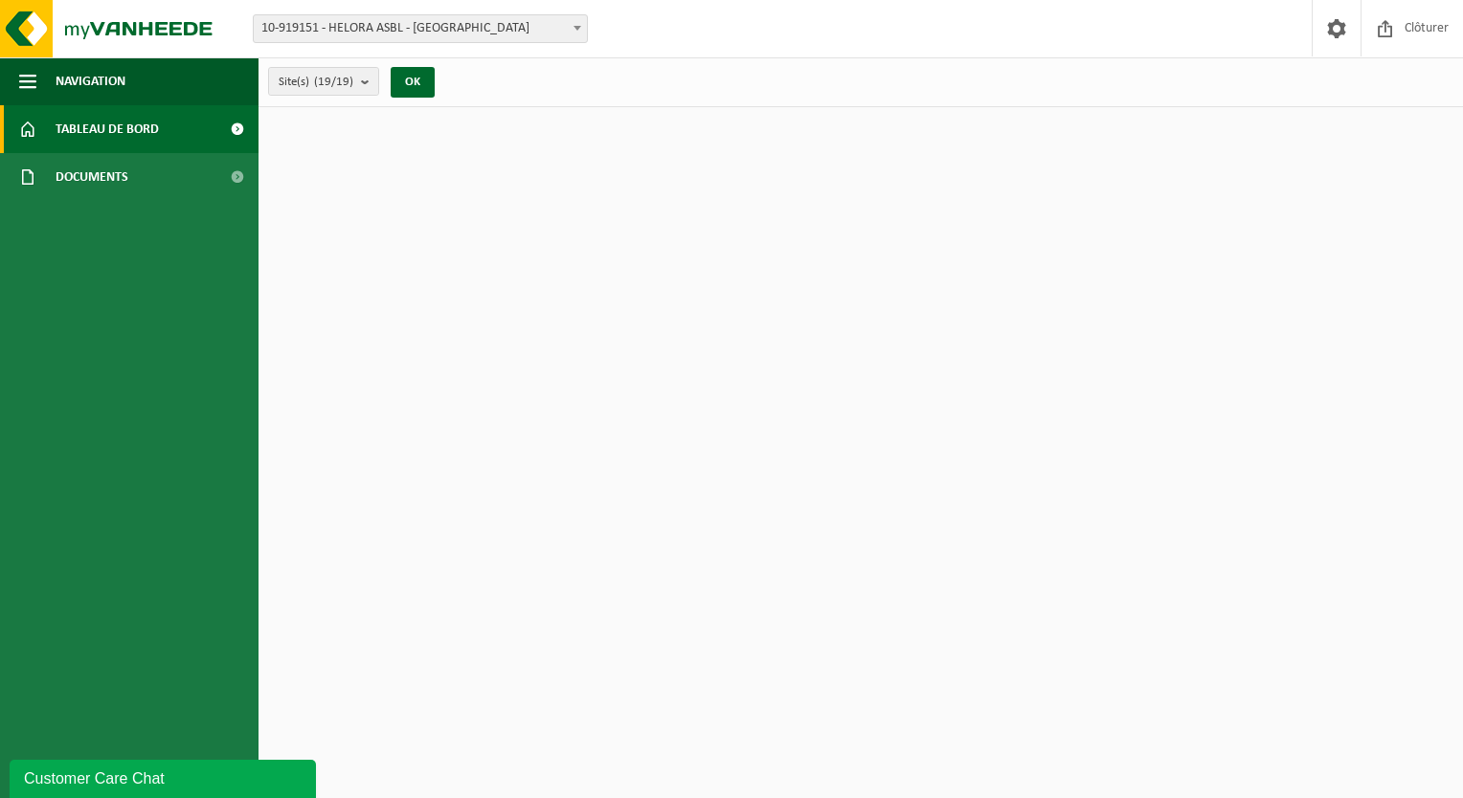
click at [114, 130] on span "Tableau de bord" at bounding box center [107, 129] width 103 height 48
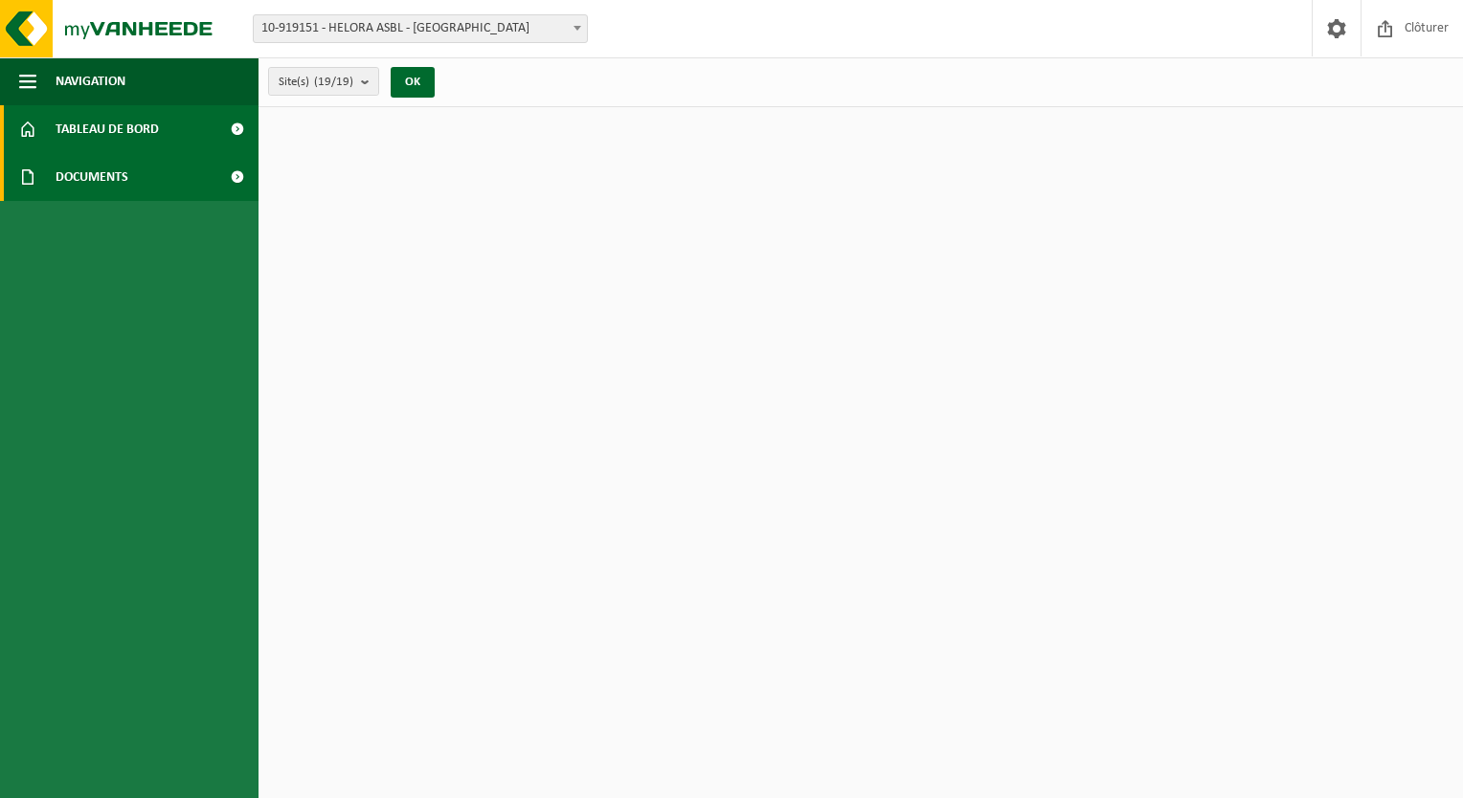
click at [109, 174] on span "Documents" at bounding box center [92, 177] width 73 height 48
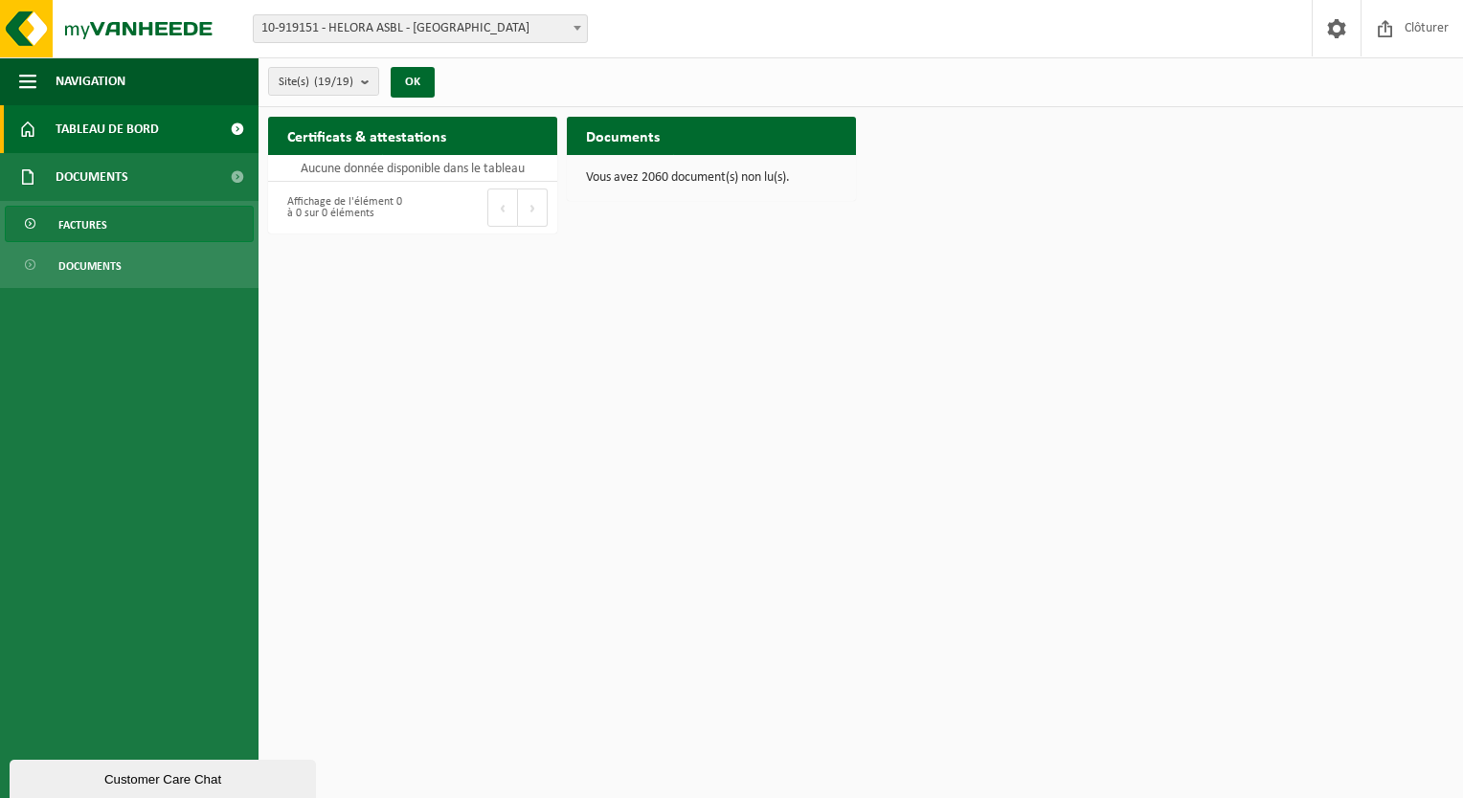
click at [98, 224] on span "Factures" at bounding box center [82, 225] width 49 height 36
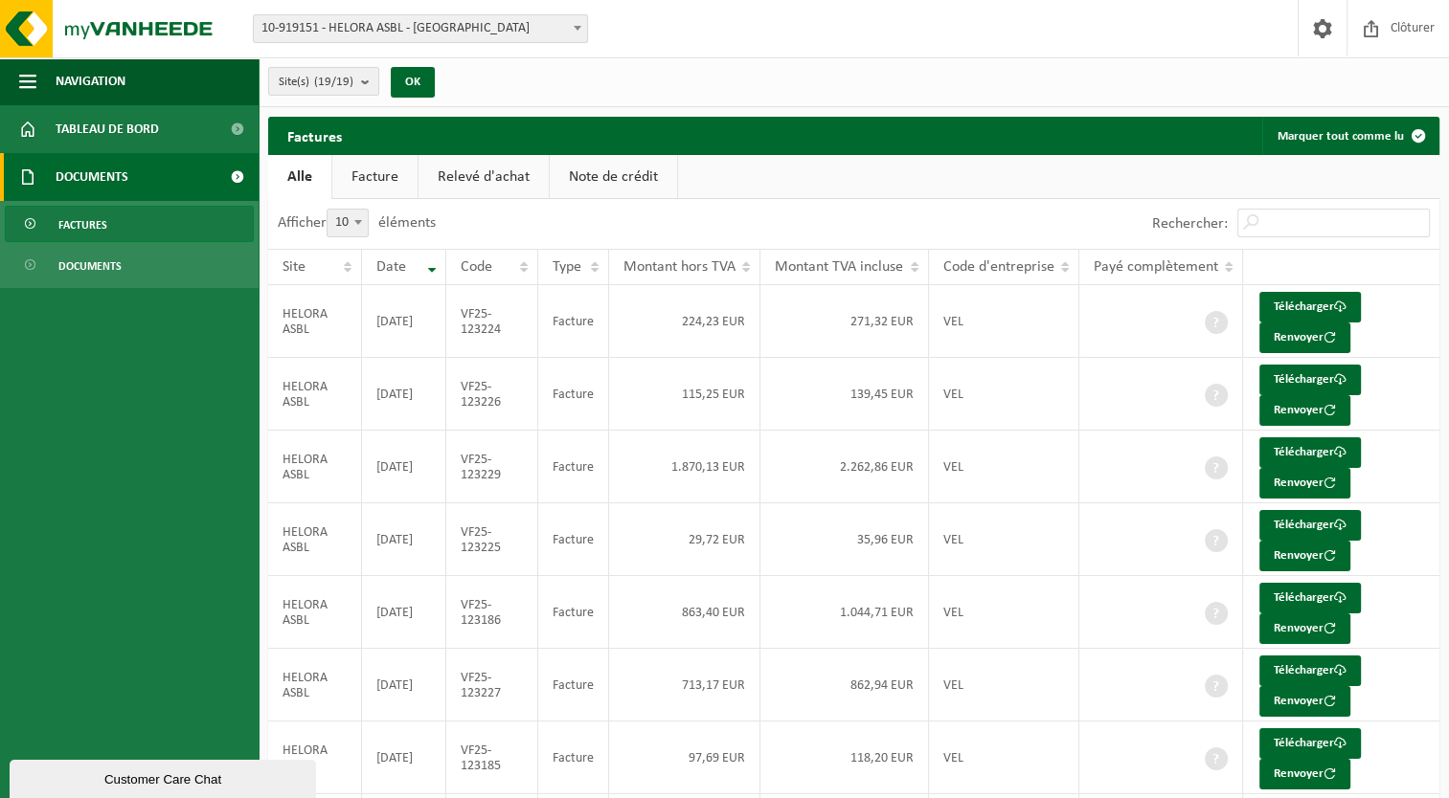
click at [352, 167] on link "Facture" at bounding box center [374, 177] width 85 height 44
click at [316, 173] on link "Alle" at bounding box center [299, 177] width 62 height 44
click at [353, 55] on div "Site: 10-855844 - CHUPMB - MONS 10-855687 - CHUPMB - BONNE MAISON DE BOUZANTON …" at bounding box center [724, 29] width 1449 height 58
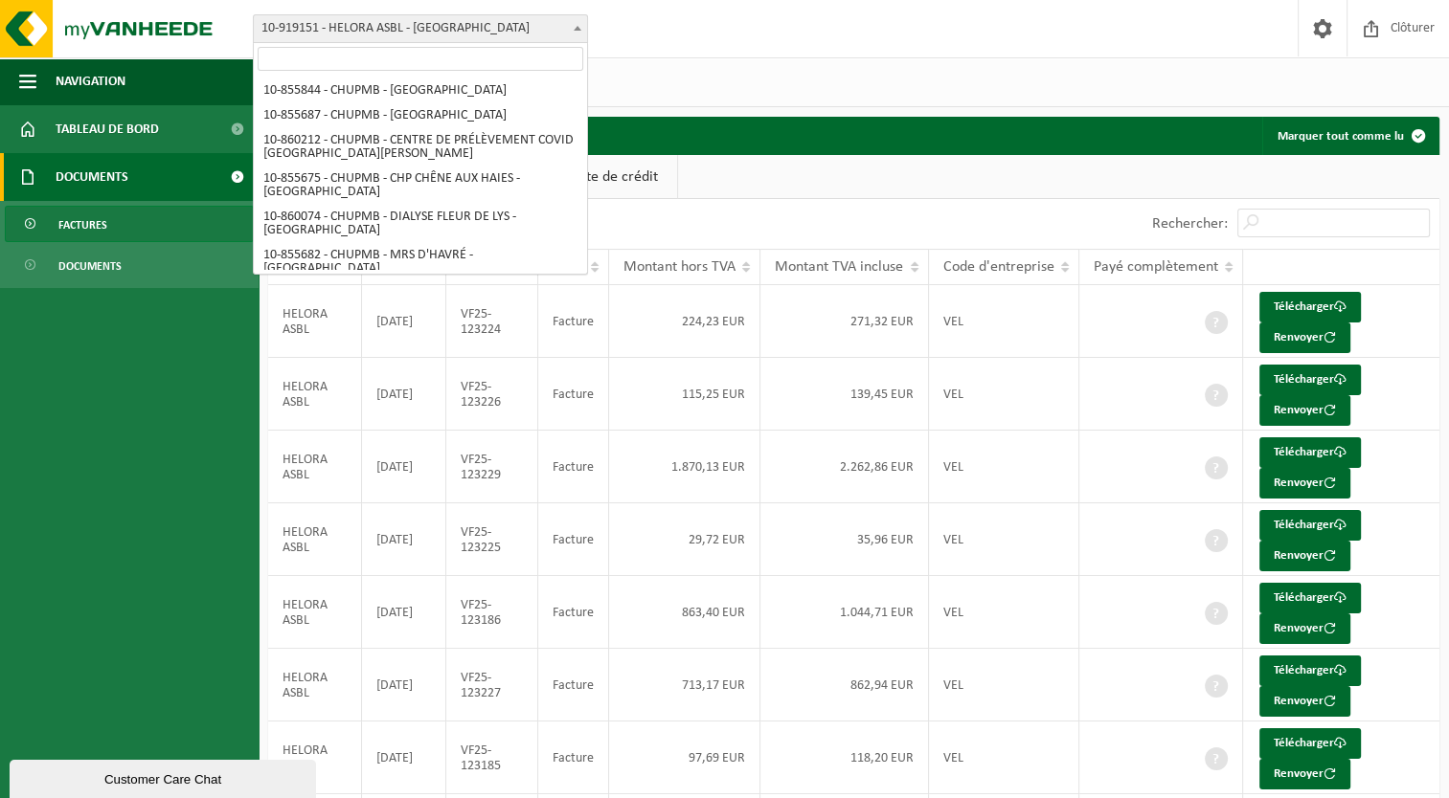
click at [361, 40] on span "10-919151 - HELORA ASBL - [GEOGRAPHIC_DATA]" at bounding box center [420, 28] width 333 height 27
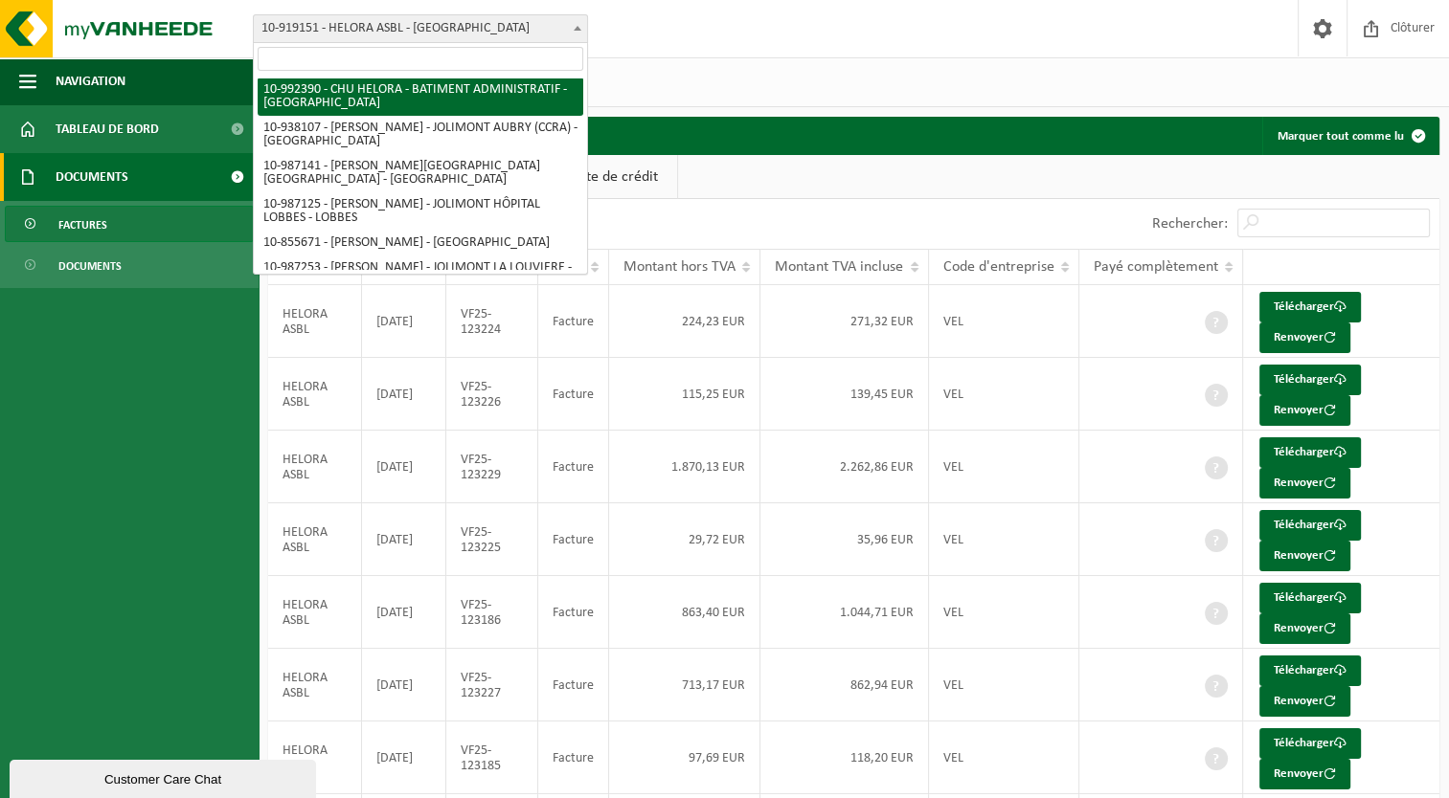
scroll to position [258, 0]
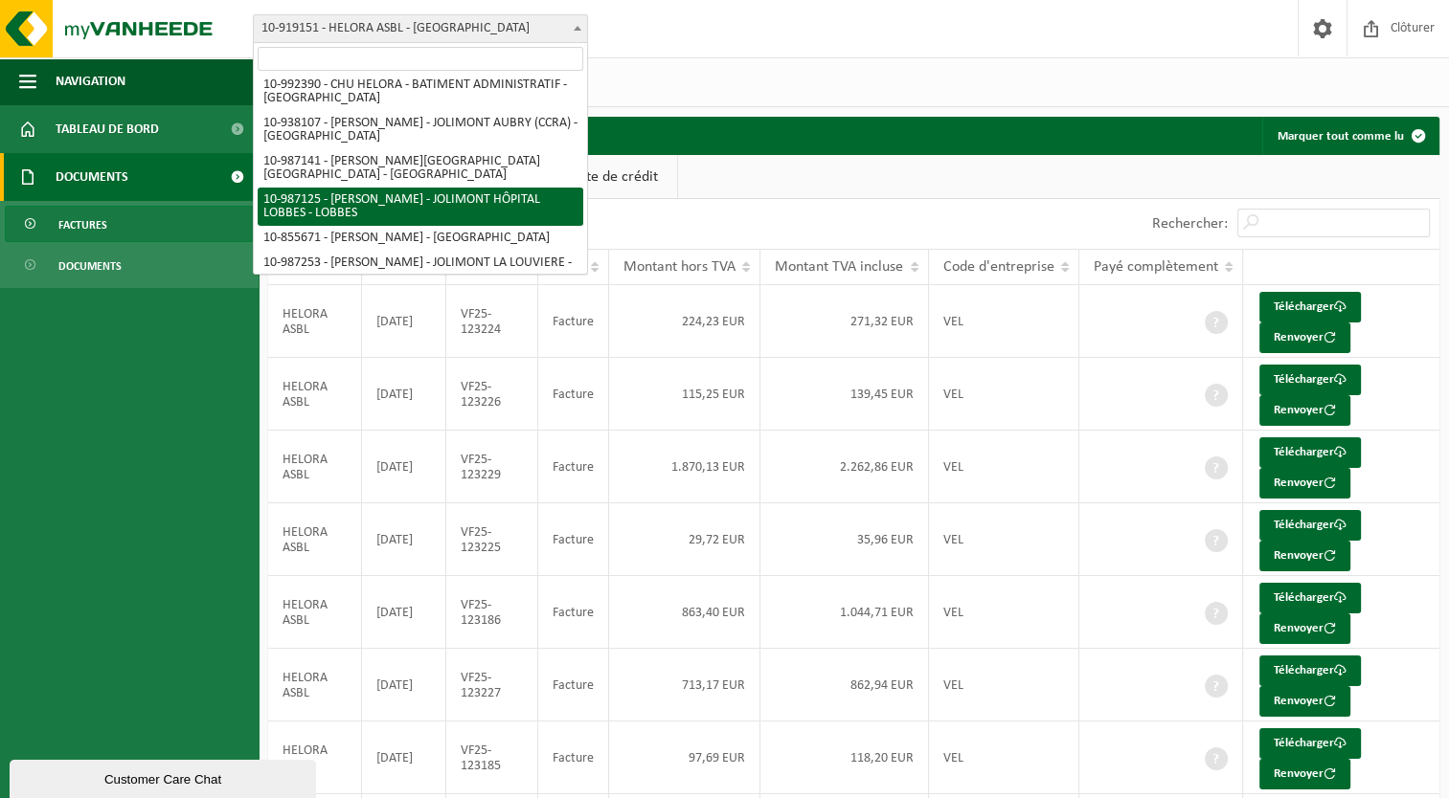
select select "166967"
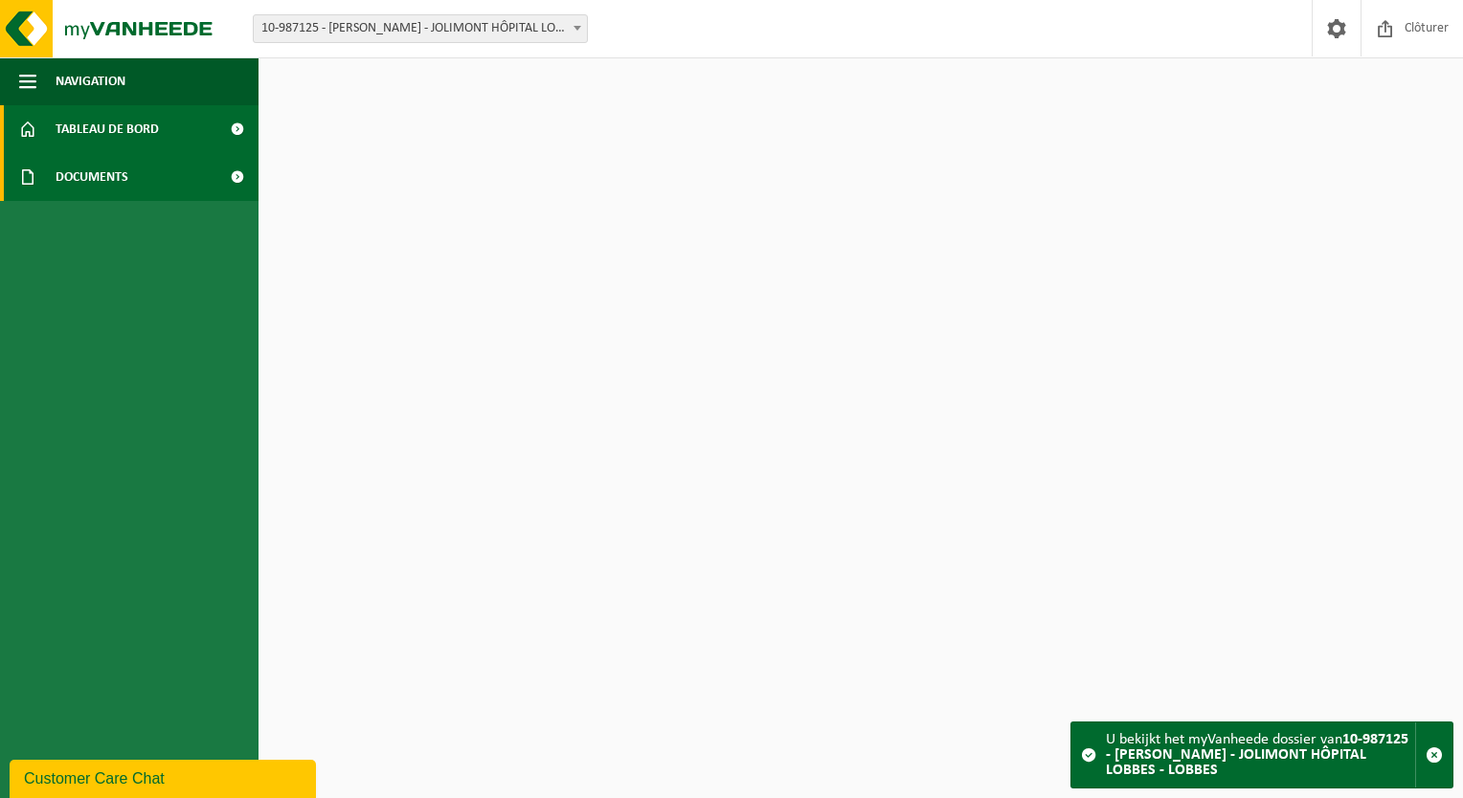
click at [103, 155] on span "Documents" at bounding box center [92, 177] width 73 height 48
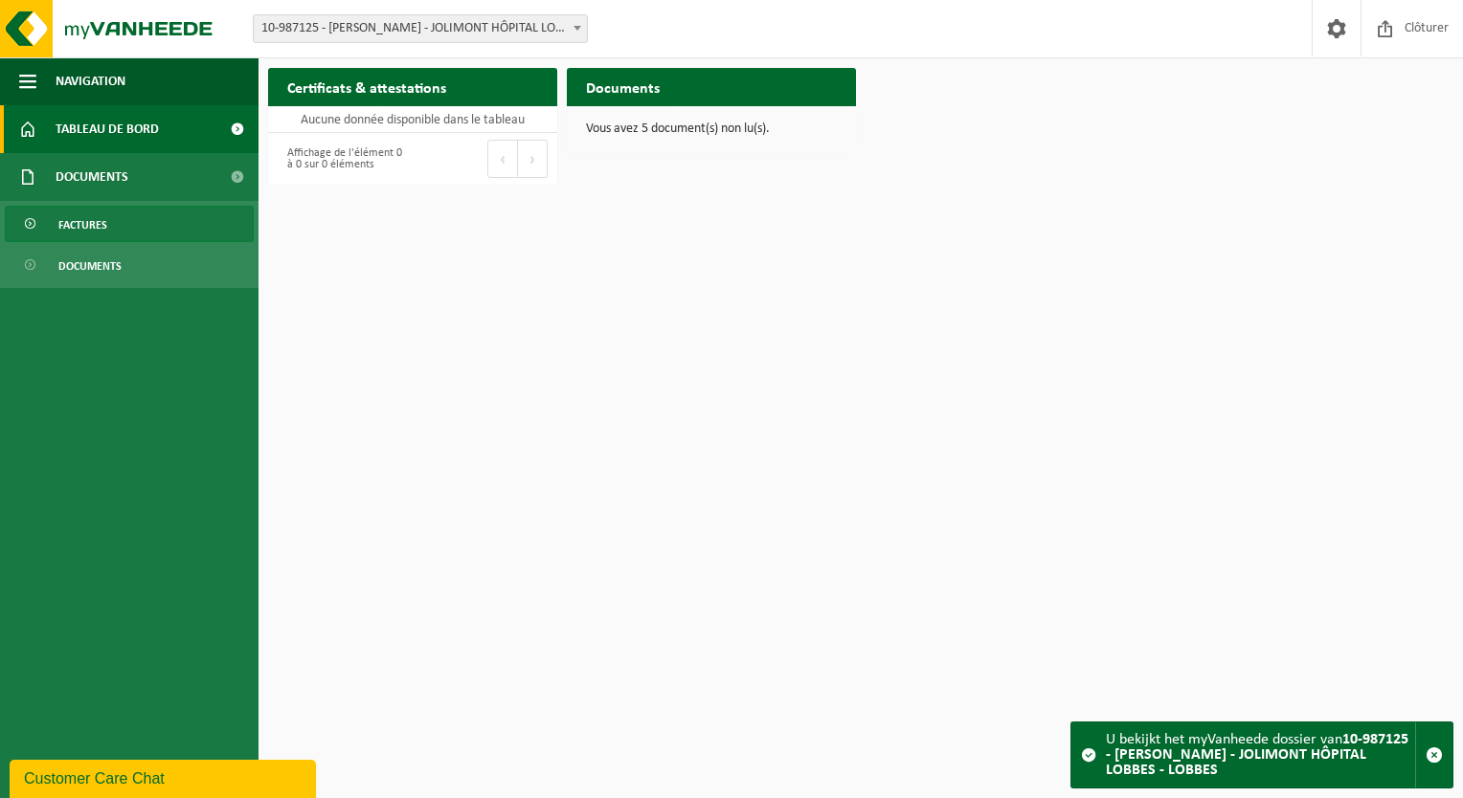
click at [77, 226] on span "Factures" at bounding box center [82, 225] width 49 height 36
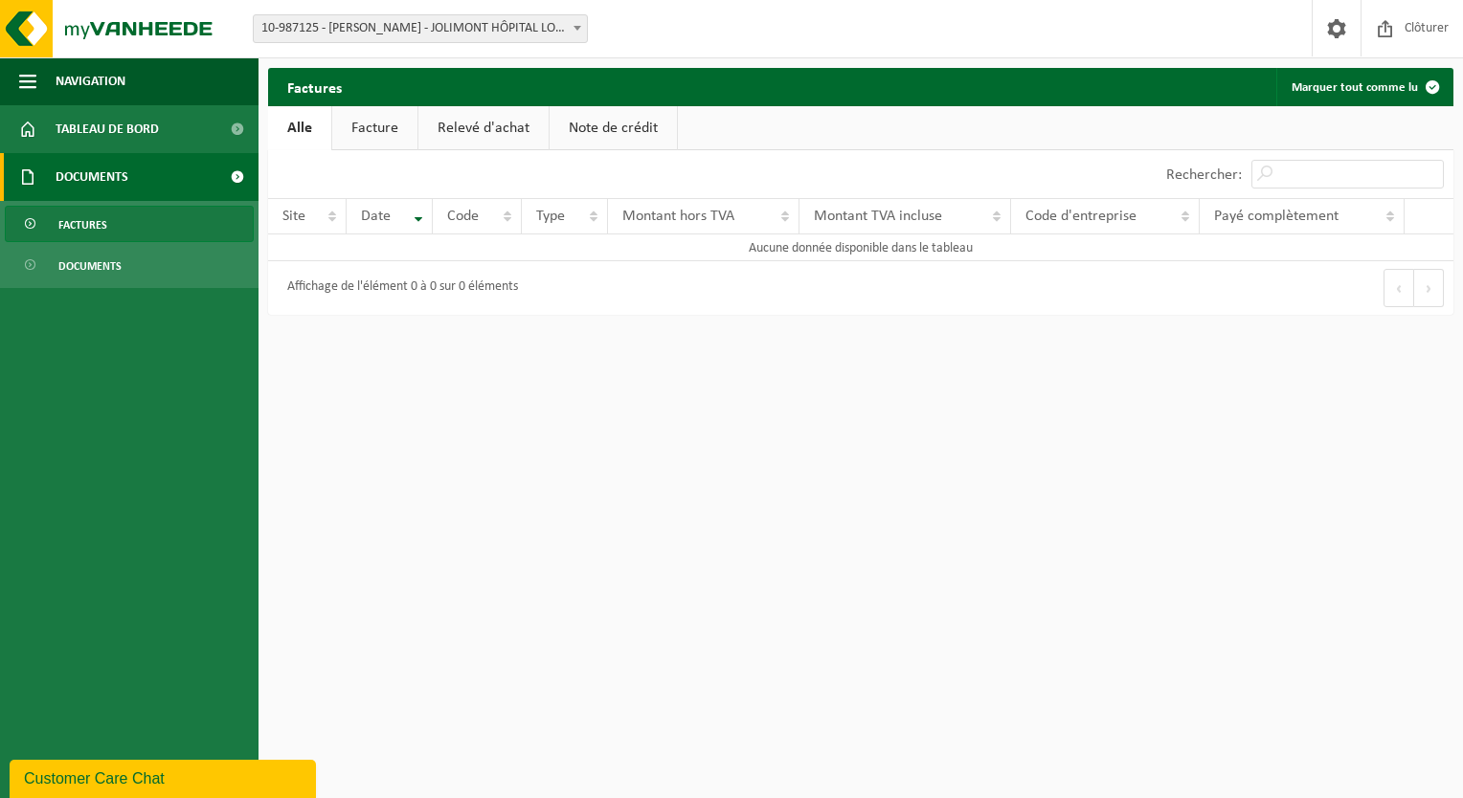
click at [385, 36] on span "10-987125 - [PERSON_NAME] - JOLIMONT HÔPITAL LOBBES - LOBBES" at bounding box center [420, 28] width 333 height 27
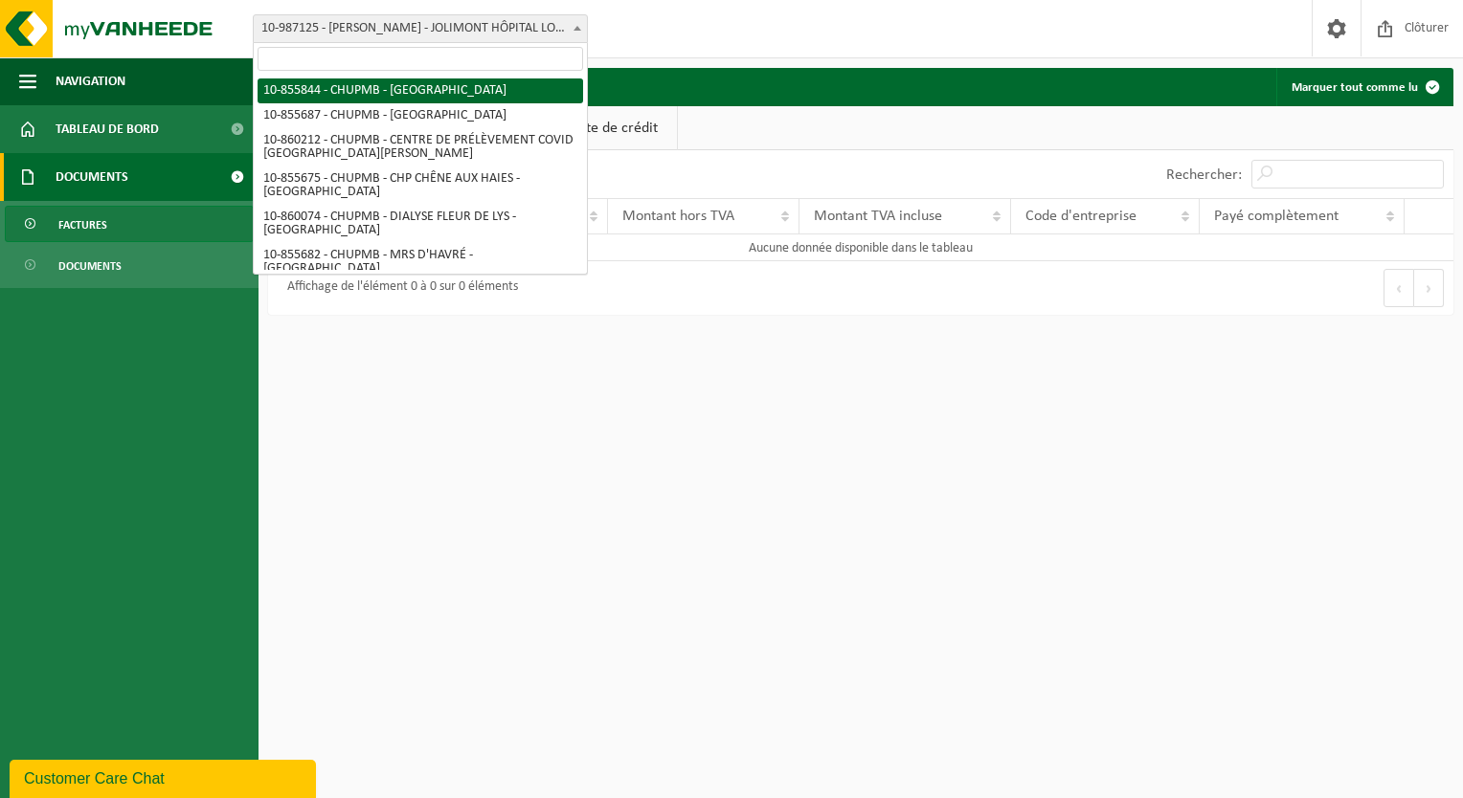
select select "98471"
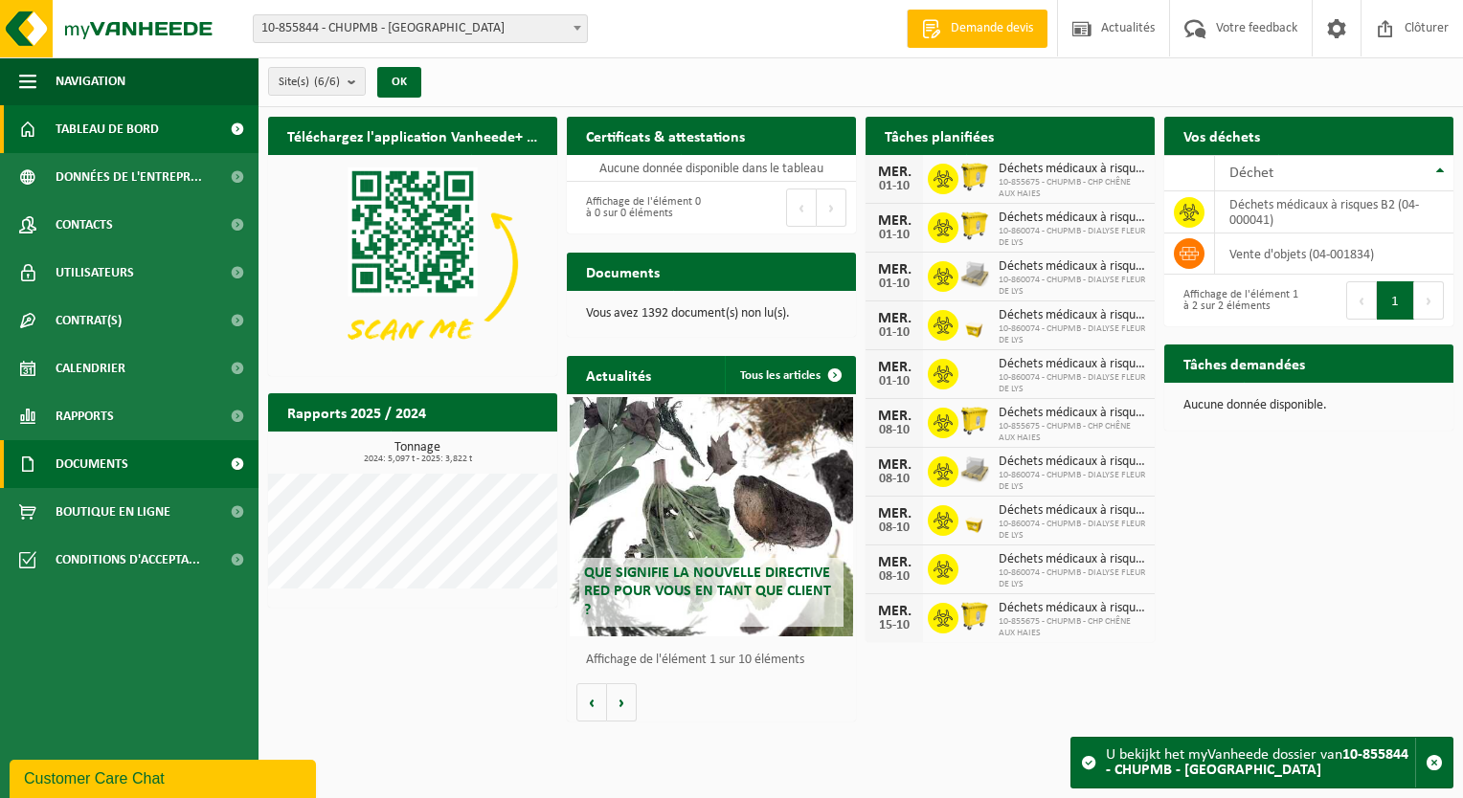
click at [126, 462] on span "Documents" at bounding box center [92, 464] width 73 height 48
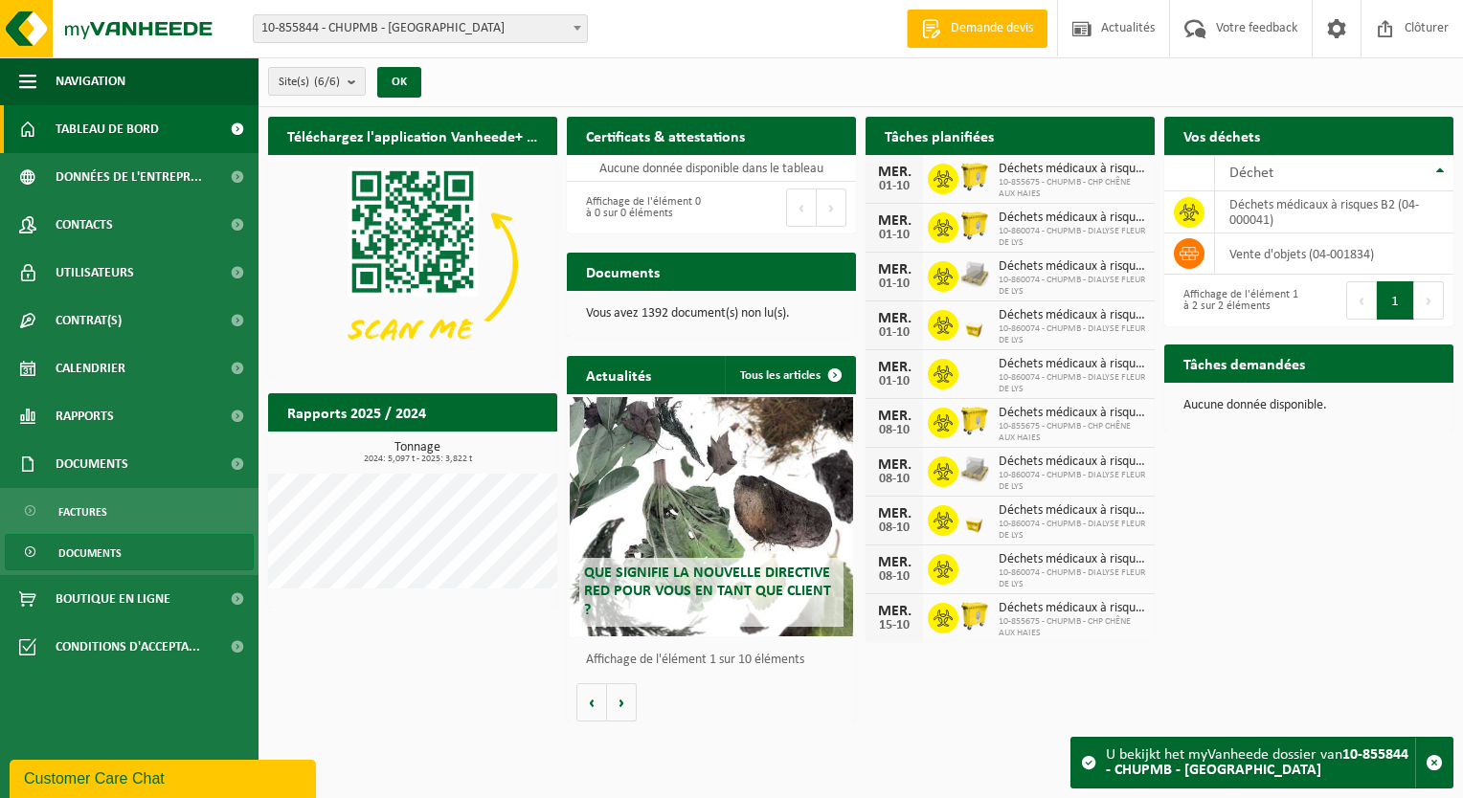
click at [115, 553] on span "Documents" at bounding box center [89, 553] width 63 height 36
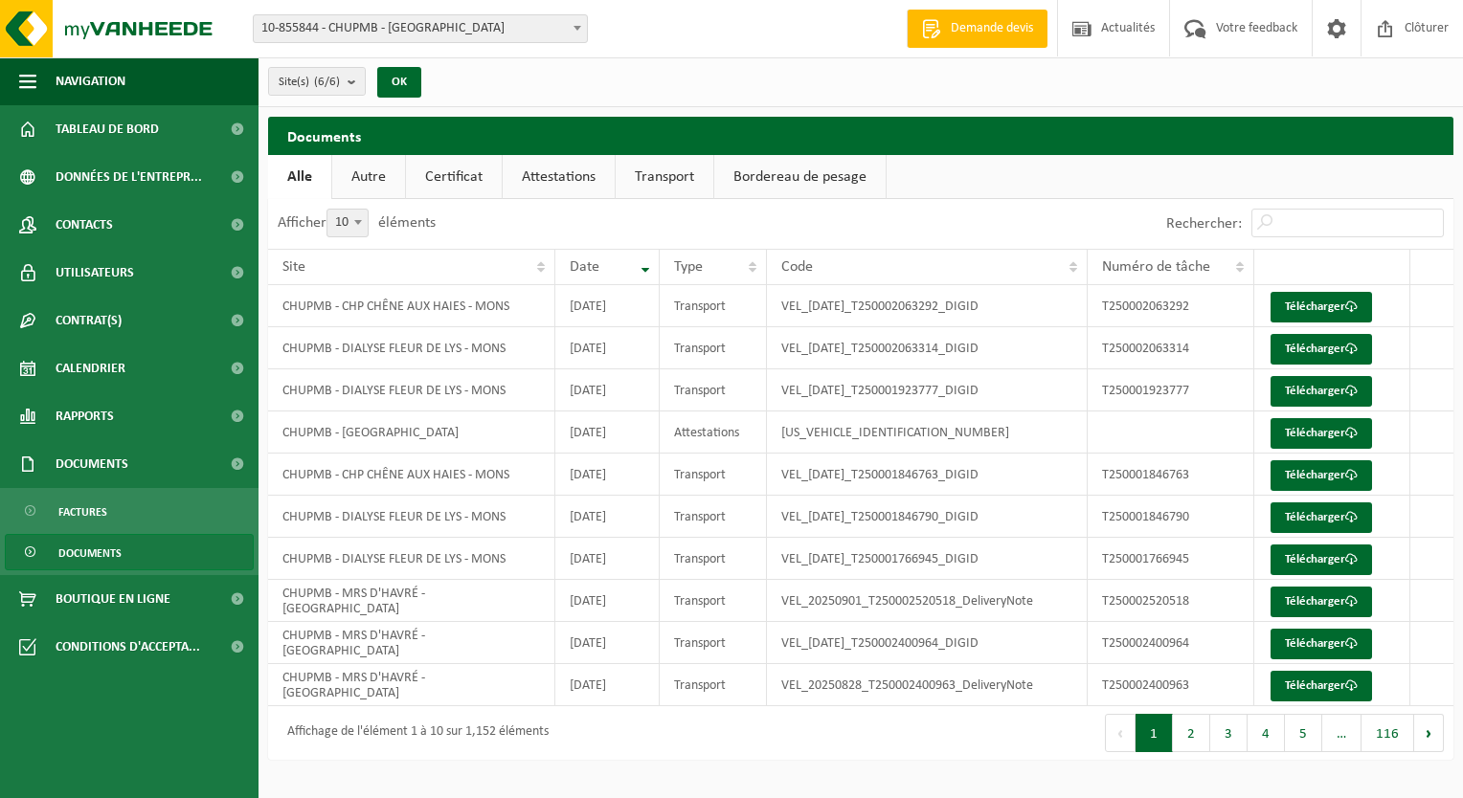
click at [96, 511] on span "Factures" at bounding box center [82, 512] width 49 height 36
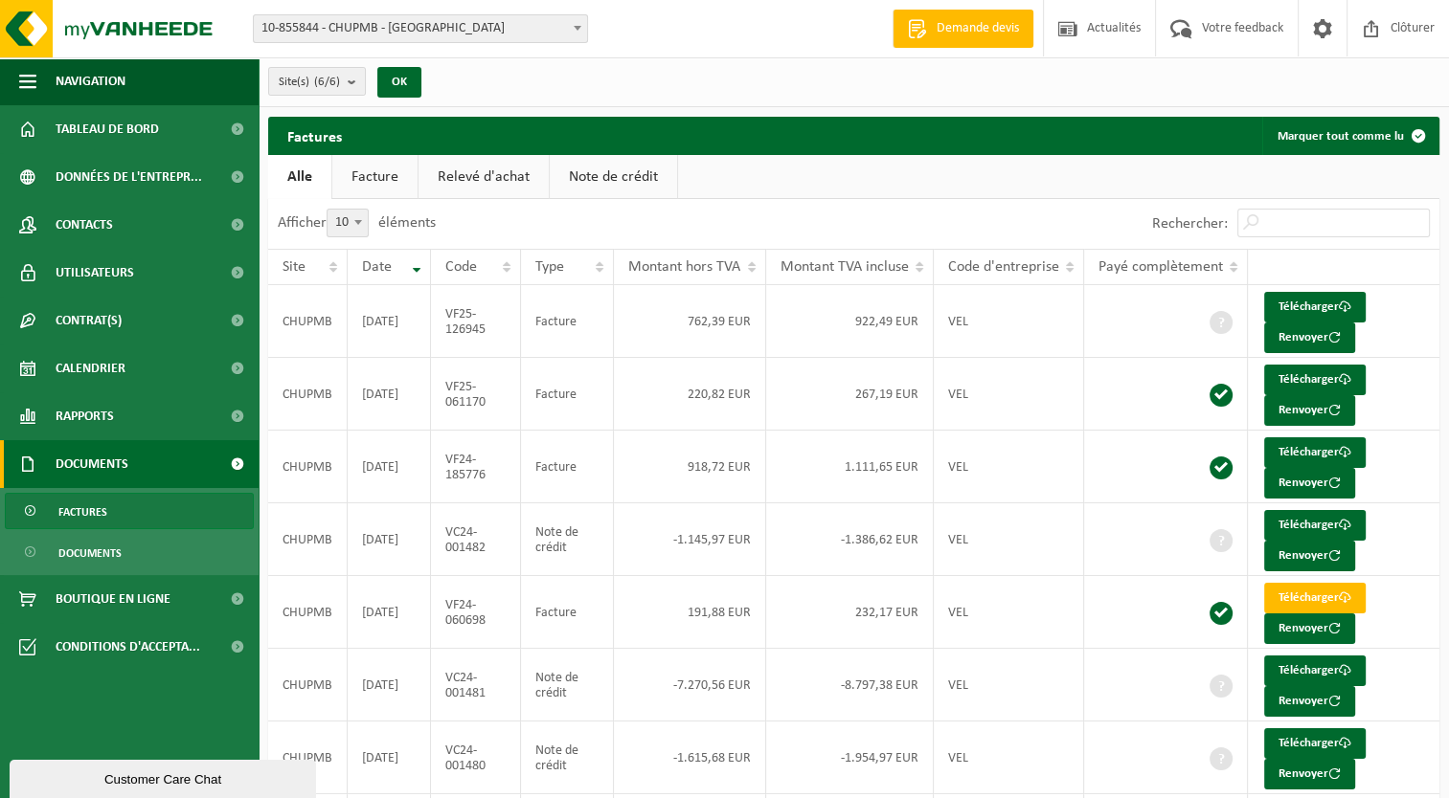
click at [507, 174] on link "Relevé d'achat" at bounding box center [483, 177] width 130 height 44
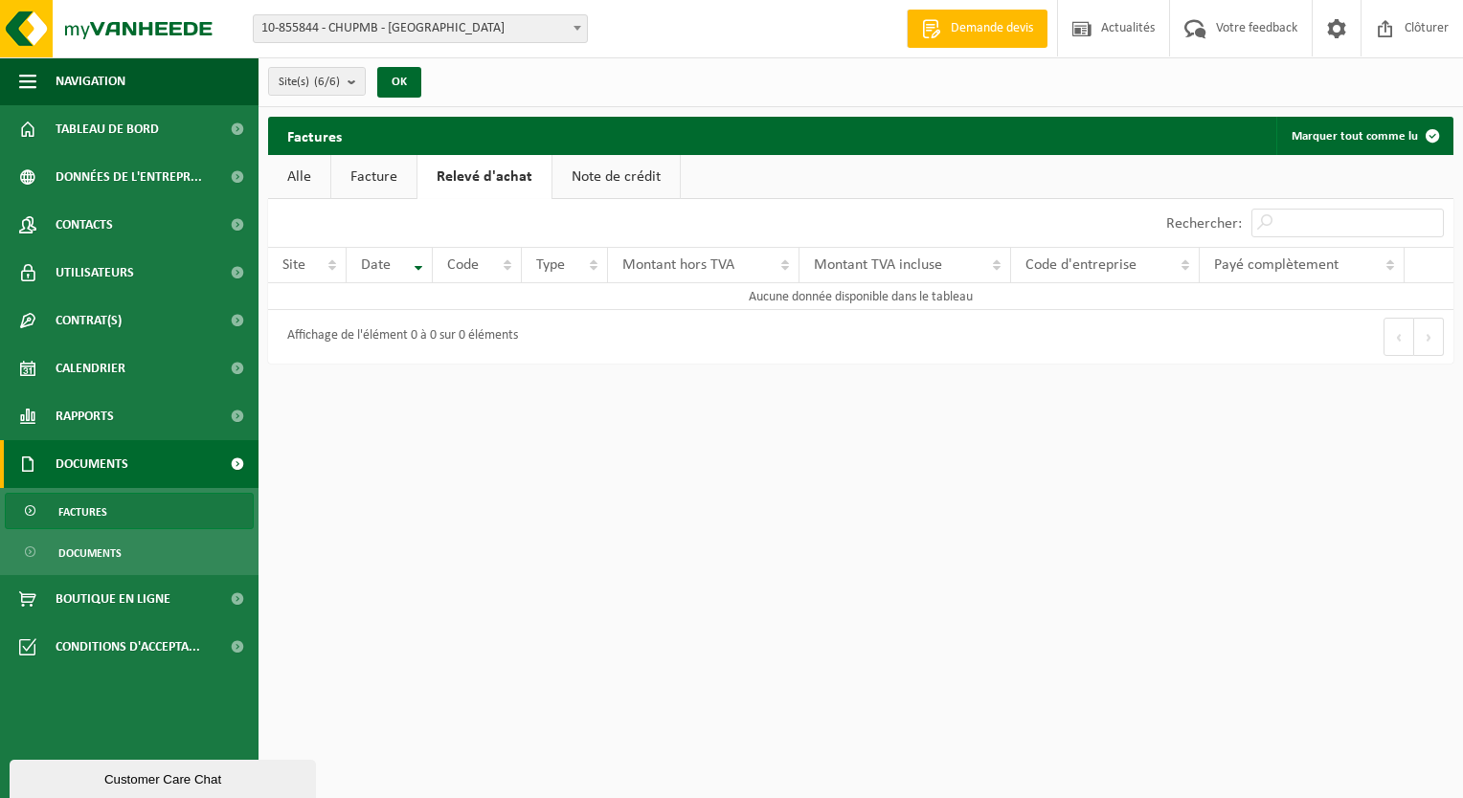
click at [369, 166] on link "Facture" at bounding box center [373, 177] width 85 height 44
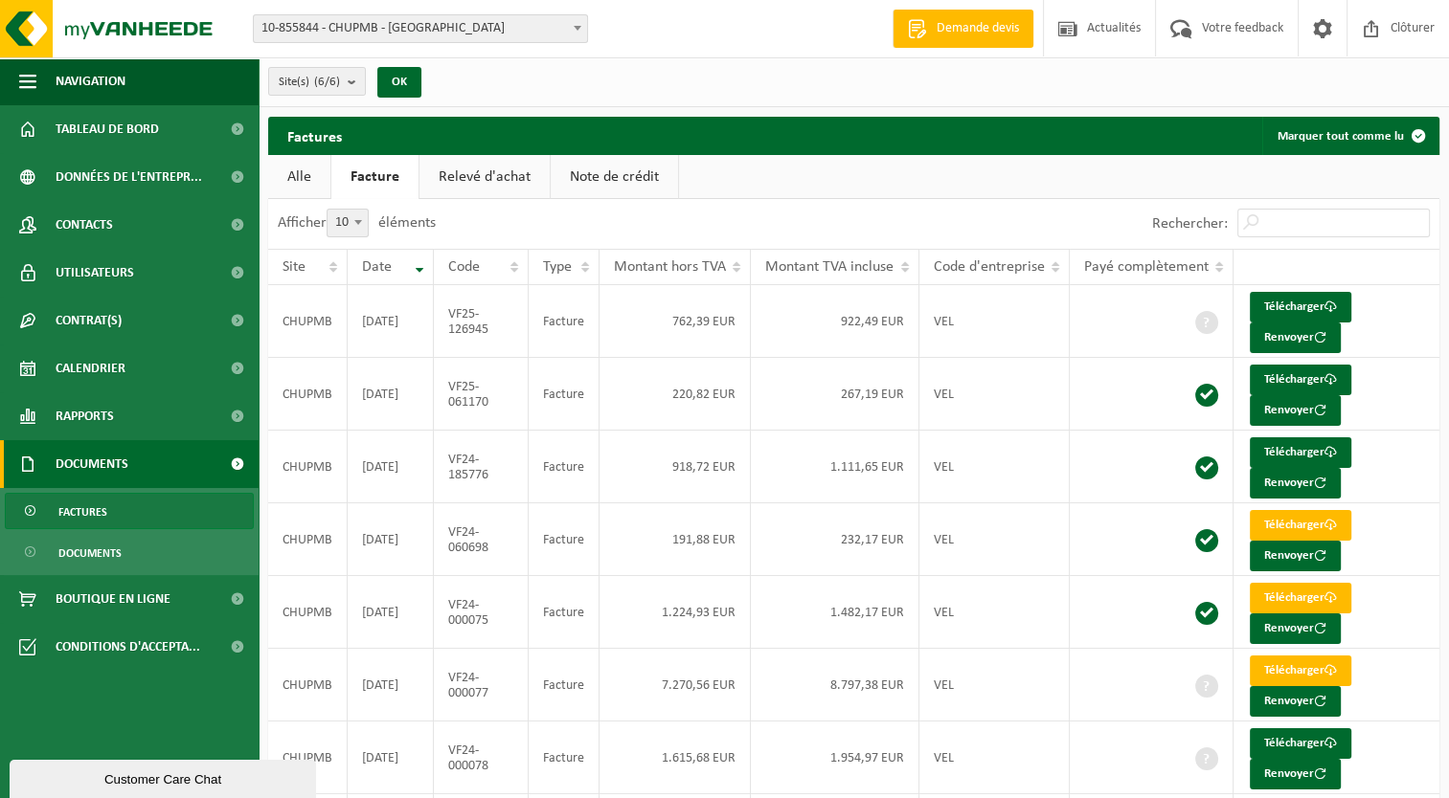
click at [615, 184] on link "Note de crédit" at bounding box center [613, 177] width 127 height 44
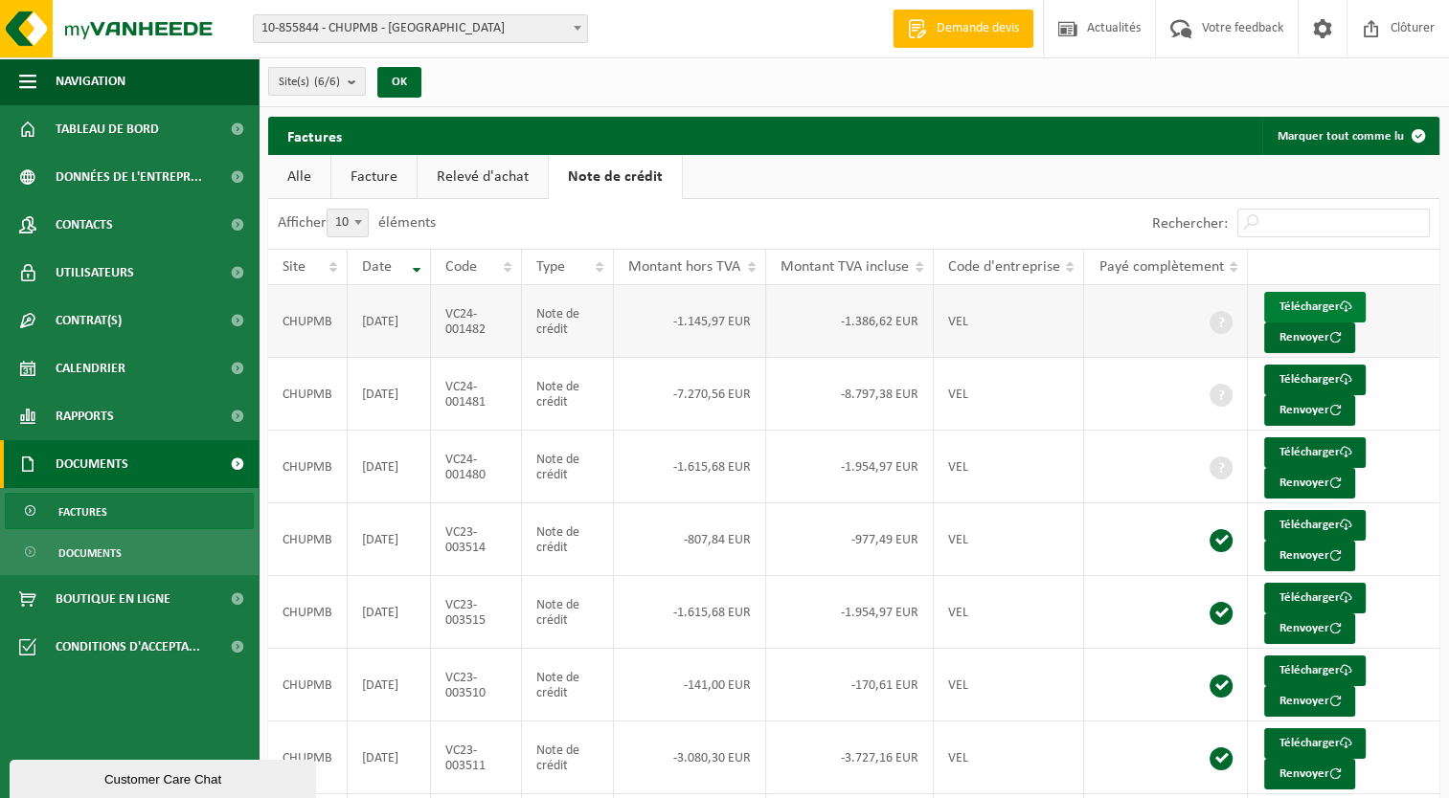
click at [1329, 304] on link "Télécharger" at bounding box center [1314, 307] width 101 height 31
click at [288, 176] on link "Alle" at bounding box center [299, 177] width 62 height 44
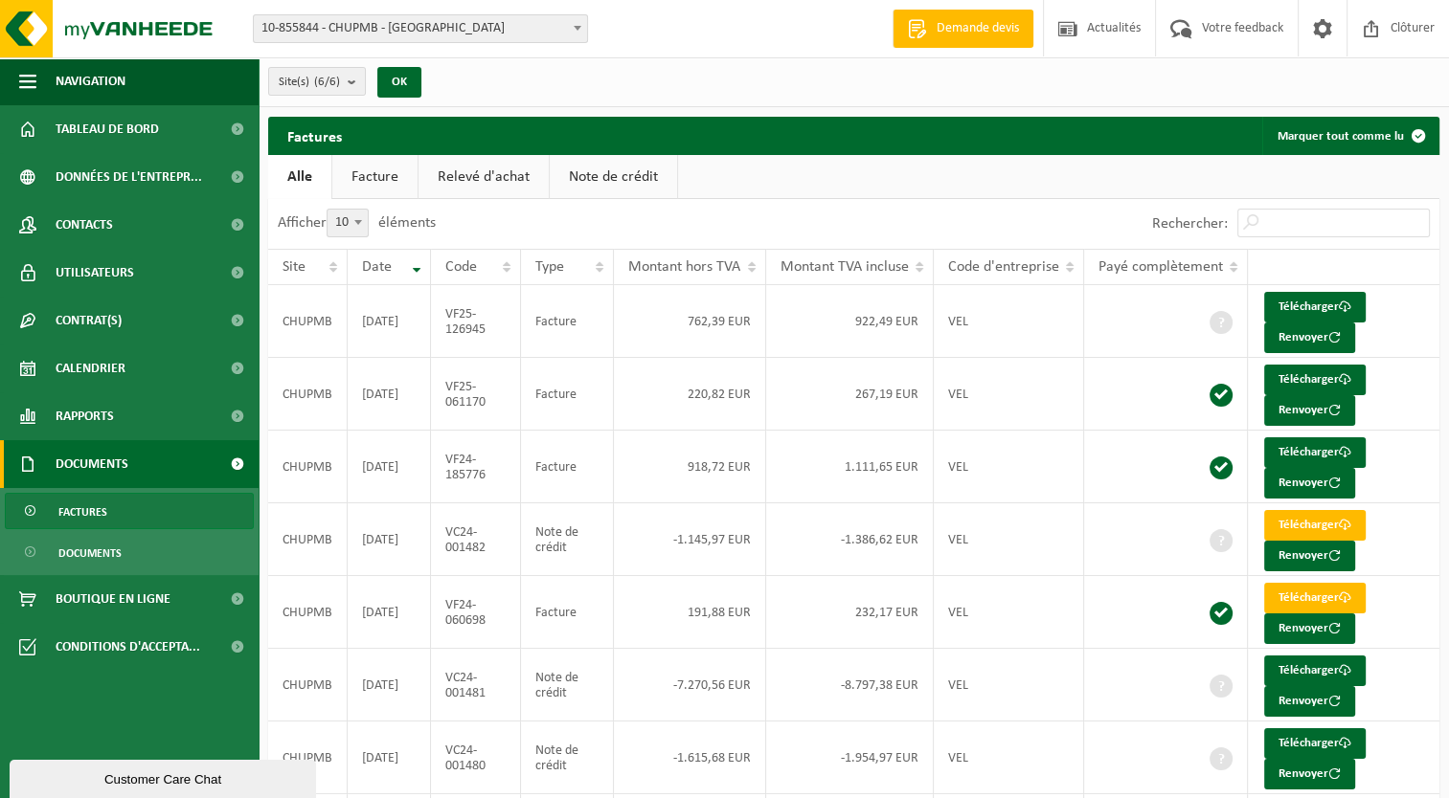
click at [337, 218] on span "10" at bounding box center [347, 223] width 40 height 27
click at [337, 210] on select "10 25 50 100" at bounding box center [359, 209] width 57 height 1
select select "100"
click at [1321, 301] on link "Télécharger" at bounding box center [1314, 307] width 101 height 31
click at [1302, 373] on link "Télécharger" at bounding box center [1314, 380] width 101 height 31
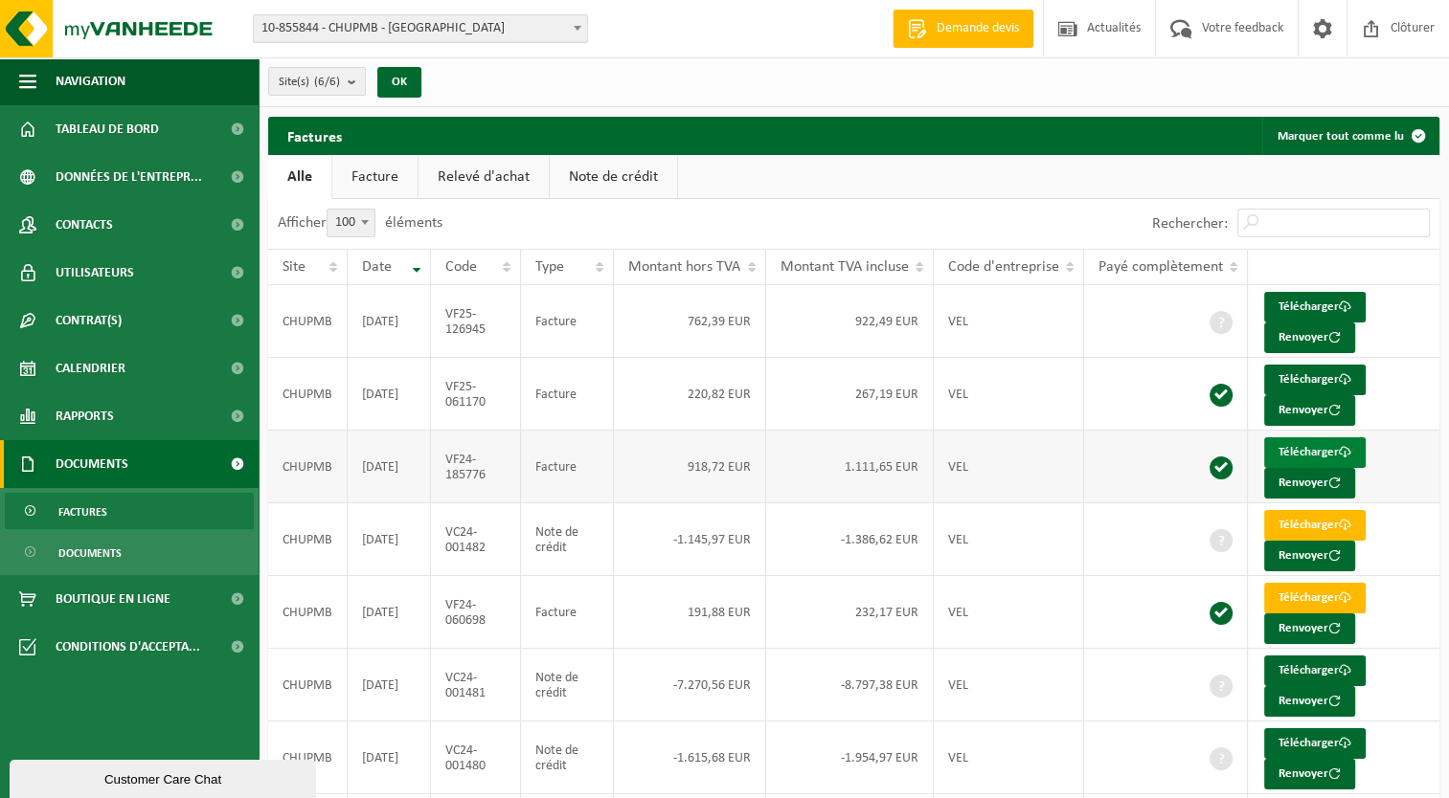
click at [1292, 448] on link "Télécharger" at bounding box center [1314, 453] width 101 height 31
click at [1302, 303] on link "Télécharger" at bounding box center [1314, 307] width 101 height 31
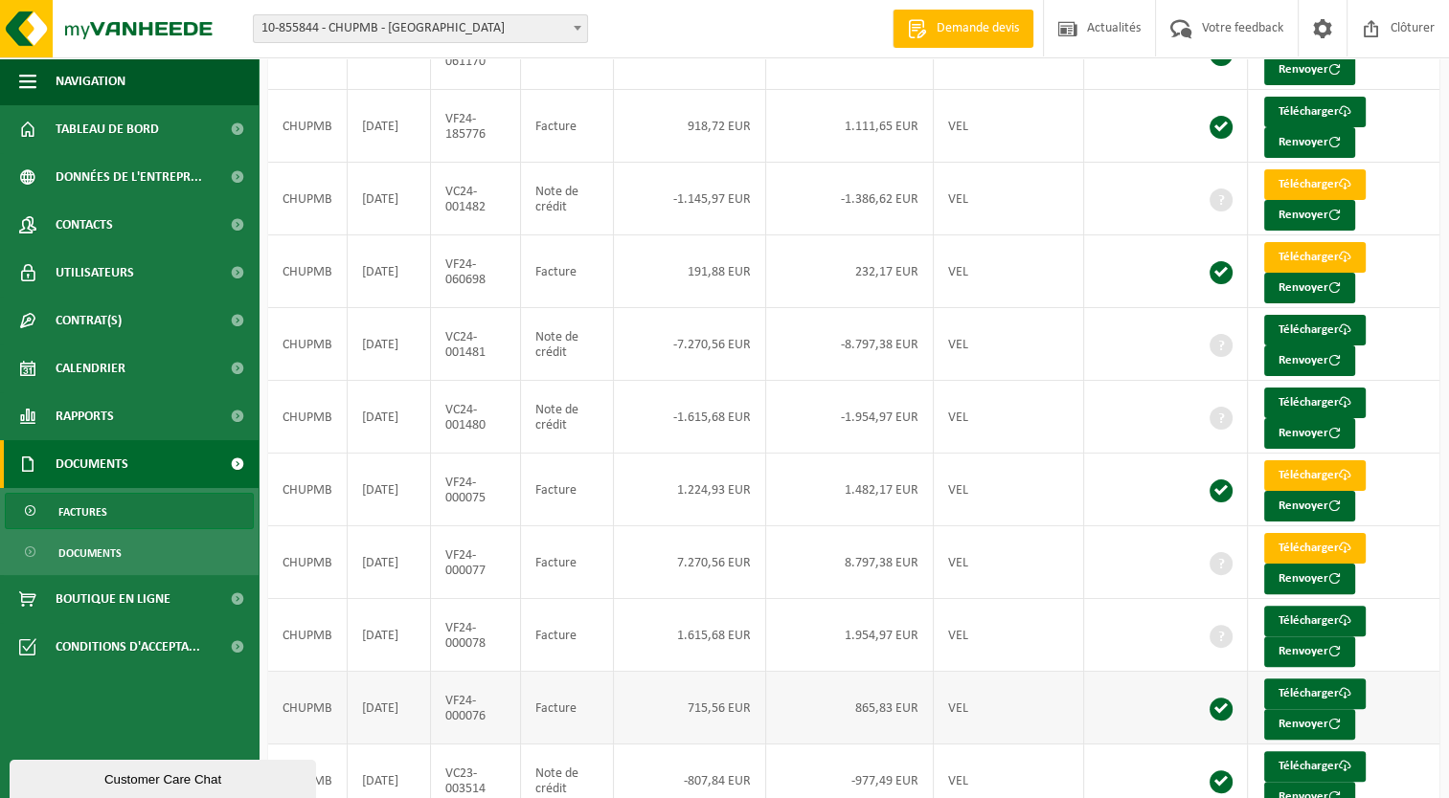
scroll to position [383, 0]
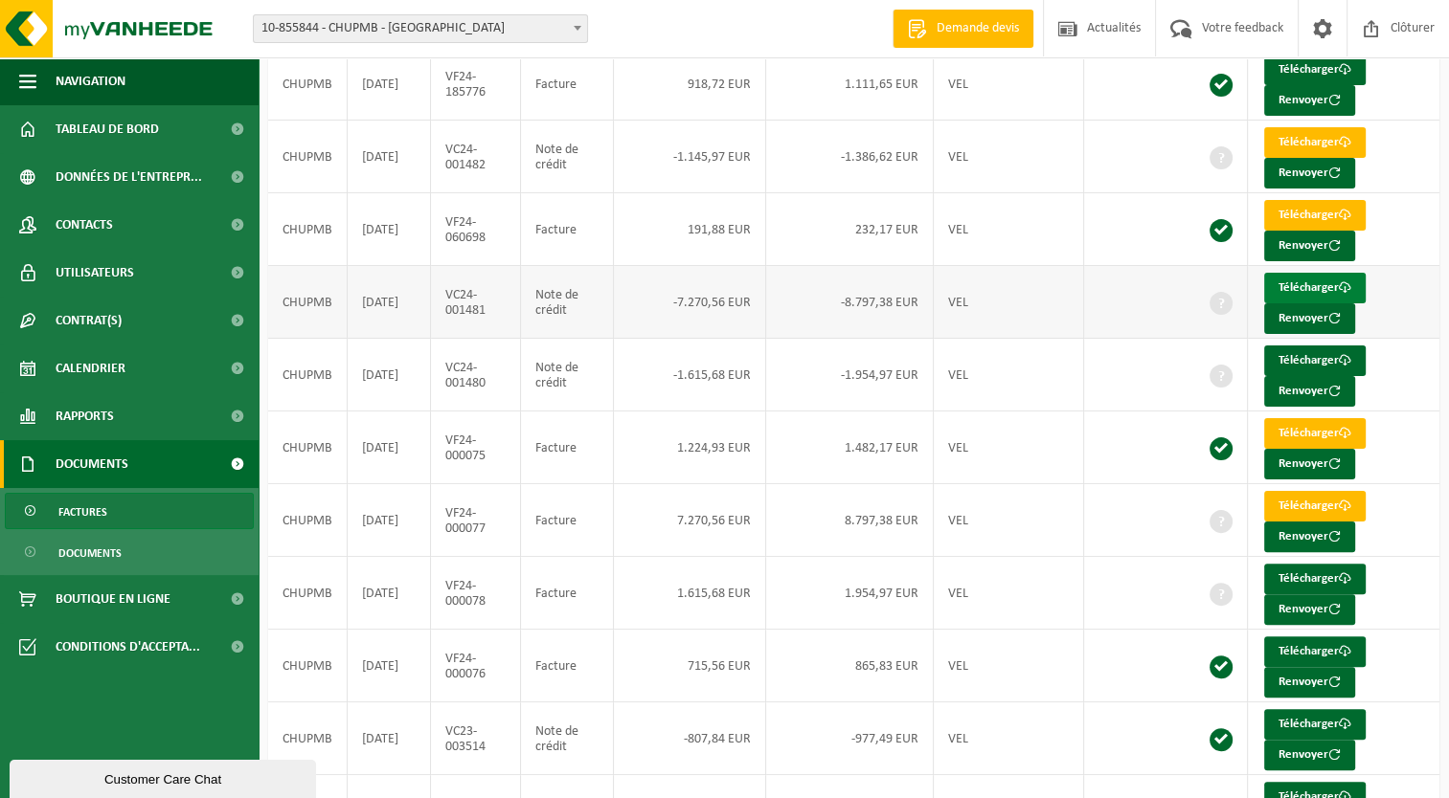
click at [1340, 281] on span at bounding box center [1344, 287] width 12 height 12
